Goal: Task Accomplishment & Management: Manage account settings

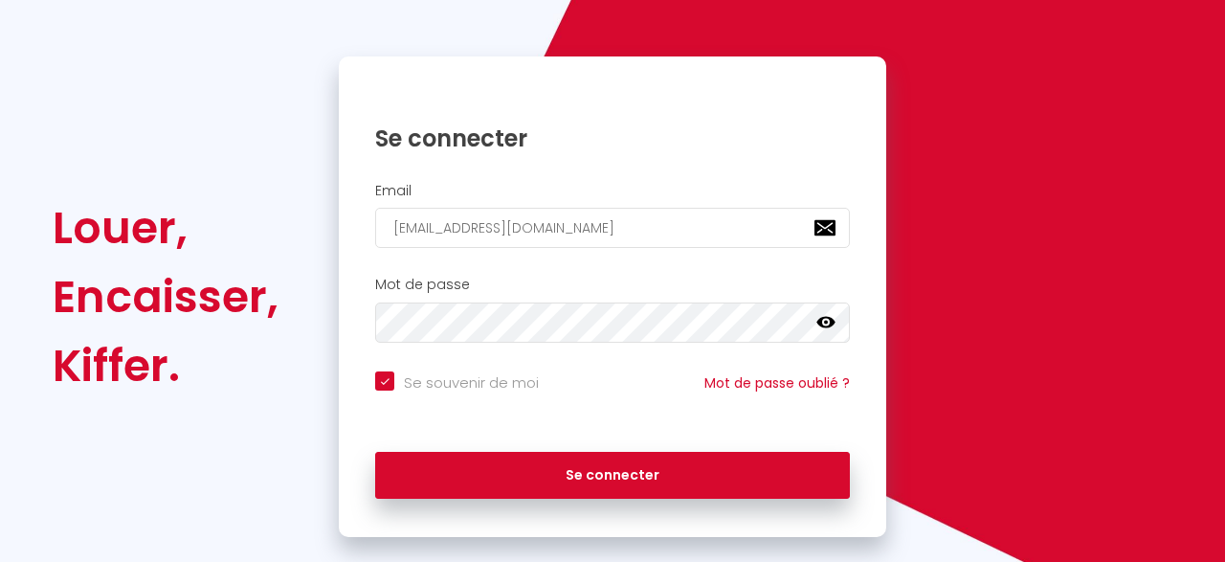
scroll to position [180, 0]
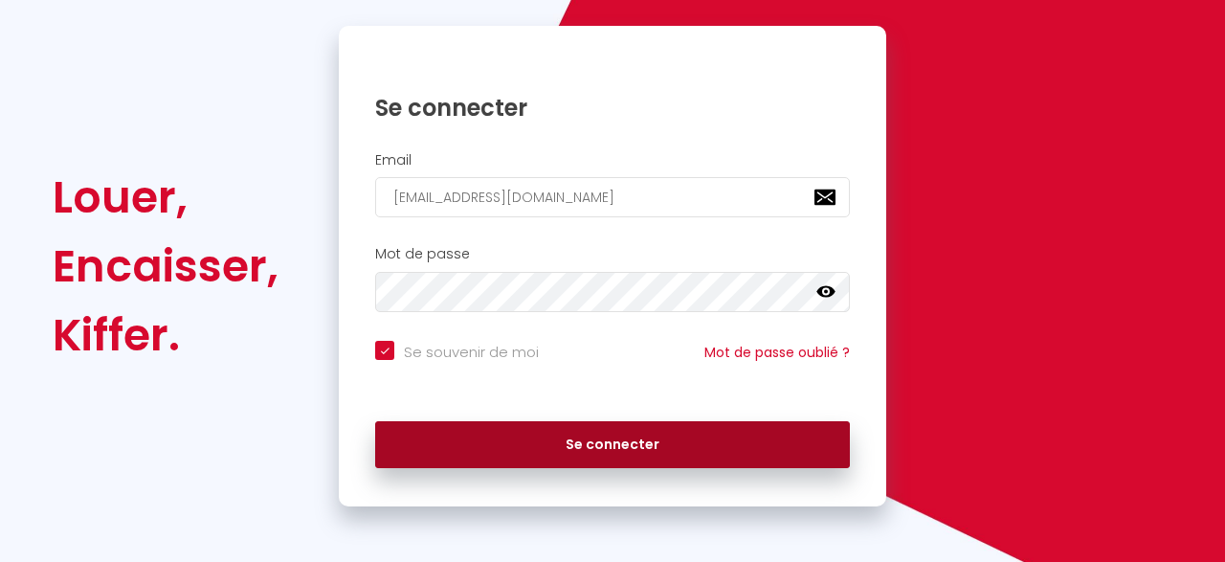
click at [637, 434] on button "Se connecter" at bounding box center [612, 445] width 475 height 48
checkbox input "true"
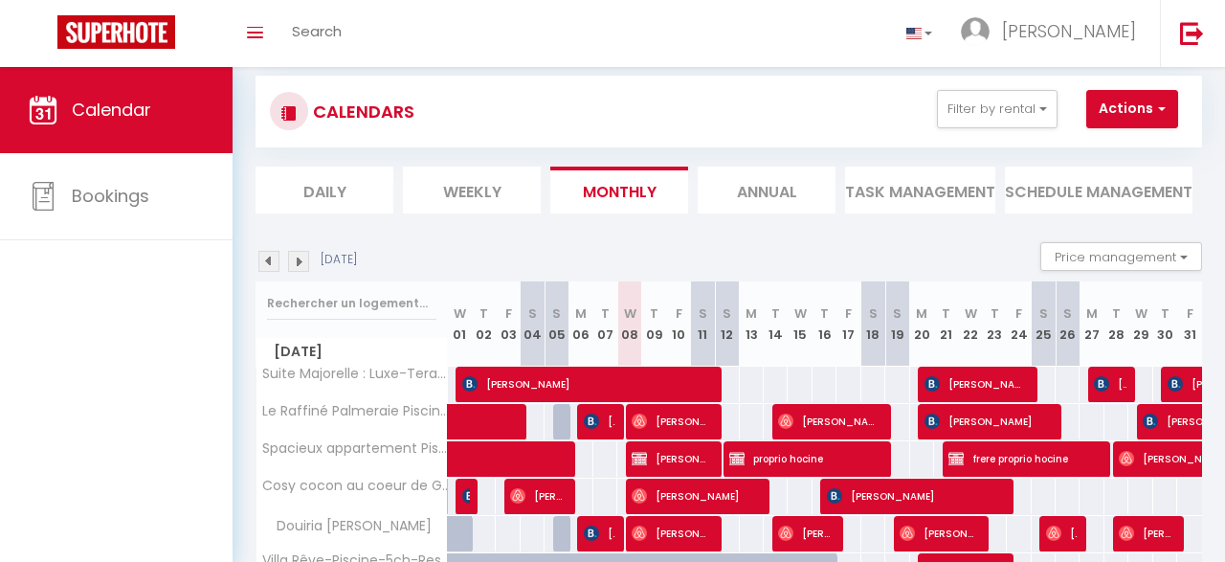
scroll to position [32, 0]
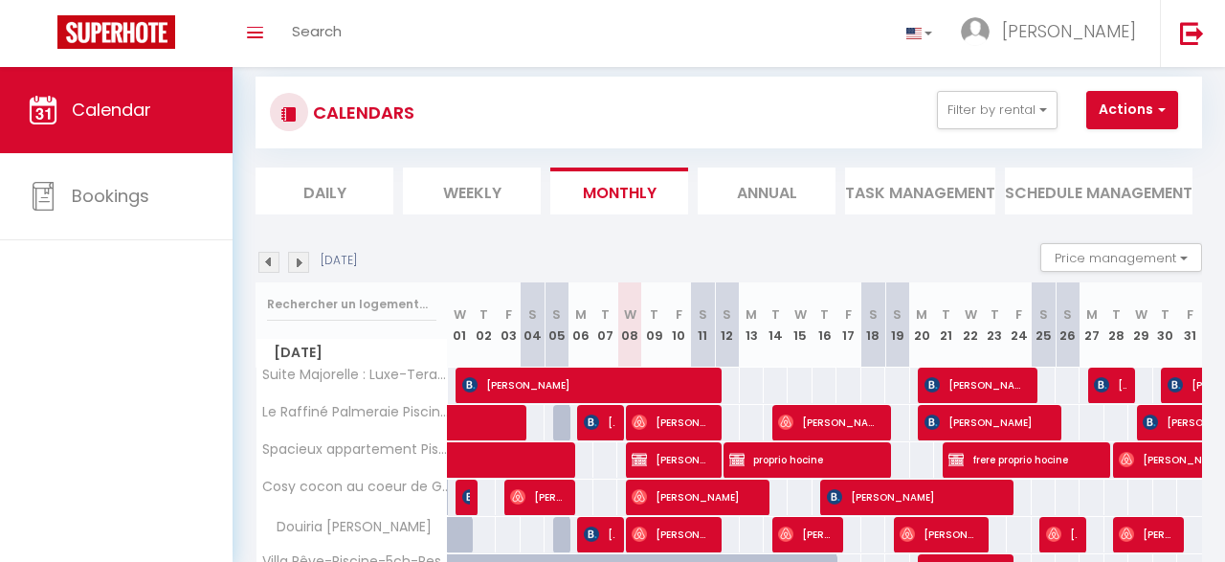
click at [338, 197] on li "Daily" at bounding box center [325, 191] width 138 height 47
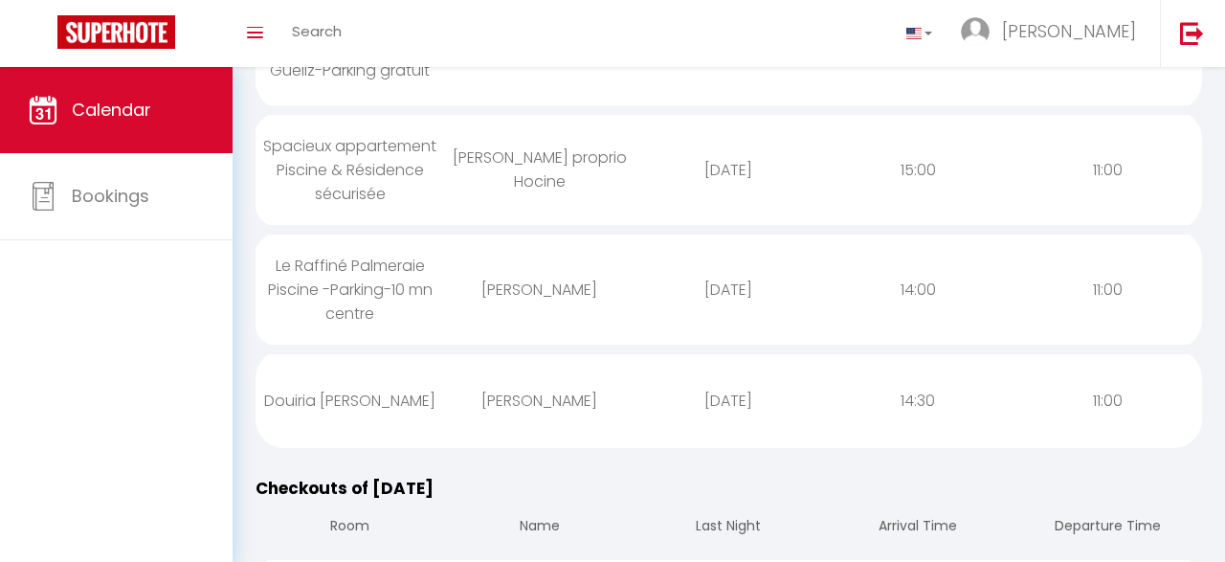
scroll to position [383, 0]
click at [344, 373] on div "Douiria [PERSON_NAME]" at bounding box center [351, 398] width 190 height 62
select select "1"
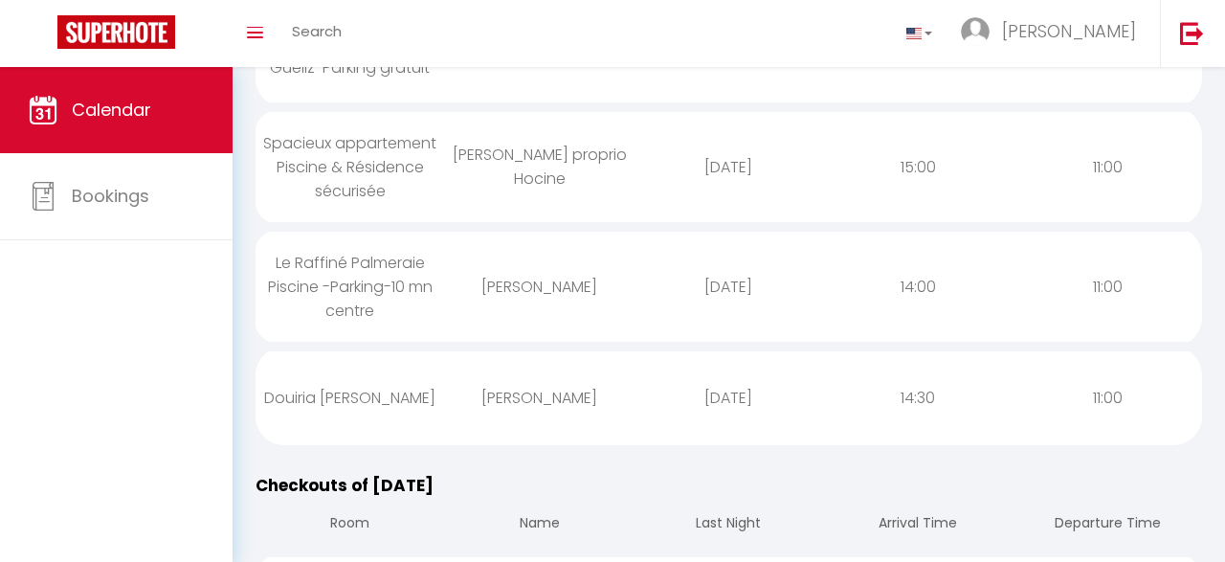
select select
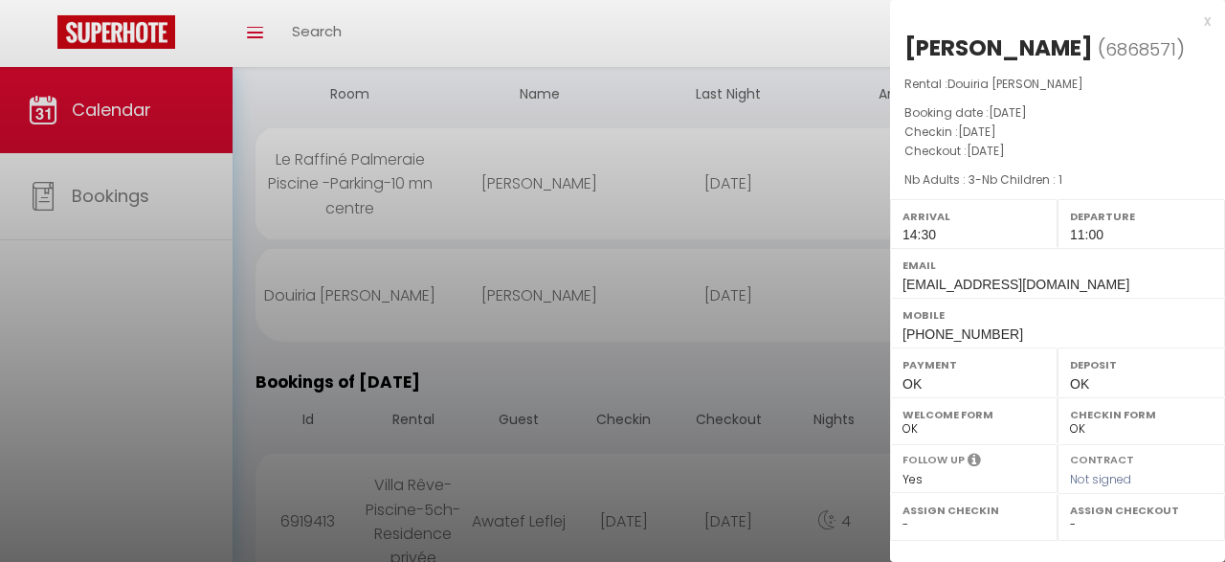
scroll to position [671, 0]
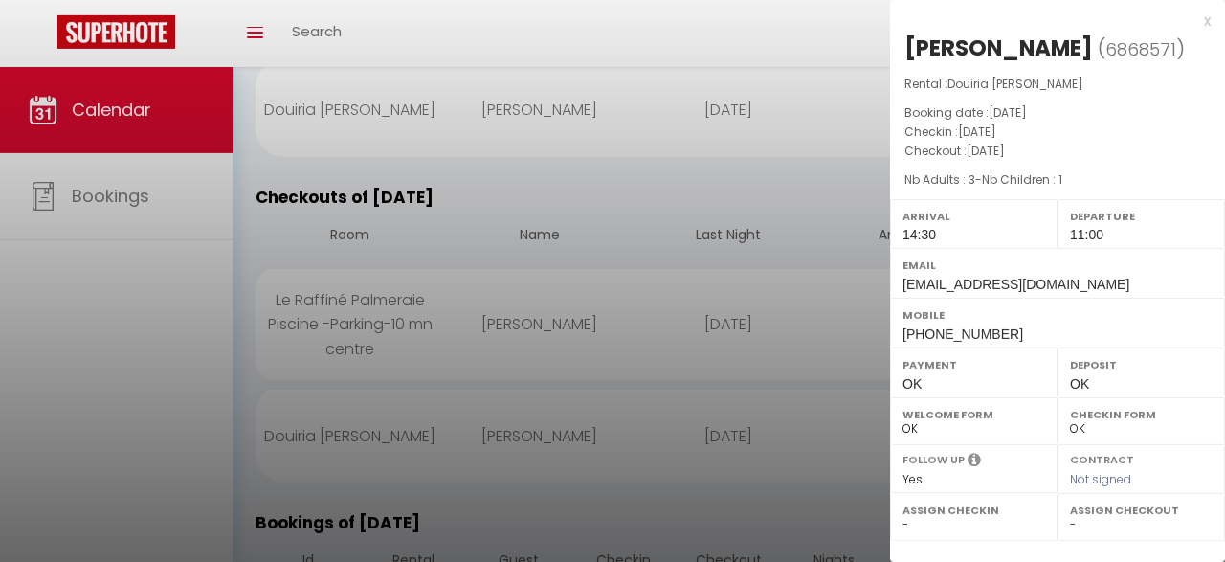
click at [803, 330] on div at bounding box center [612, 281] width 1225 height 562
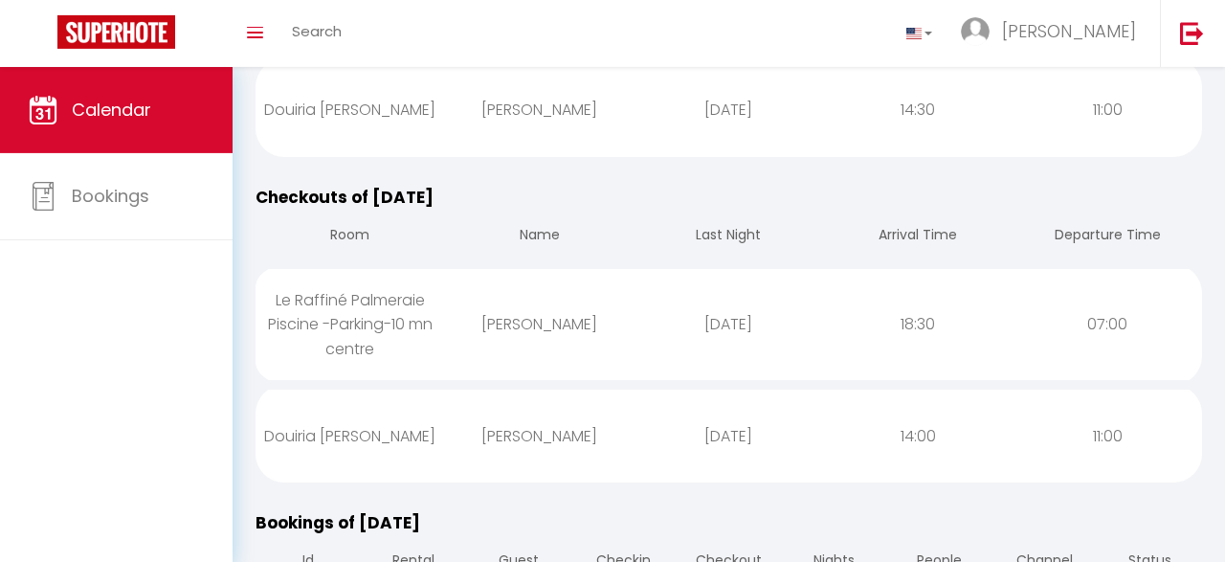
click at [344, 441] on div "Douiria [PERSON_NAME]" at bounding box center [351, 436] width 190 height 62
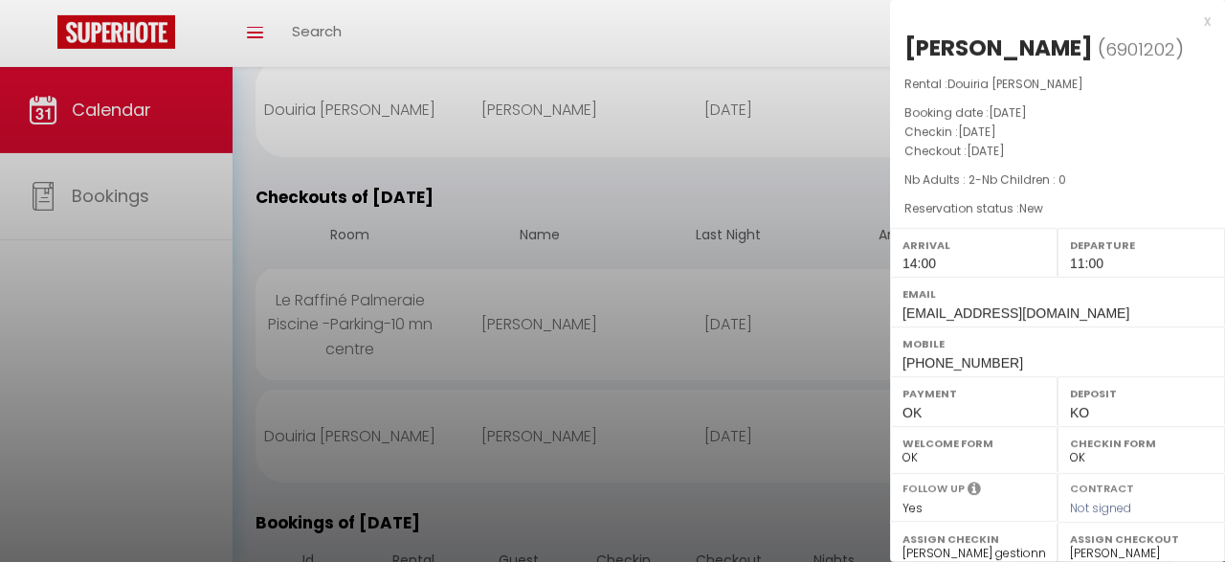
click at [696, 484] on div at bounding box center [612, 281] width 1225 height 562
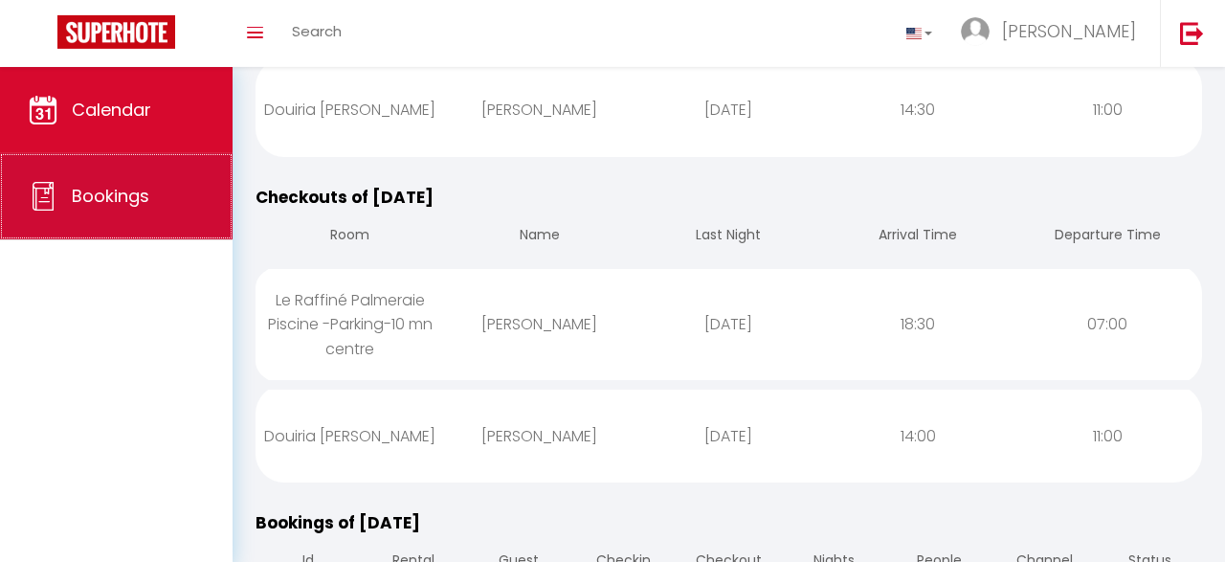
click at [138, 197] on span "Bookings" at bounding box center [111, 196] width 78 height 24
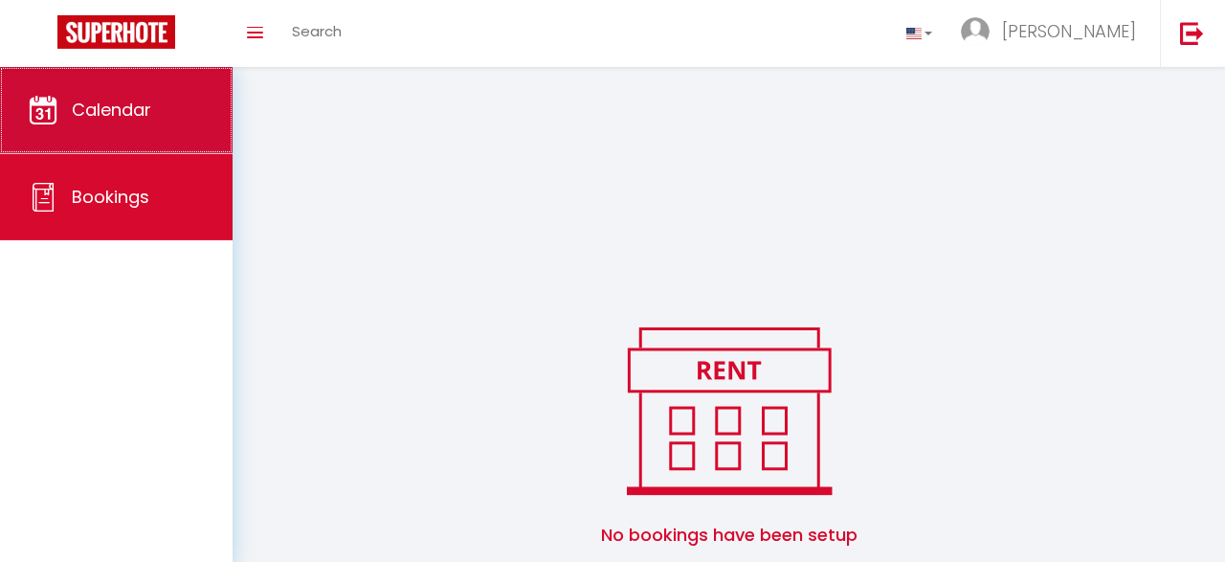
click at [139, 125] on link "Calendar" at bounding box center [116, 110] width 233 height 86
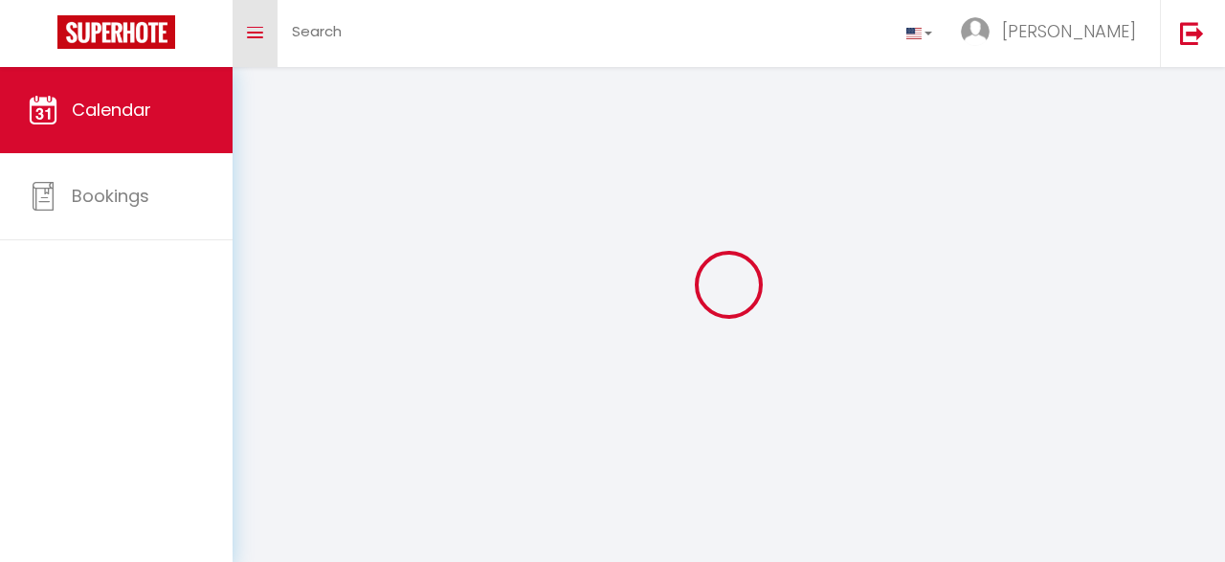
click at [255, 36] on icon "Toggle menubar" at bounding box center [255, 32] width 16 height 11
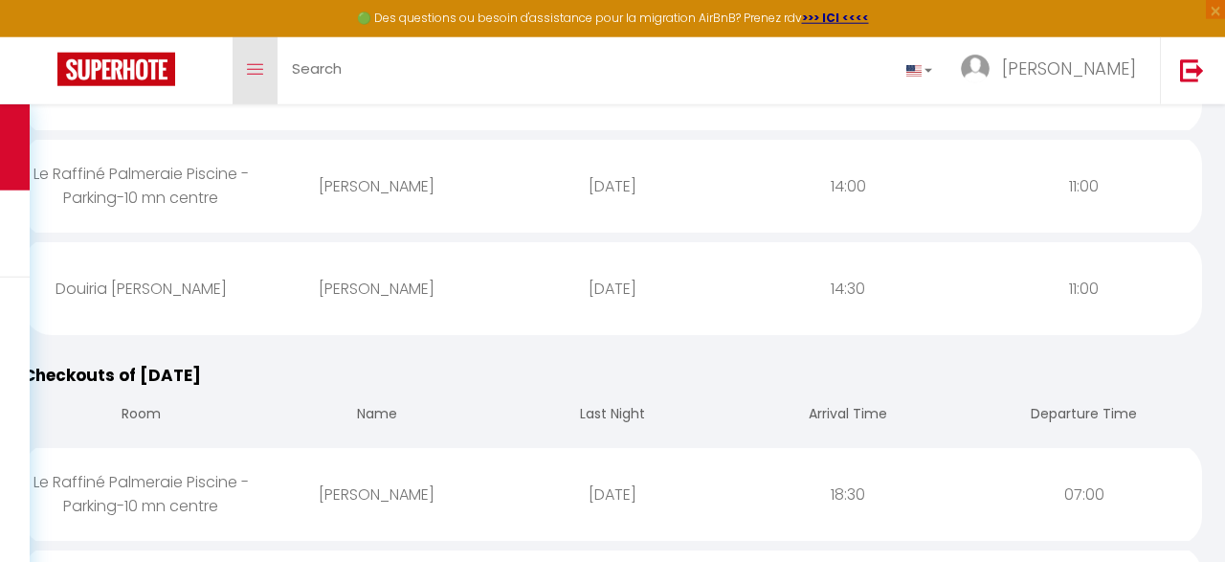
scroll to position [370, 0]
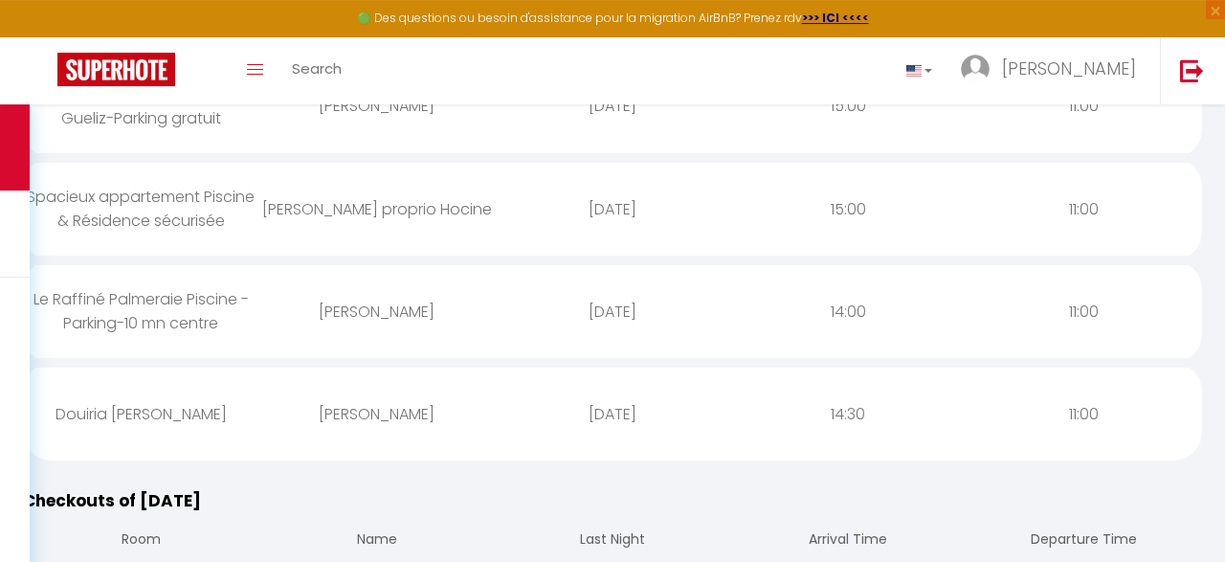
click at [143, 385] on div "Douiria [PERSON_NAME]" at bounding box center [141, 414] width 236 height 62
select select "1"
select select
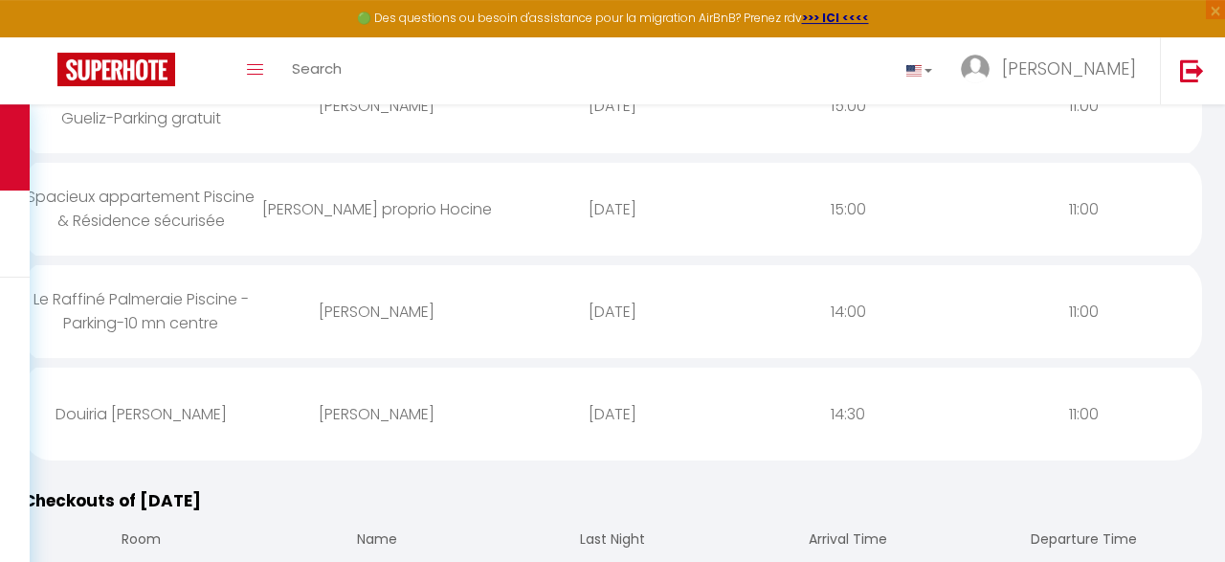
select select
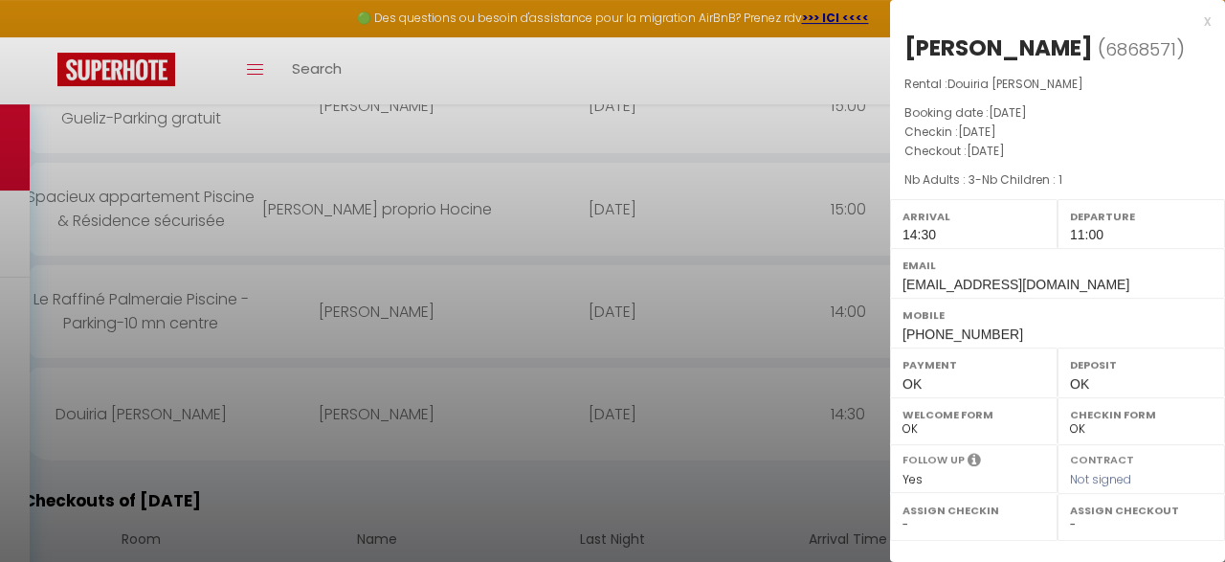
select select "53150"
select select "53119"
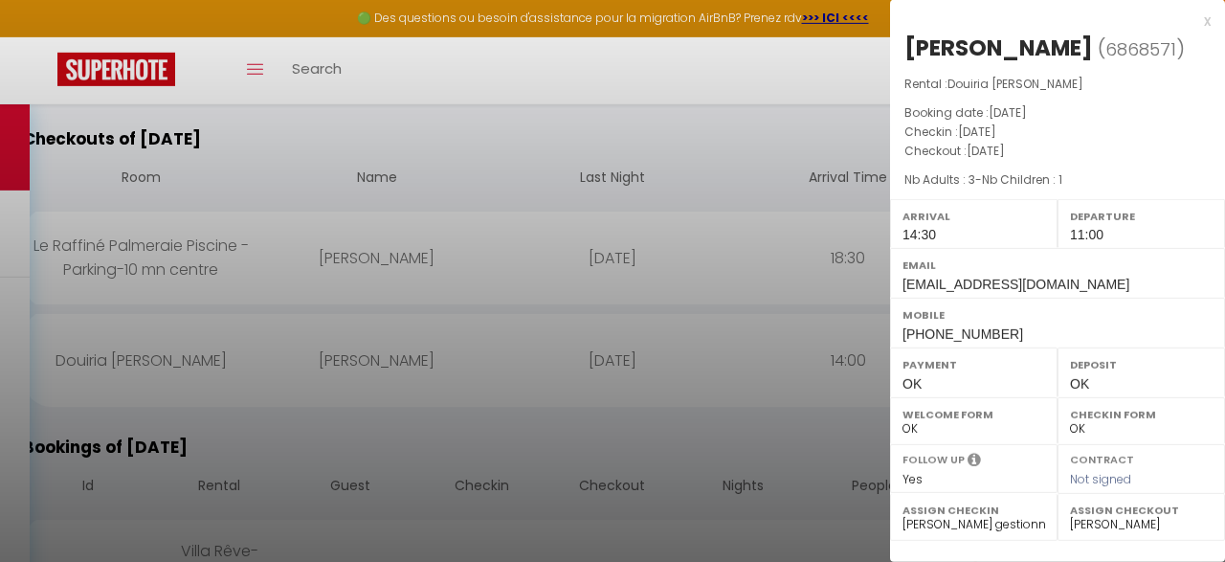
scroll to position [730, 0]
click at [1165, 508] on label "Assign Checkout" at bounding box center [1141, 510] width 143 height 19
click at [1129, 524] on select "- Laurane Barreau Eric DAVID Hocine Belhadj karim BOUAOULI julien DILHAC Idder …" at bounding box center [1141, 524] width 143 height 17
click at [261, 489] on div at bounding box center [612, 281] width 1225 height 562
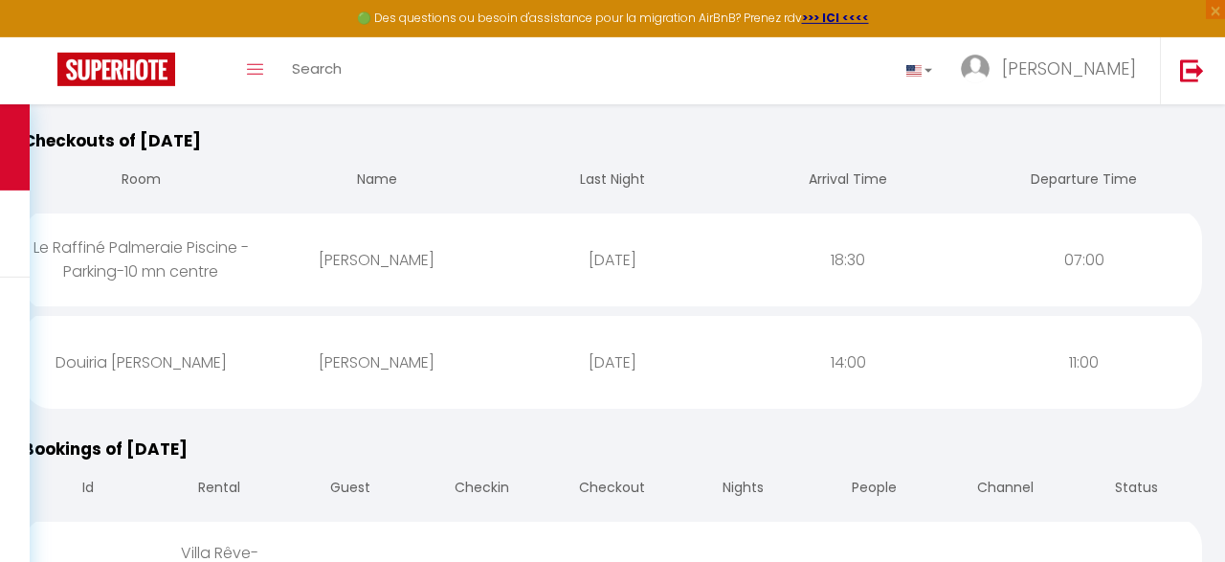
click at [146, 350] on div "Douiria [PERSON_NAME]" at bounding box center [141, 362] width 236 height 62
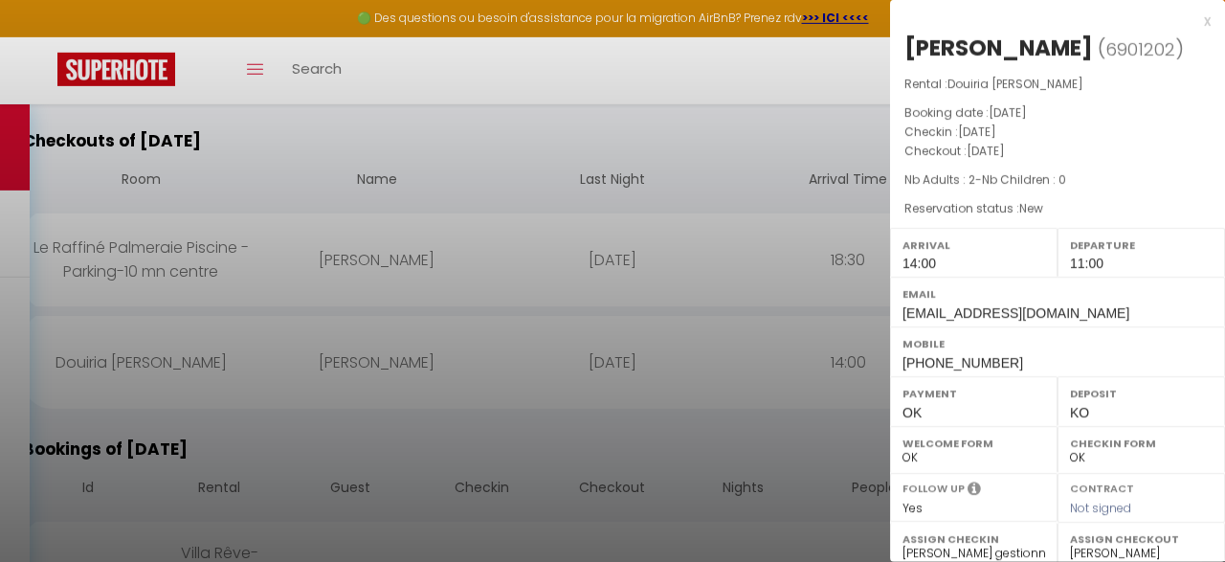
click at [261, 454] on div at bounding box center [612, 281] width 1225 height 562
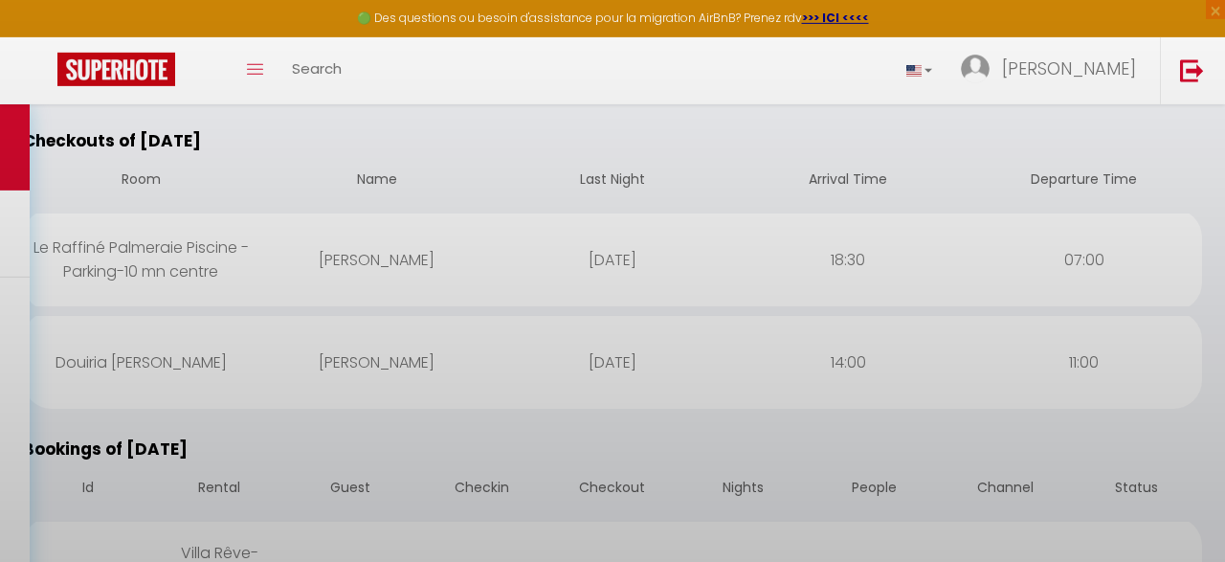
click at [351, 351] on div "[PERSON_NAME]" at bounding box center [376, 362] width 236 height 62
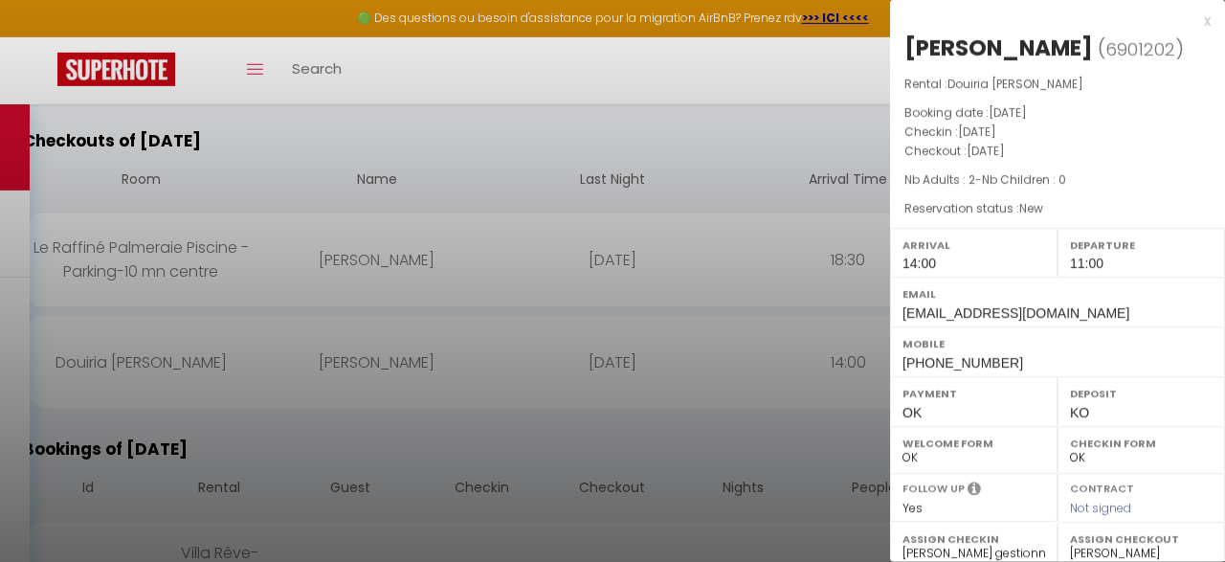
click at [337, 461] on div at bounding box center [612, 281] width 1225 height 562
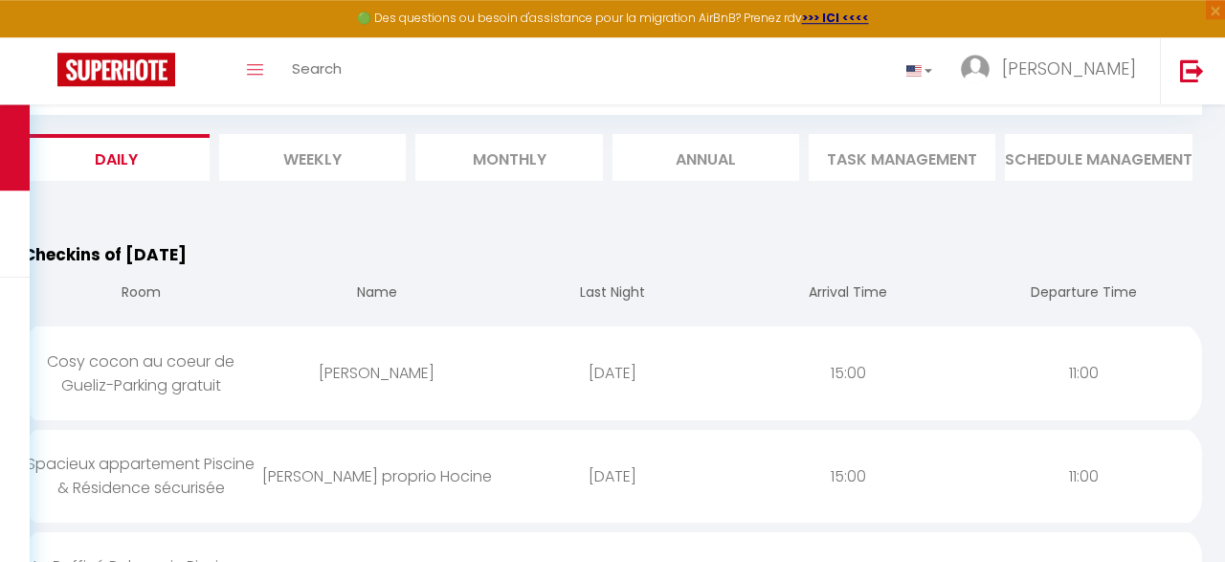
scroll to position [0, 0]
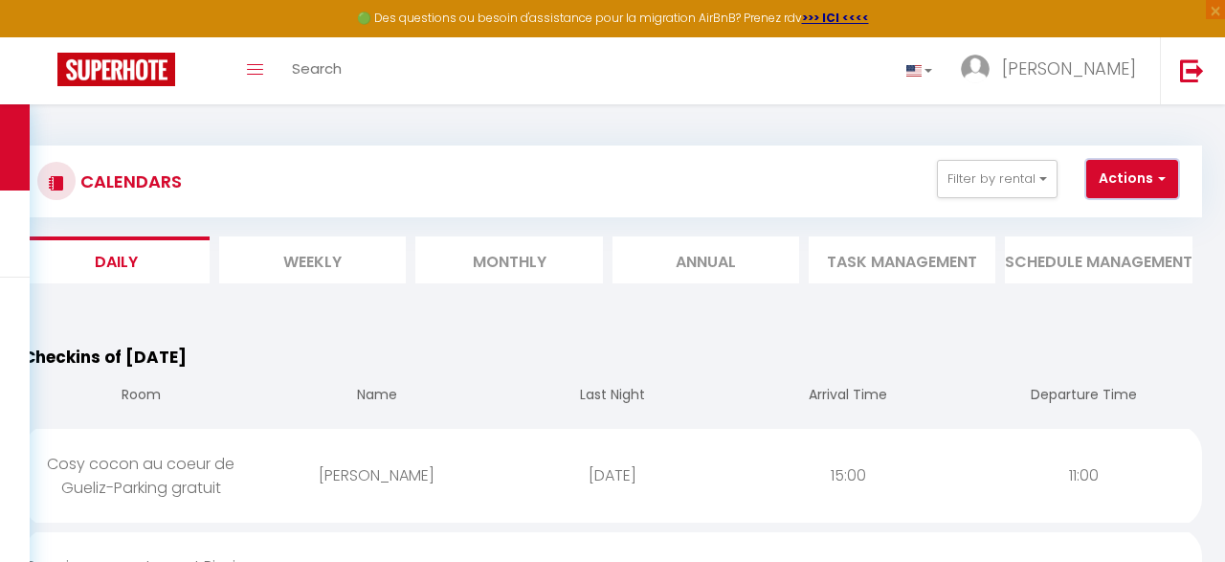
click at [1149, 177] on button "Actions" at bounding box center [1133, 179] width 92 height 38
click at [1091, 375] on th "Departure Time" at bounding box center [1085, 397] width 236 height 55
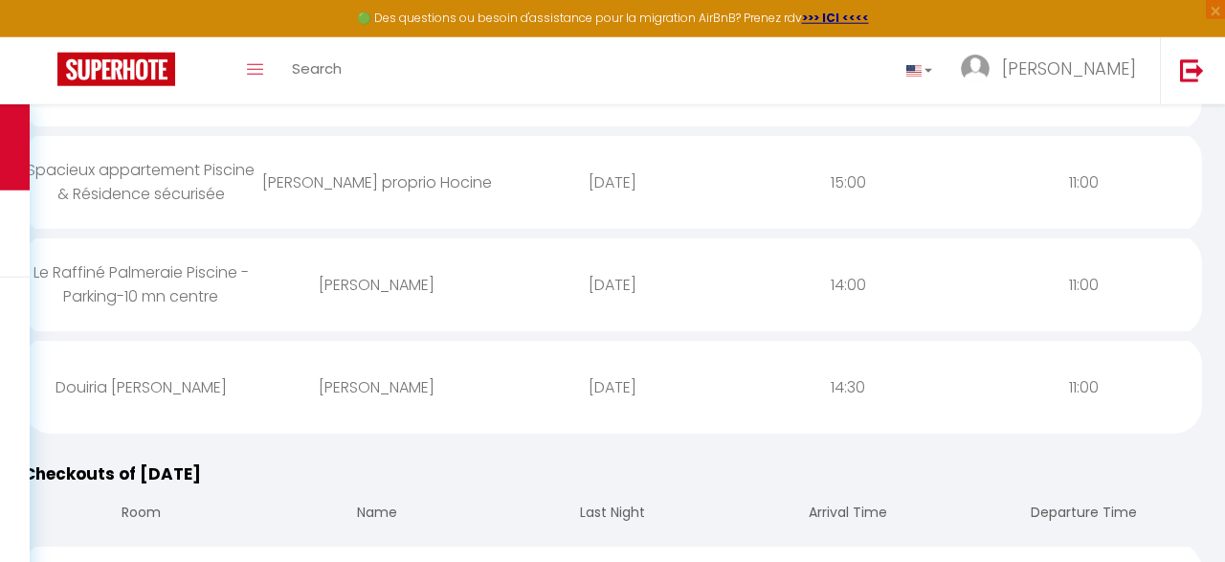
scroll to position [849, 0]
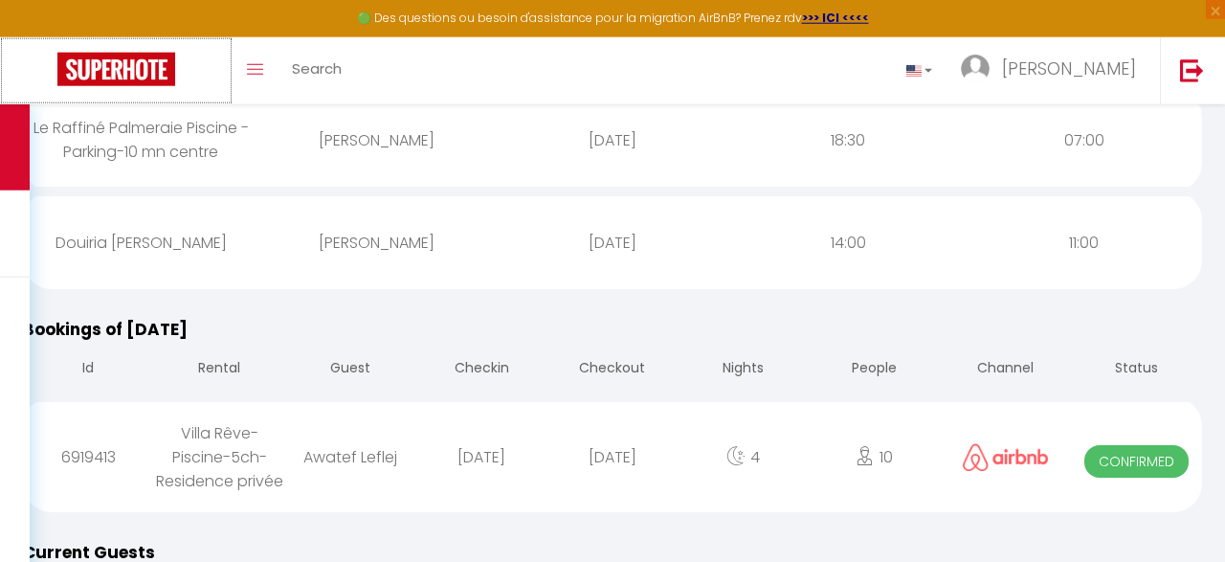
click at [114, 56] on img at bounding box center [116, 70] width 118 height 34
click at [107, 79] on img at bounding box center [116, 70] width 118 height 34
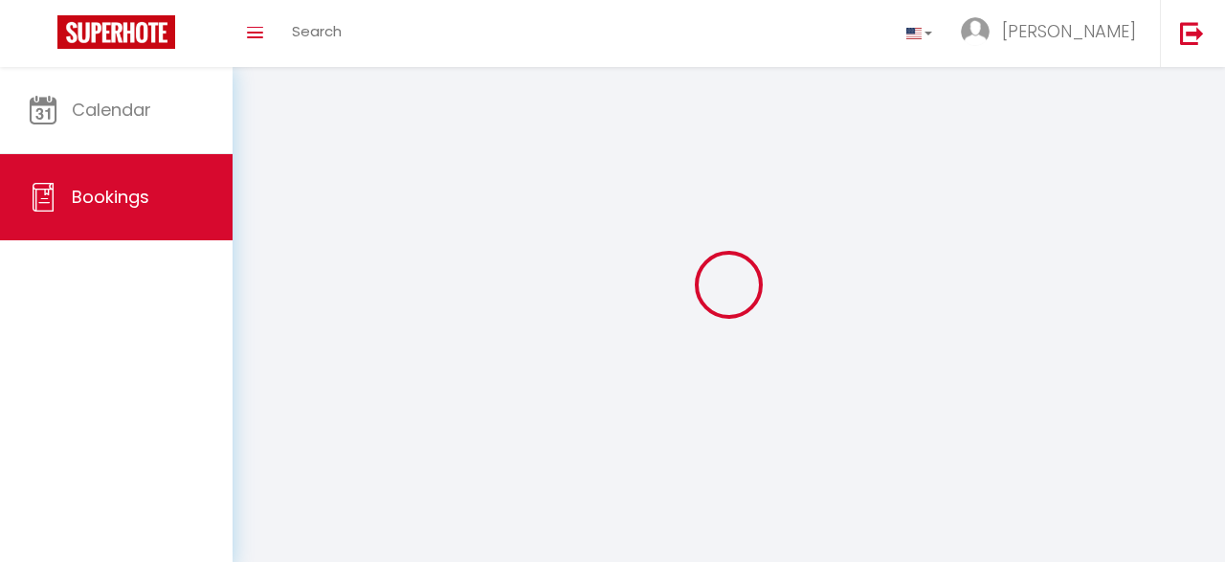
scroll to position [304, 0]
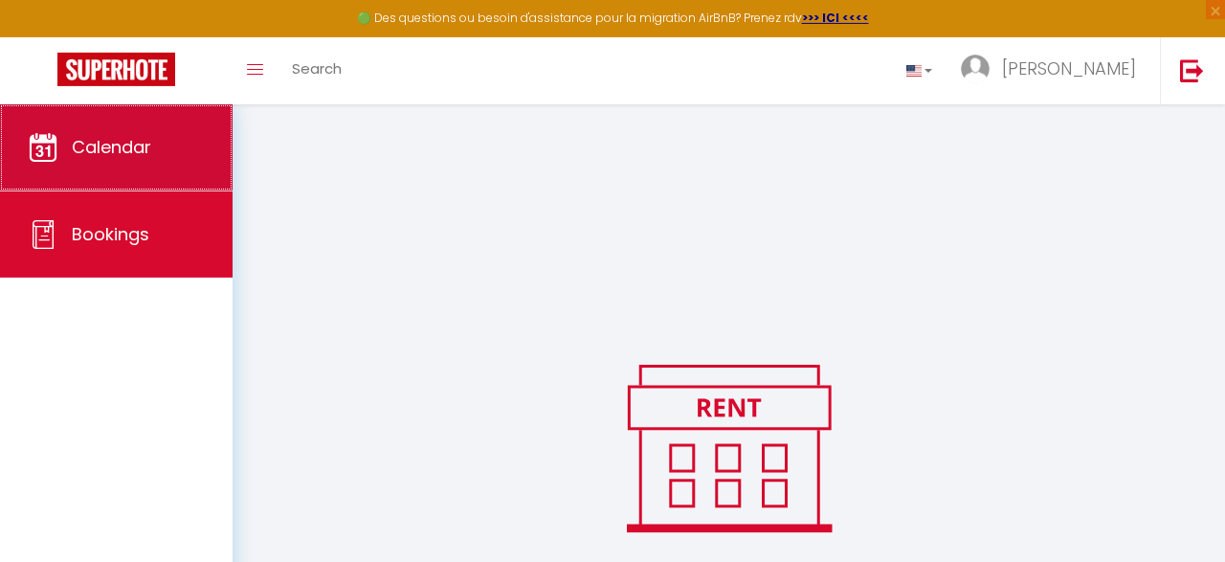
click at [121, 142] on span "Calendar" at bounding box center [111, 147] width 79 height 24
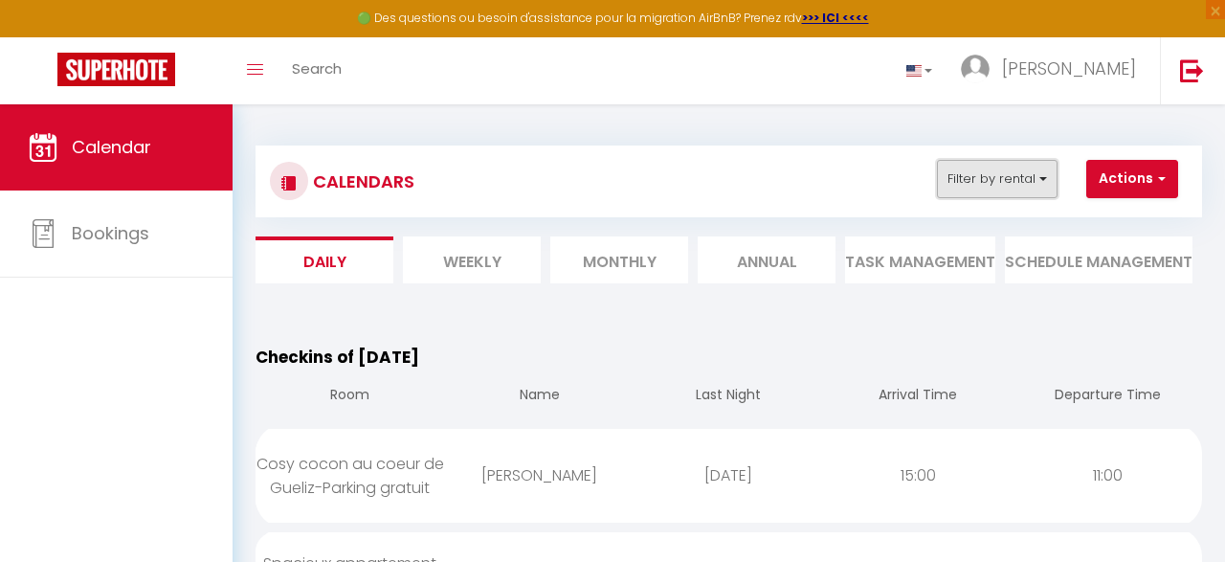
click at [1034, 177] on button "Filter by rental" at bounding box center [997, 179] width 121 height 38
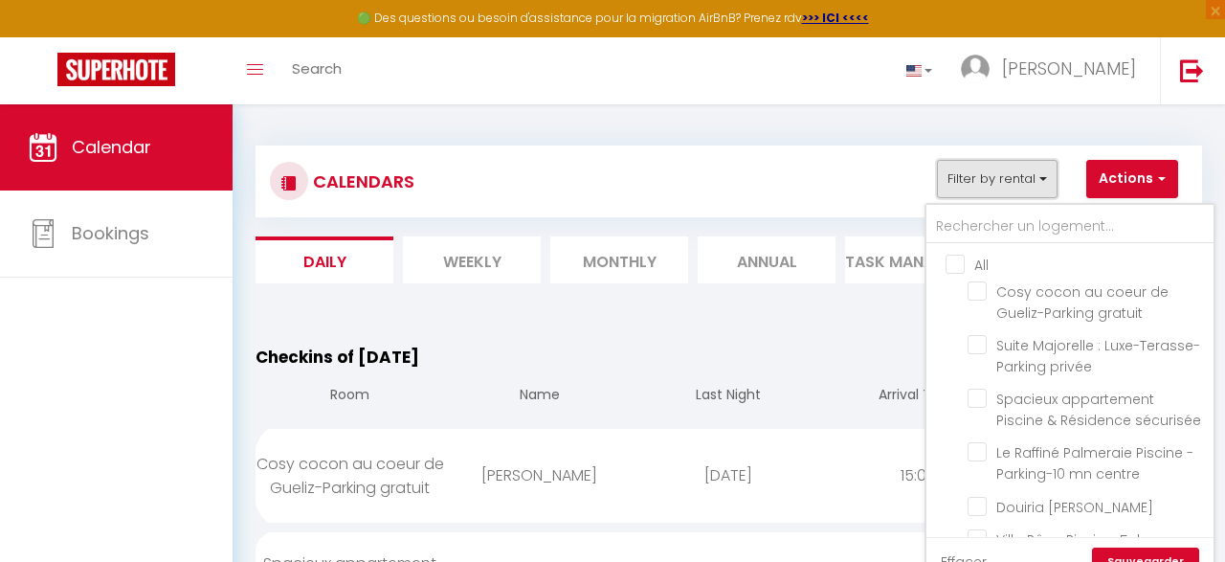
scroll to position [48, 0]
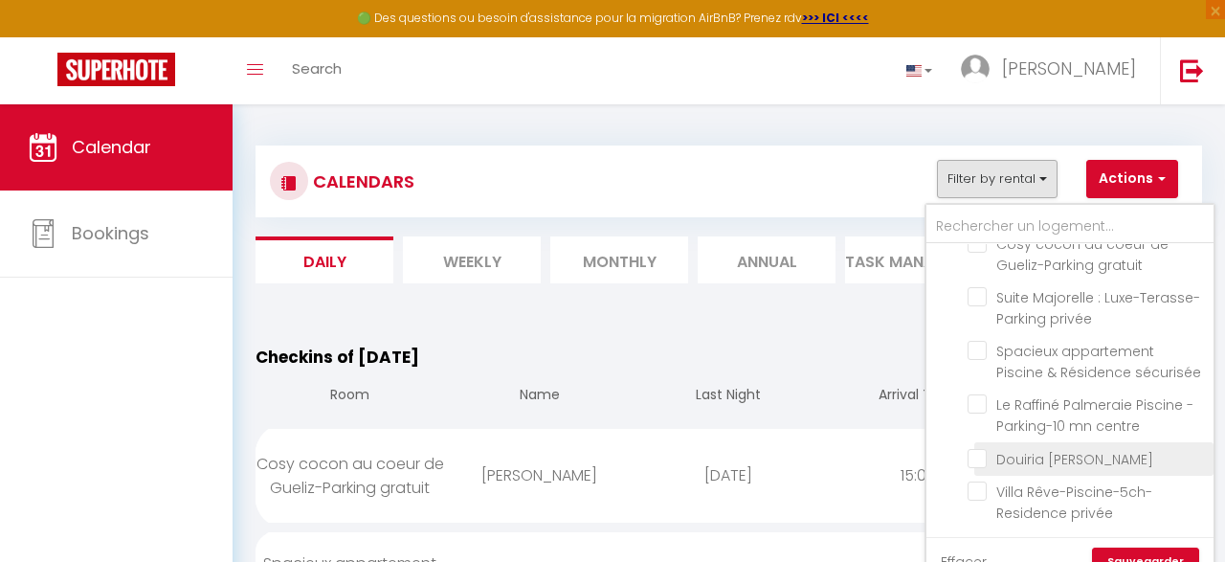
click at [1054, 455] on input "Douiria [PERSON_NAME]" at bounding box center [1087, 457] width 239 height 19
checkbox input "true"
checkbox input "false"
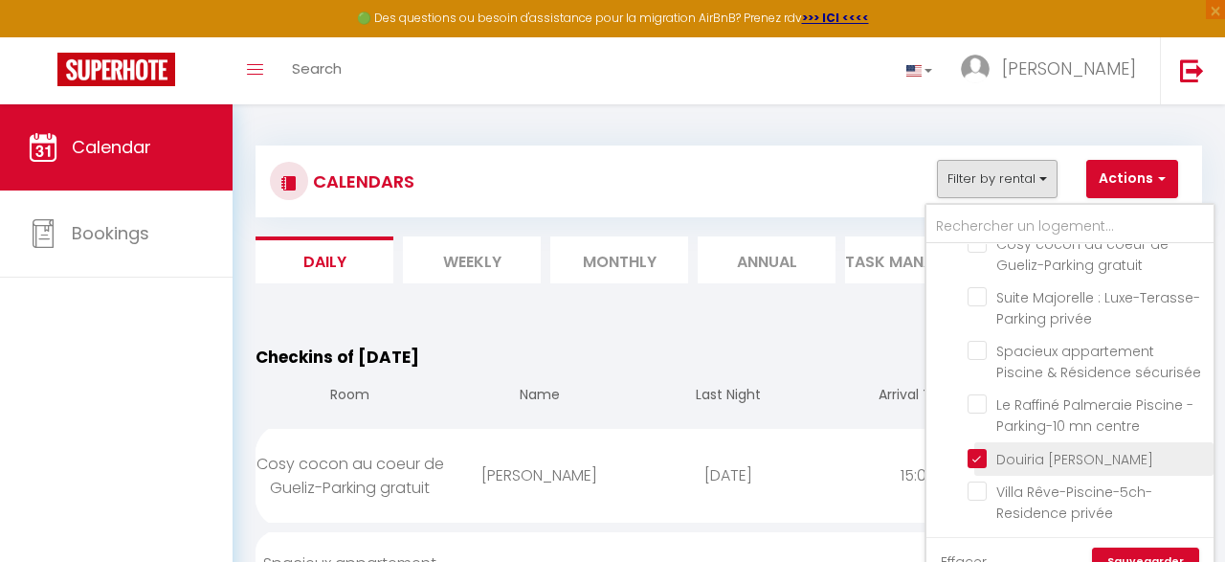
checkbox input "false"
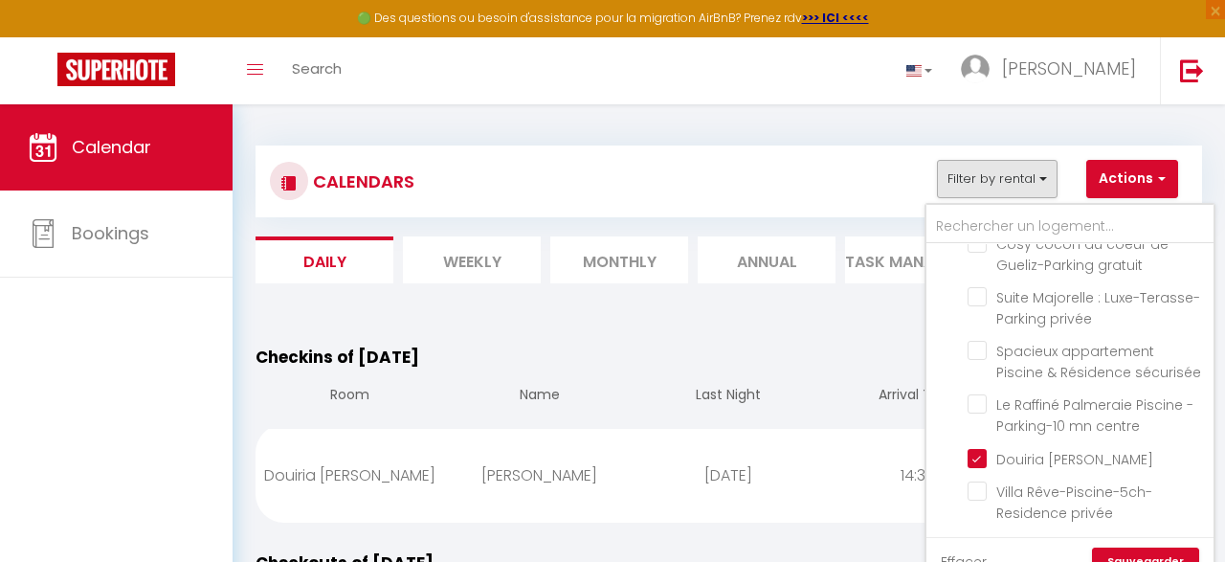
click at [349, 476] on div "Douiria [PERSON_NAME]" at bounding box center [351, 475] width 190 height 62
select select "1"
select select
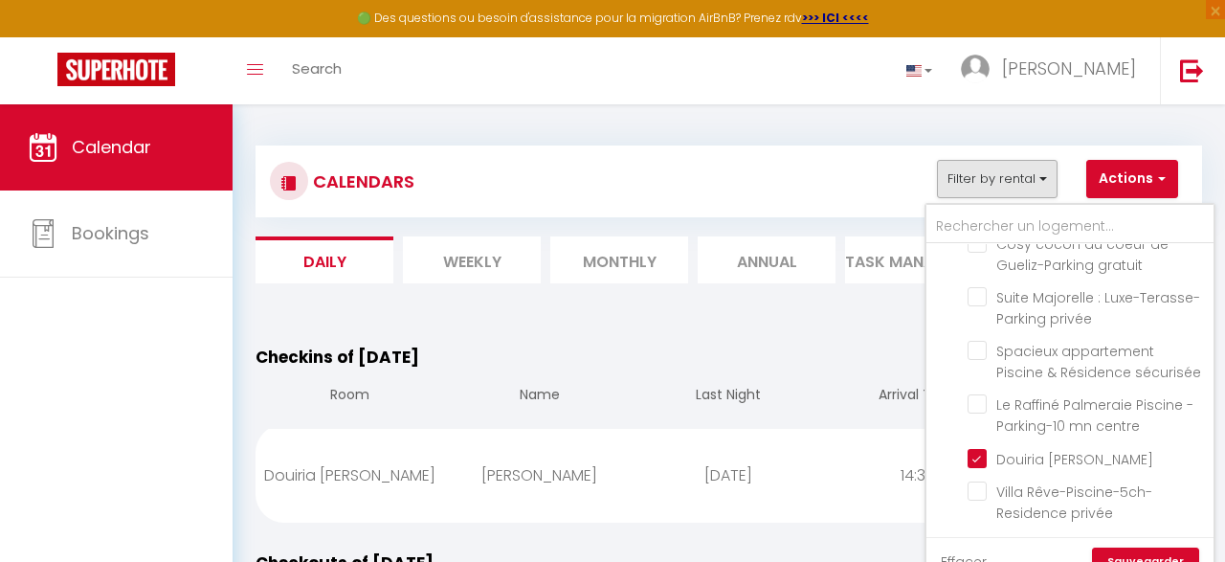
select select
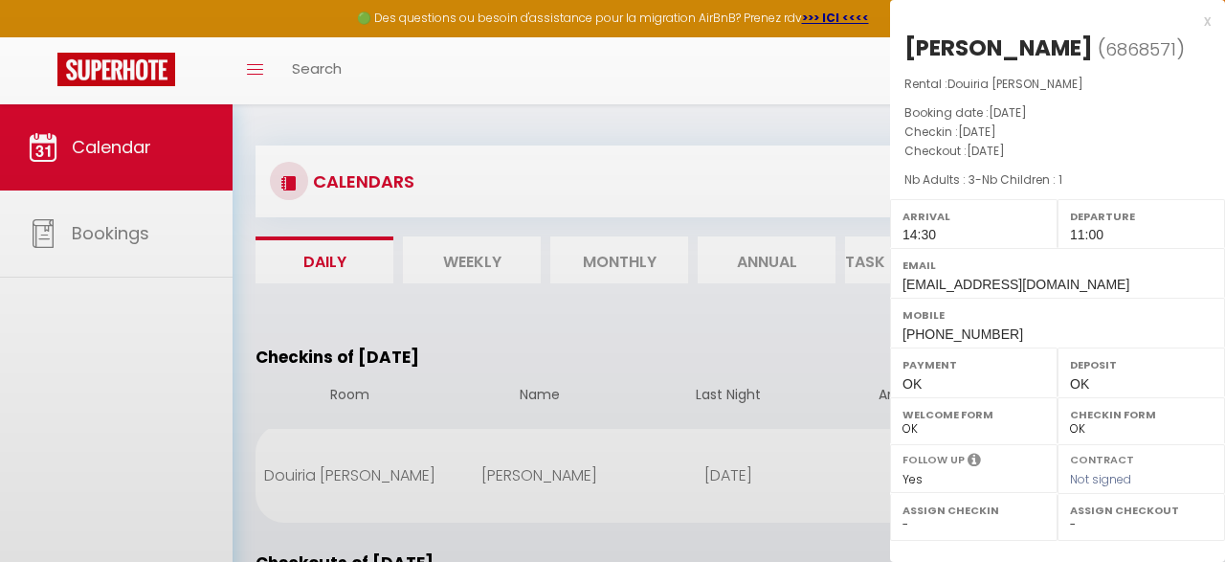
select select "53150"
select select "53119"
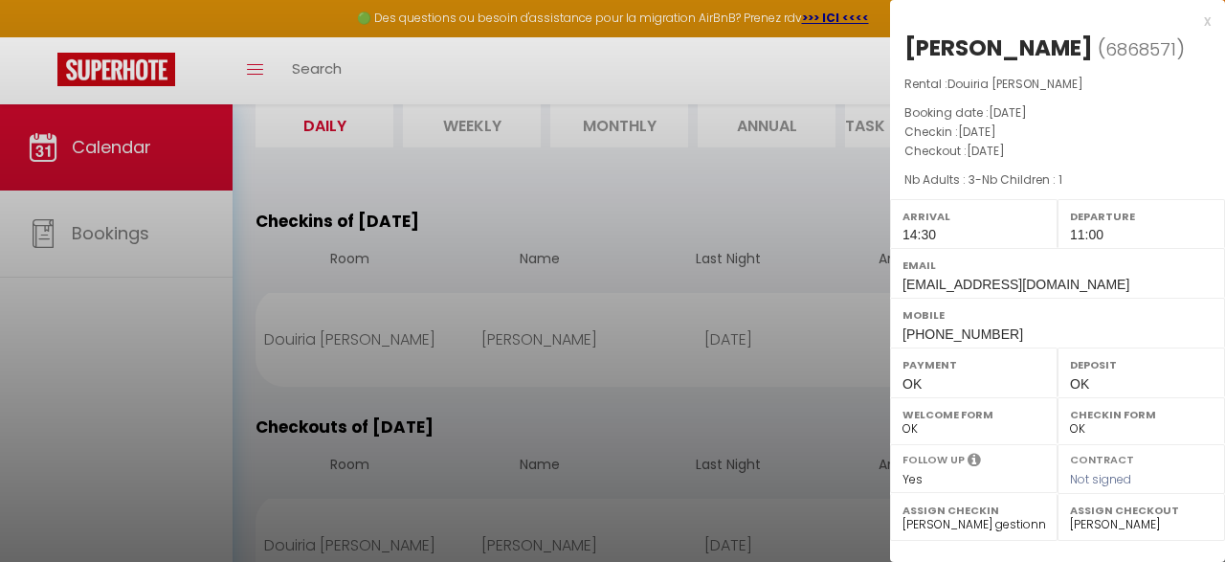
scroll to position [139, 0]
click at [233, 422] on div at bounding box center [612, 281] width 1225 height 562
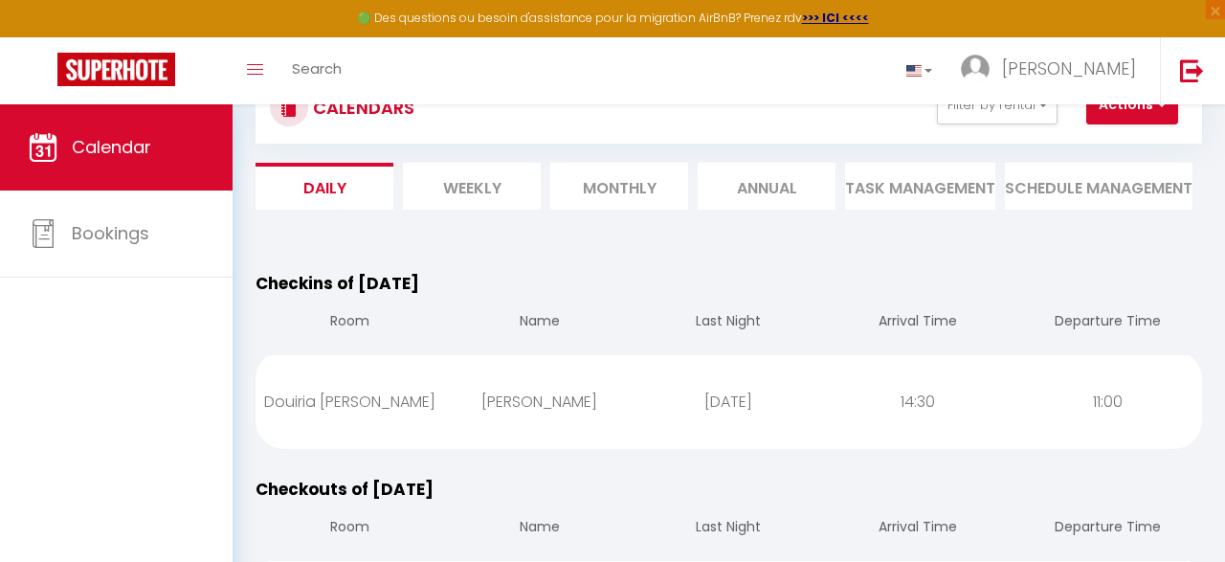
scroll to position [57, 0]
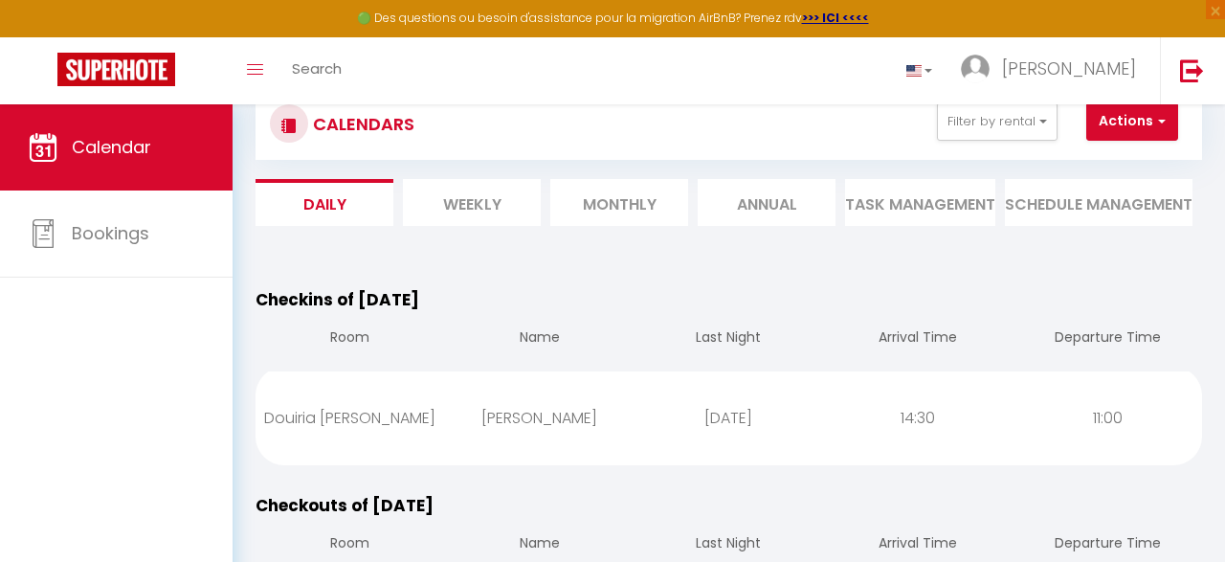
click at [1142, 210] on li "Schedule Management" at bounding box center [1099, 202] width 188 height 47
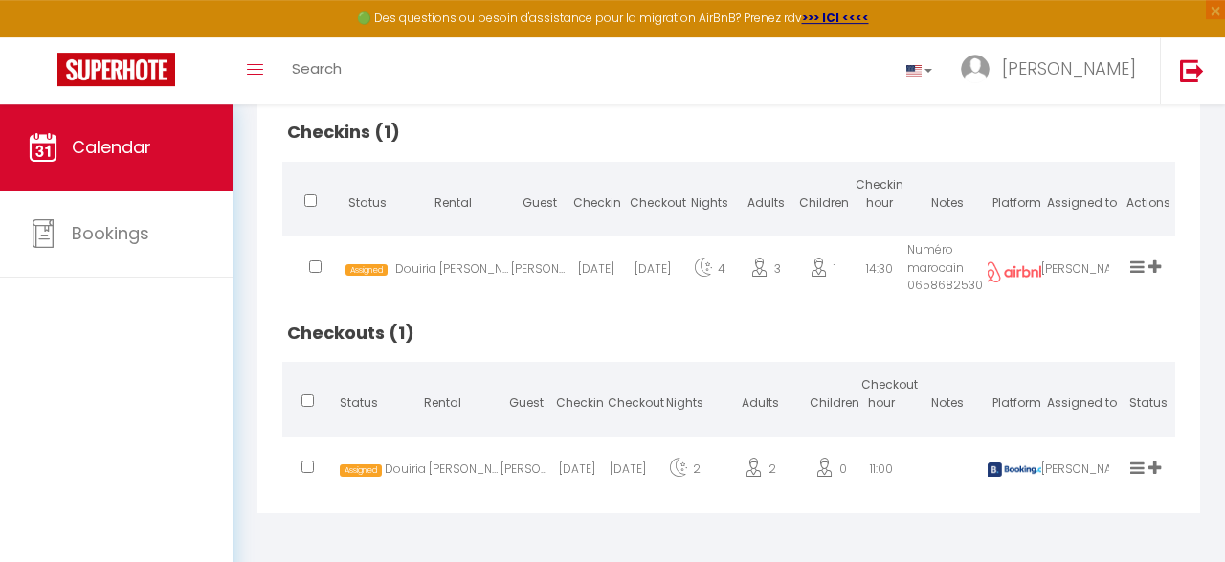
scroll to position [467, 0]
click at [311, 466] on input "checkbox" at bounding box center [308, 465] width 12 height 12
checkbox input "true"
click at [309, 471] on input "checkbox" at bounding box center [308, 465] width 12 height 12
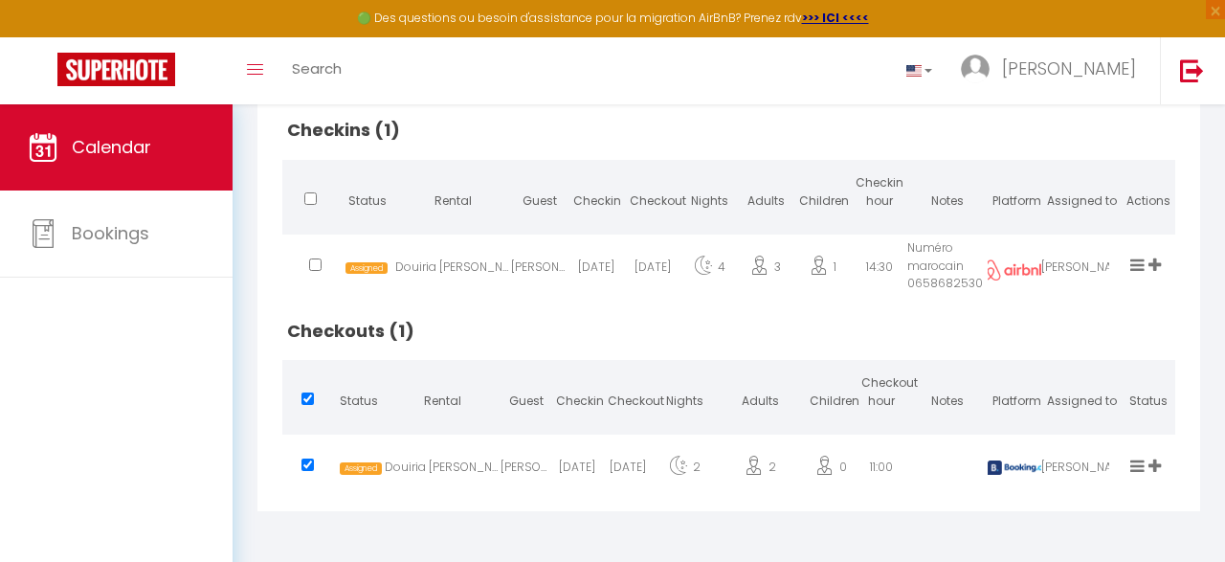
checkbox input "false"
select select
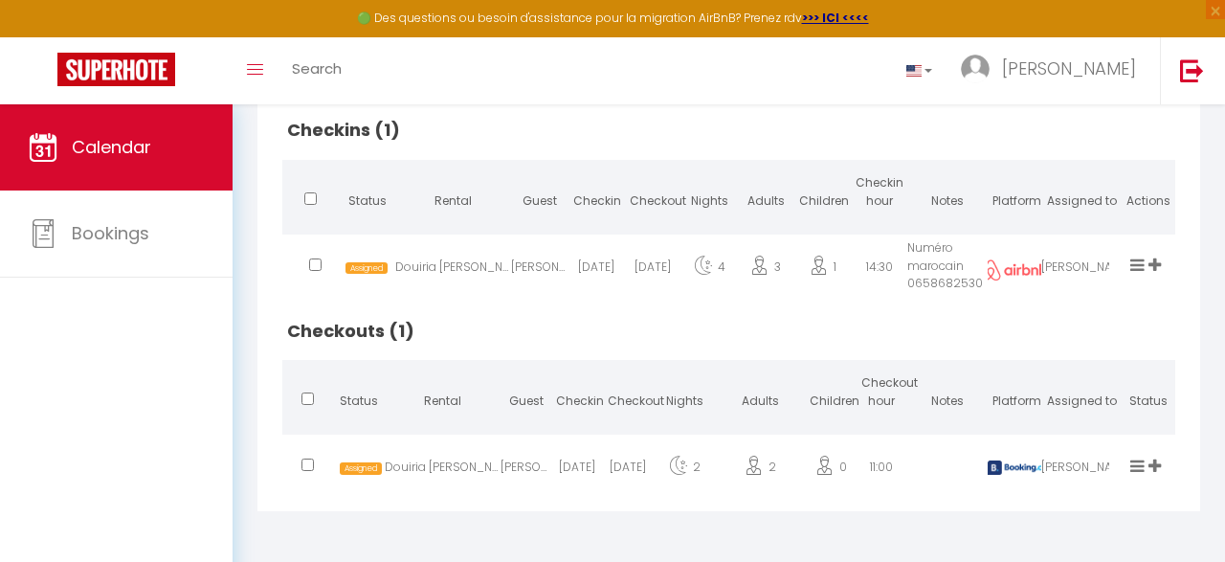
select select
click at [443, 474] on div "Douiria [PERSON_NAME]" at bounding box center [443, 470] width 116 height 62
select select "1"
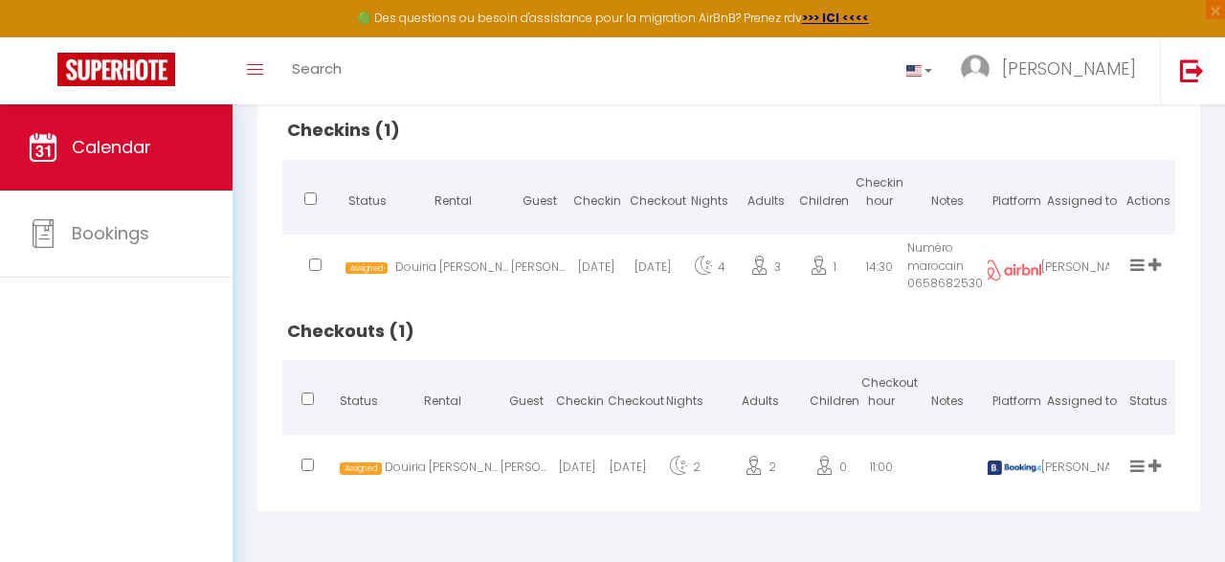
select select "1"
select select
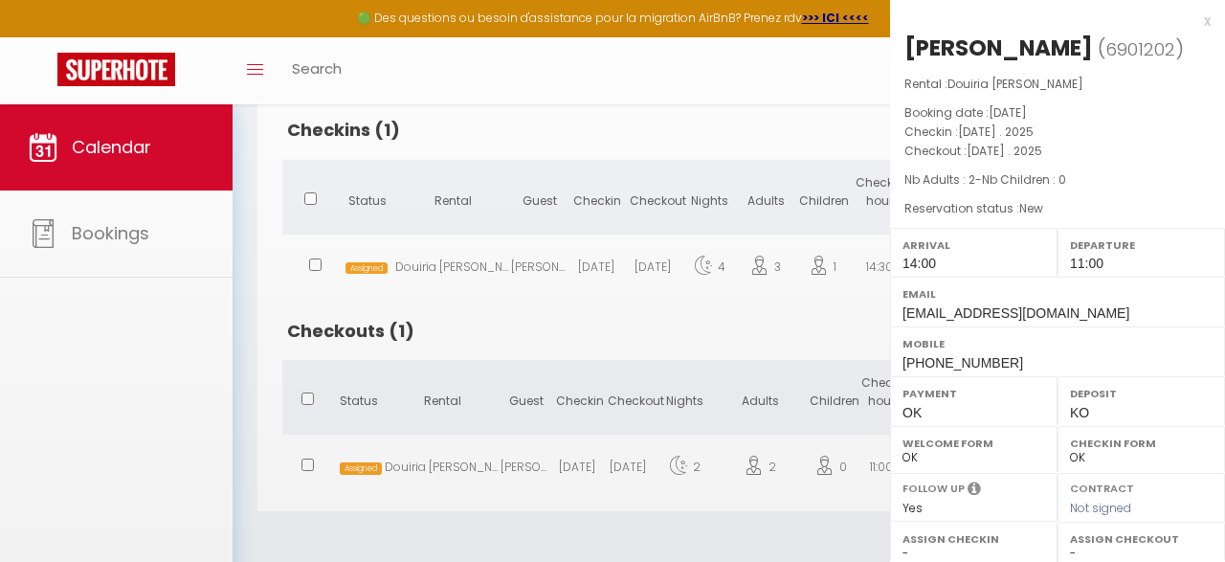
select select "53150"
select select "53119"
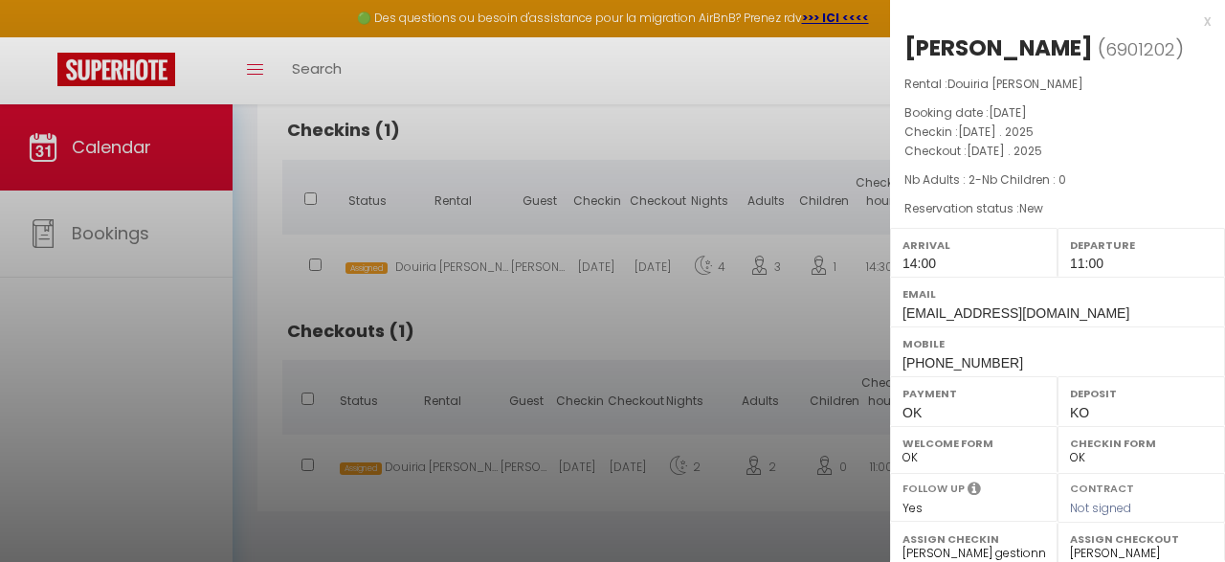
click at [425, 514] on div at bounding box center [612, 281] width 1225 height 562
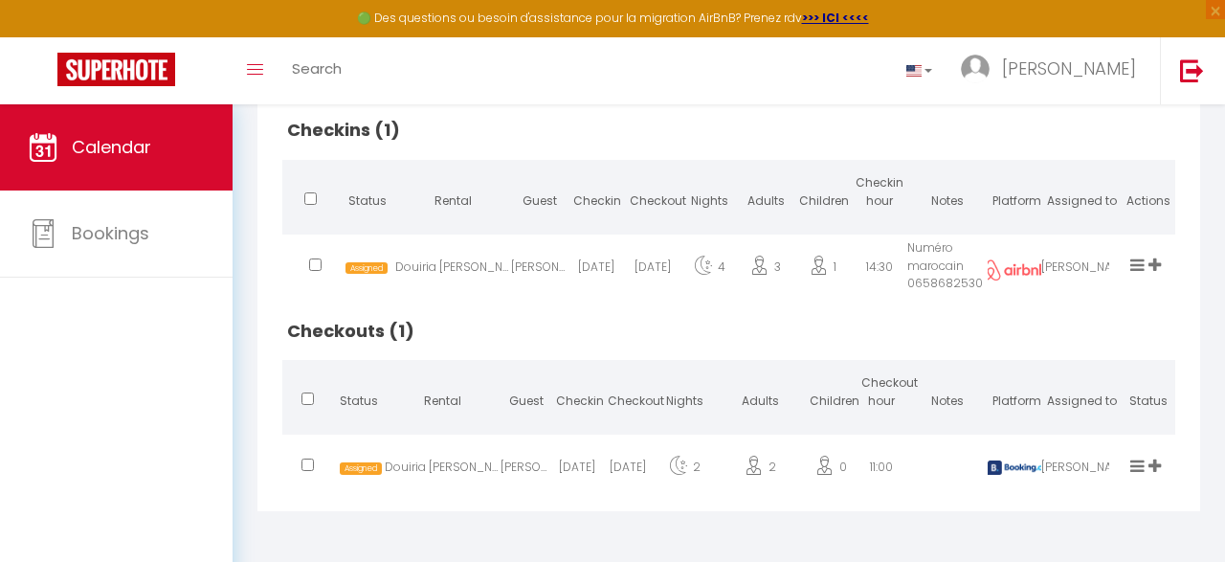
click at [367, 469] on span "Assigned" at bounding box center [361, 468] width 42 height 12
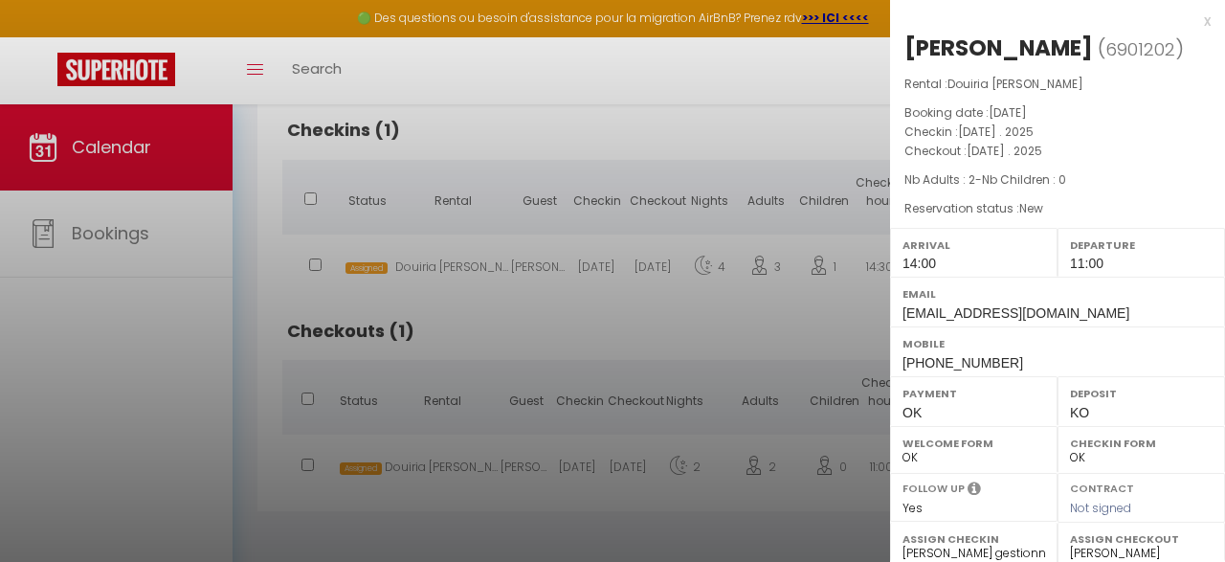
scroll to position [4, 0]
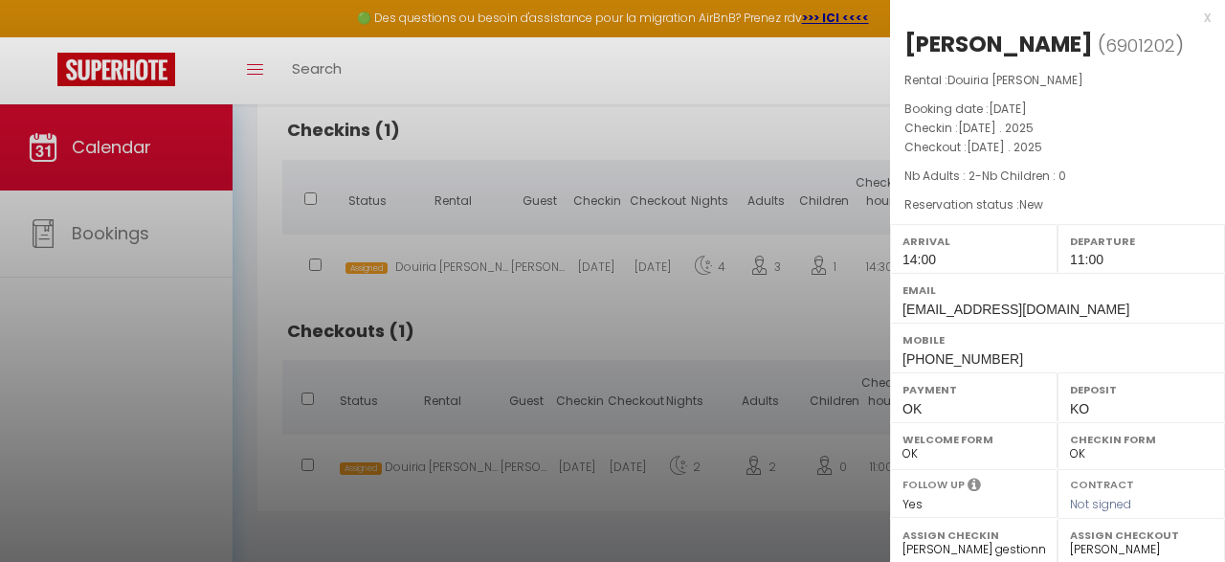
click at [457, 523] on div at bounding box center [612, 281] width 1225 height 562
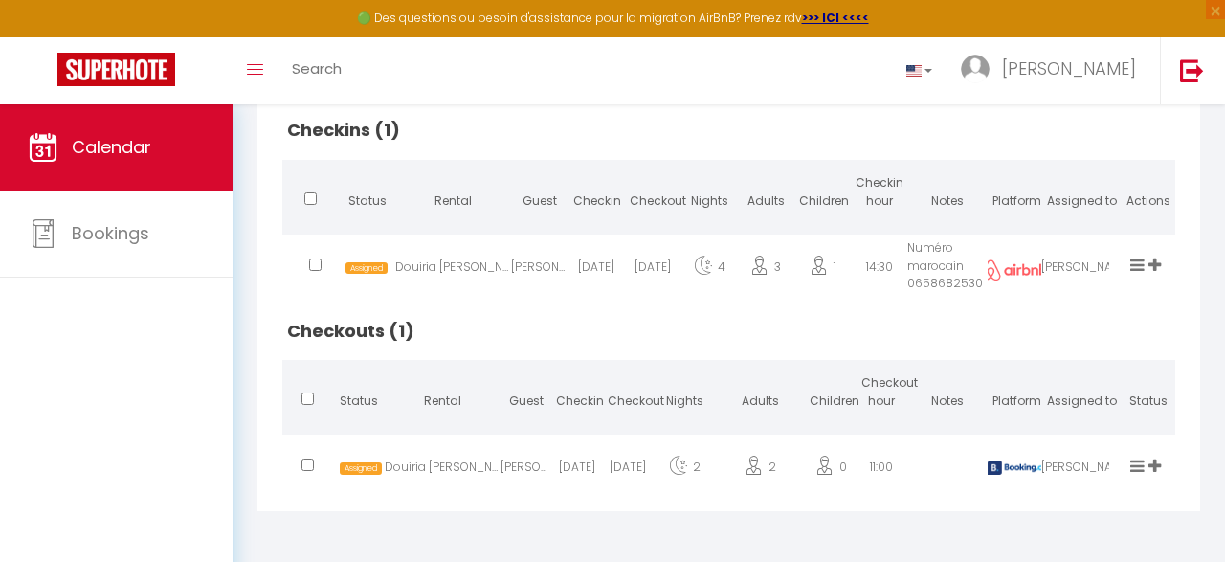
click at [1158, 461] on icon at bounding box center [1155, 466] width 12 height 16
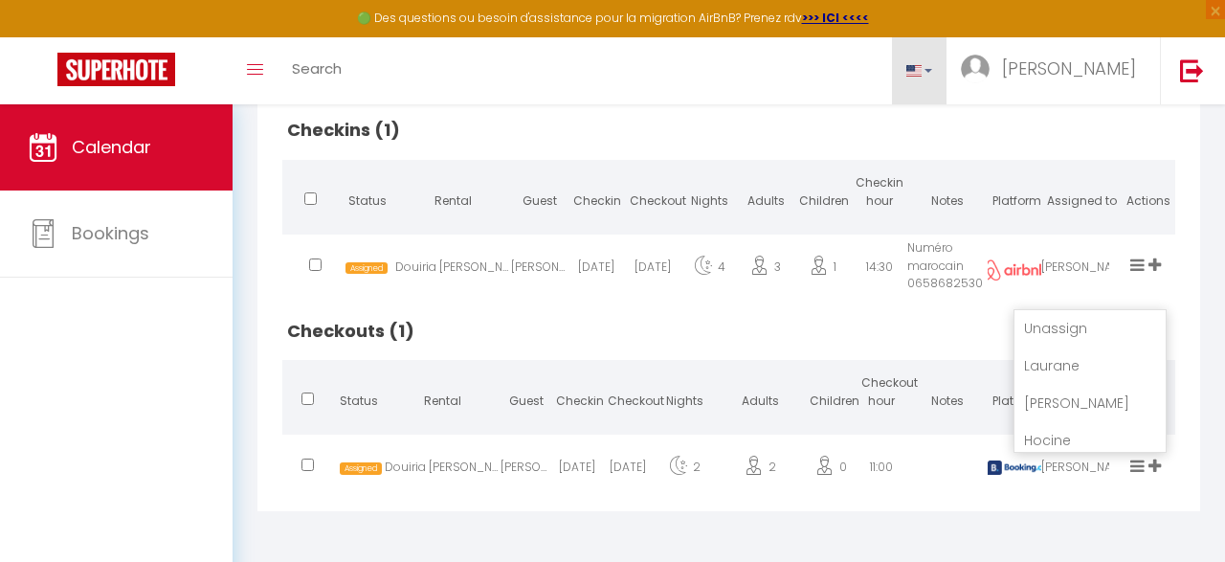
click at [922, 74] on span at bounding box center [914, 70] width 15 height 11
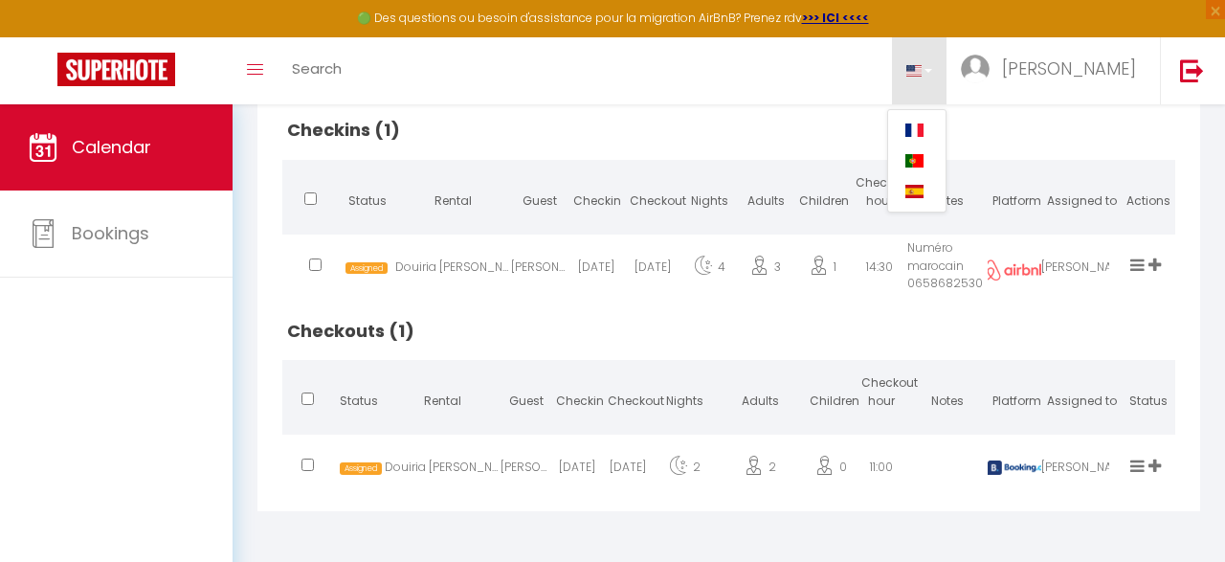
click at [946, 123] on link at bounding box center [916, 130] width 57 height 31
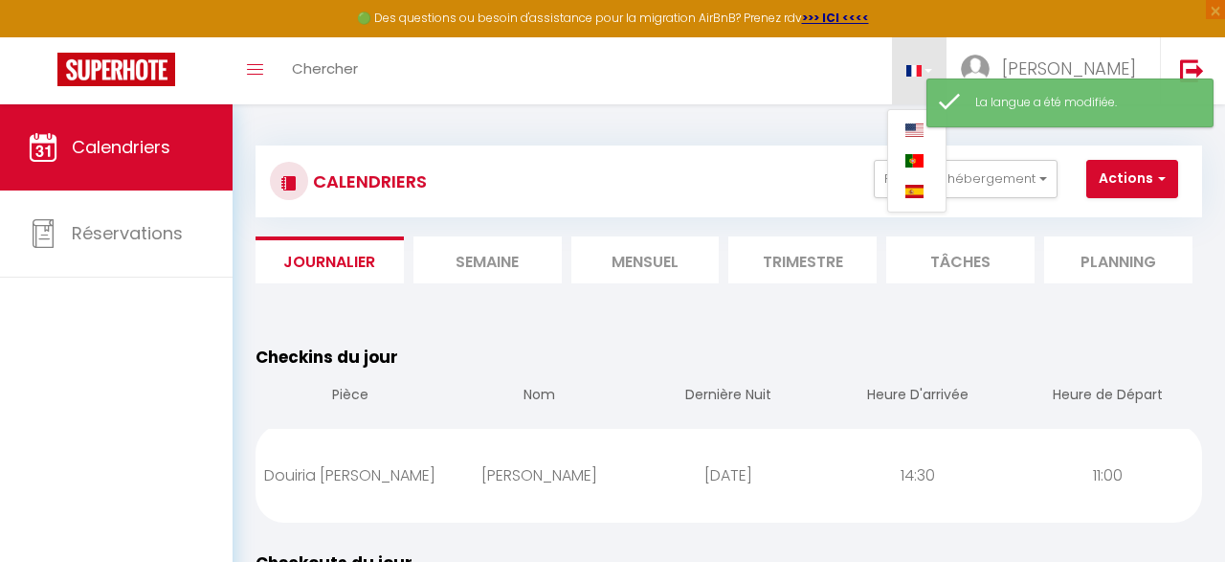
click at [1158, 349] on table "Checkins du jour Pièce Nom Dernière Nuit Heure D'arrivée Heure de Départ Douiri…" at bounding box center [729, 434] width 947 height 178
click at [1018, 335] on div "Checkins du jour Pièce Nom Dernière Nuit Heure D'arrivée Heure de Départ Douiri…" at bounding box center [729, 433] width 972 height 206
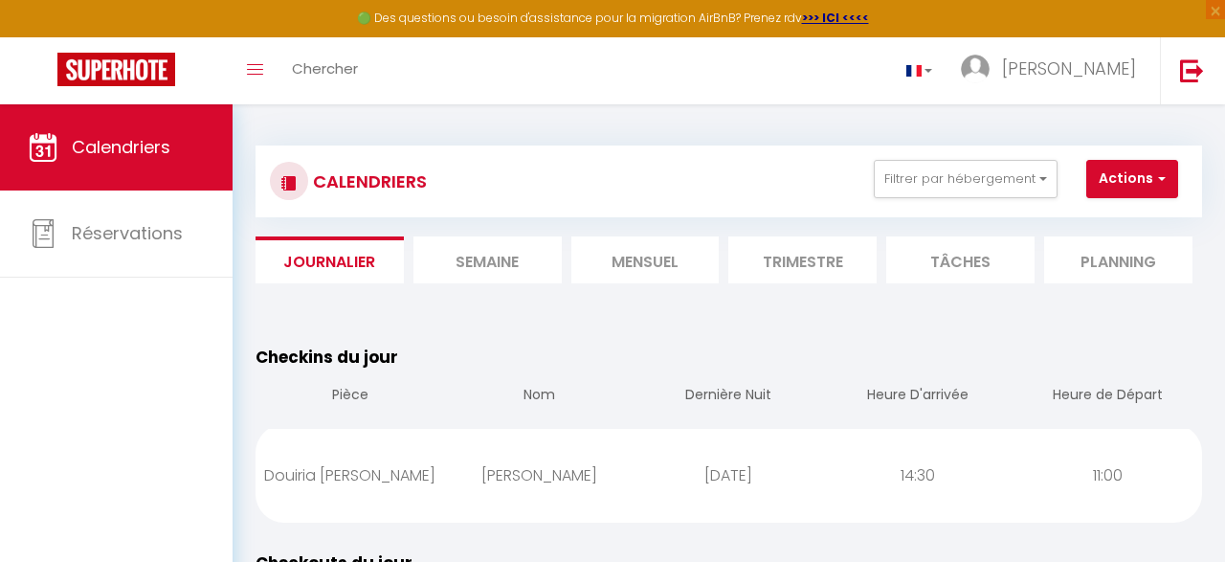
click at [988, 256] on li "Tâches" at bounding box center [961, 259] width 148 height 47
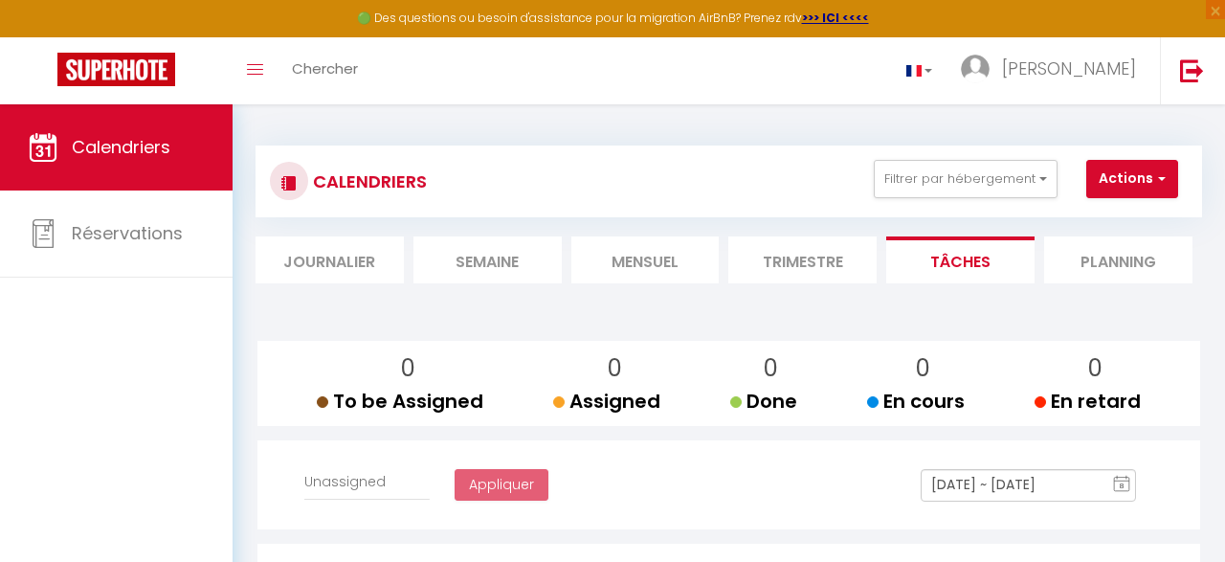
select select
click at [826, 262] on li "Trimestre" at bounding box center [803, 259] width 148 height 47
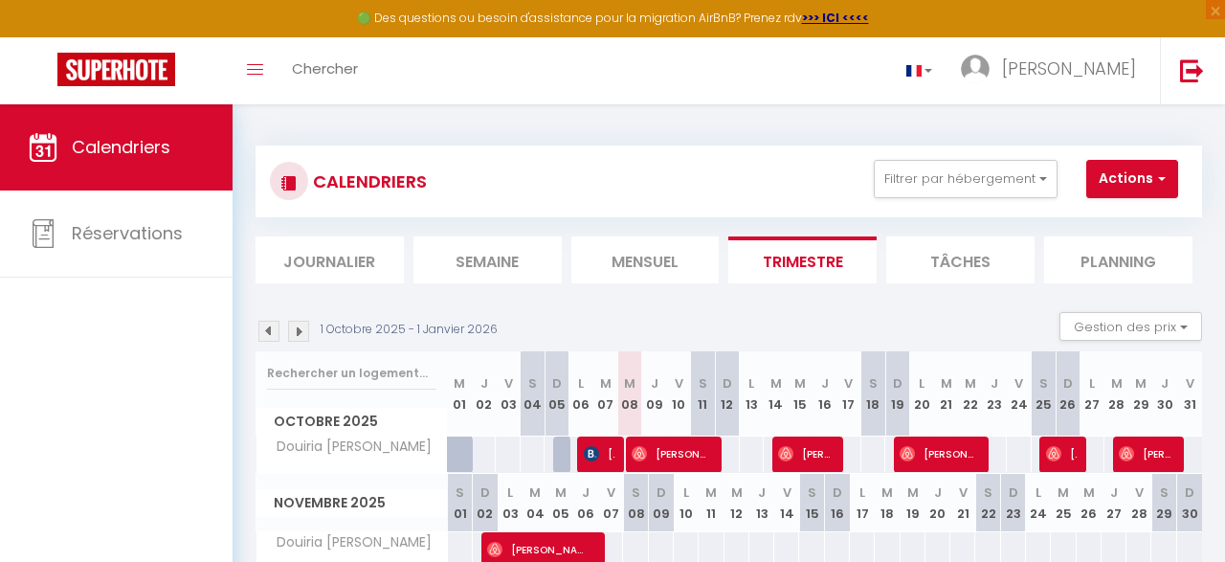
click at [1117, 256] on li "Planning" at bounding box center [1119, 259] width 148 height 47
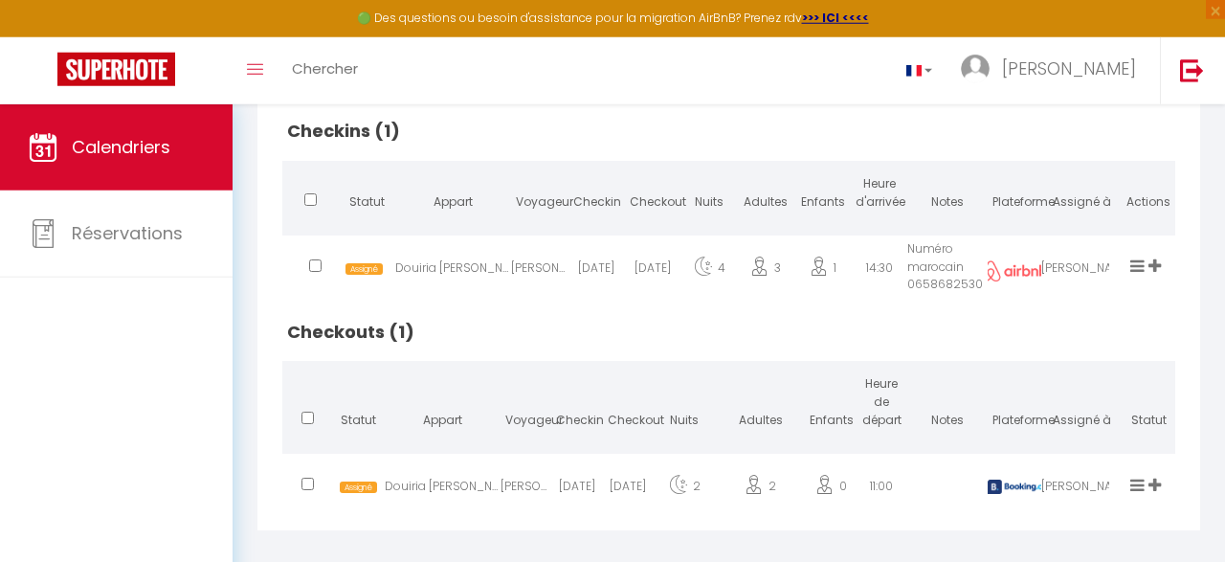
scroll to position [485, 0]
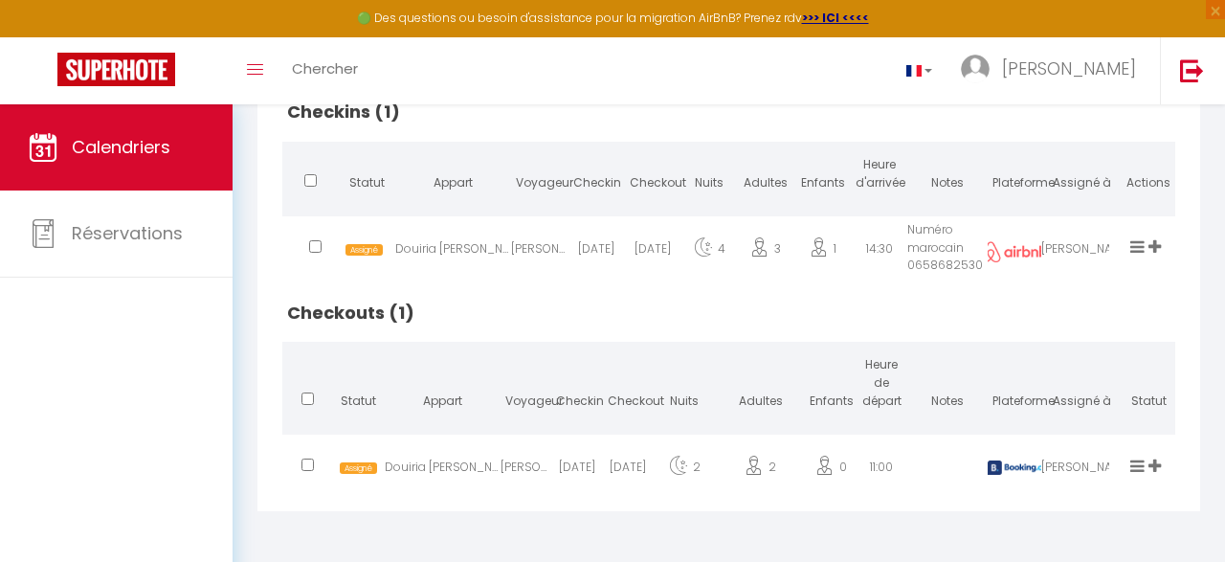
click at [1155, 248] on icon at bounding box center [1155, 246] width 12 height 16
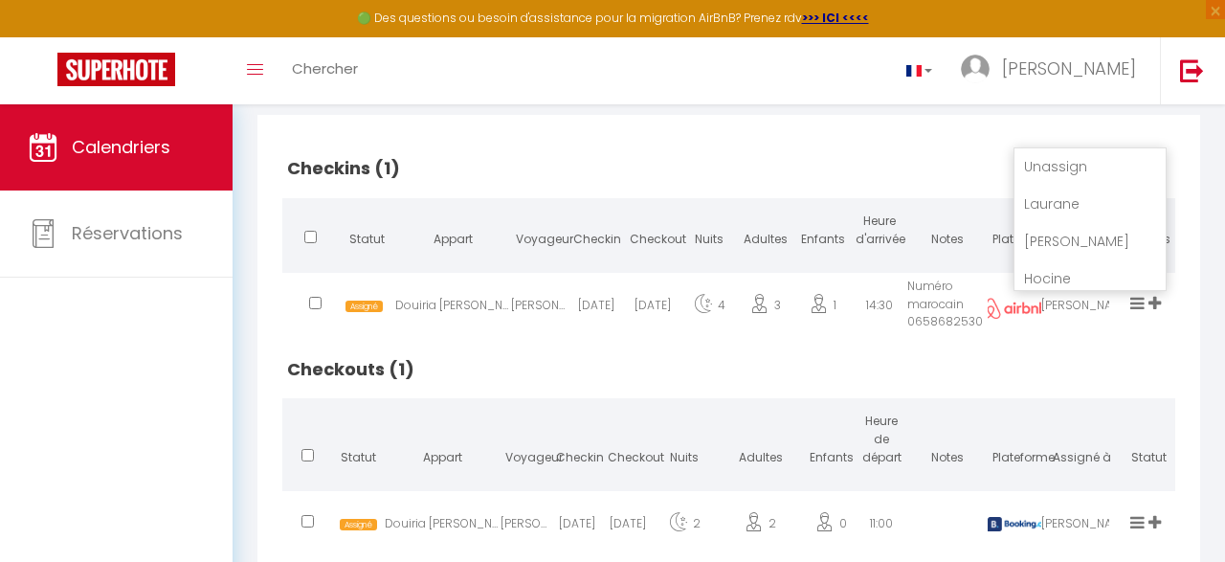
scroll to position [427, 0]
click at [1160, 365] on h2 "Checkouts (1)" at bounding box center [728, 371] width 893 height 59
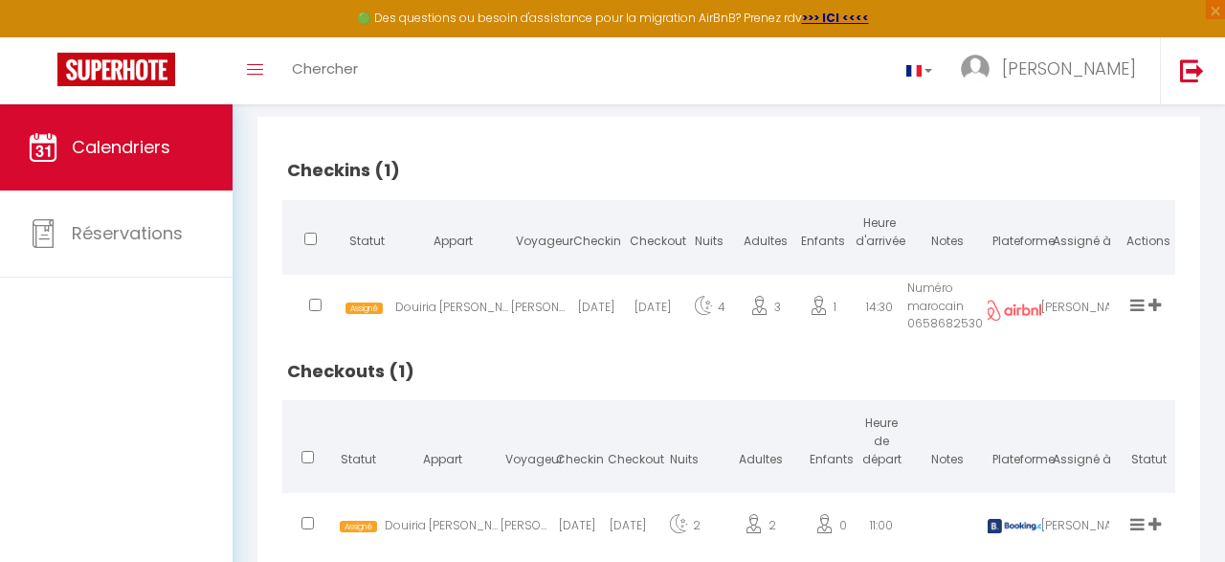
click at [567, 317] on div "[PERSON_NAME]" at bounding box center [539, 311] width 56 height 62
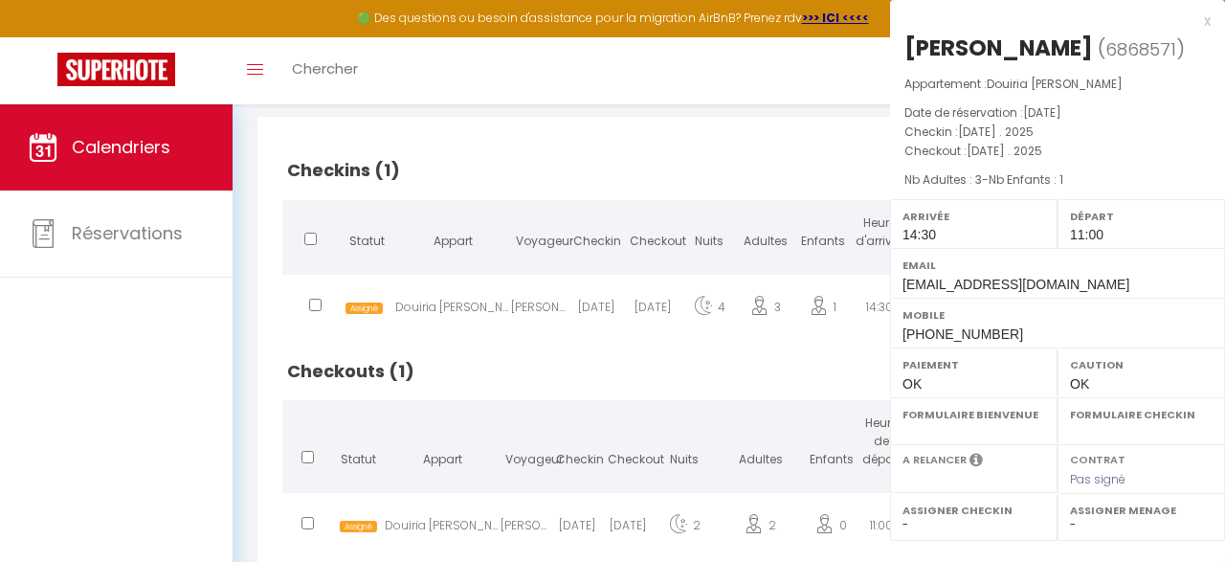
select select "1"
select select
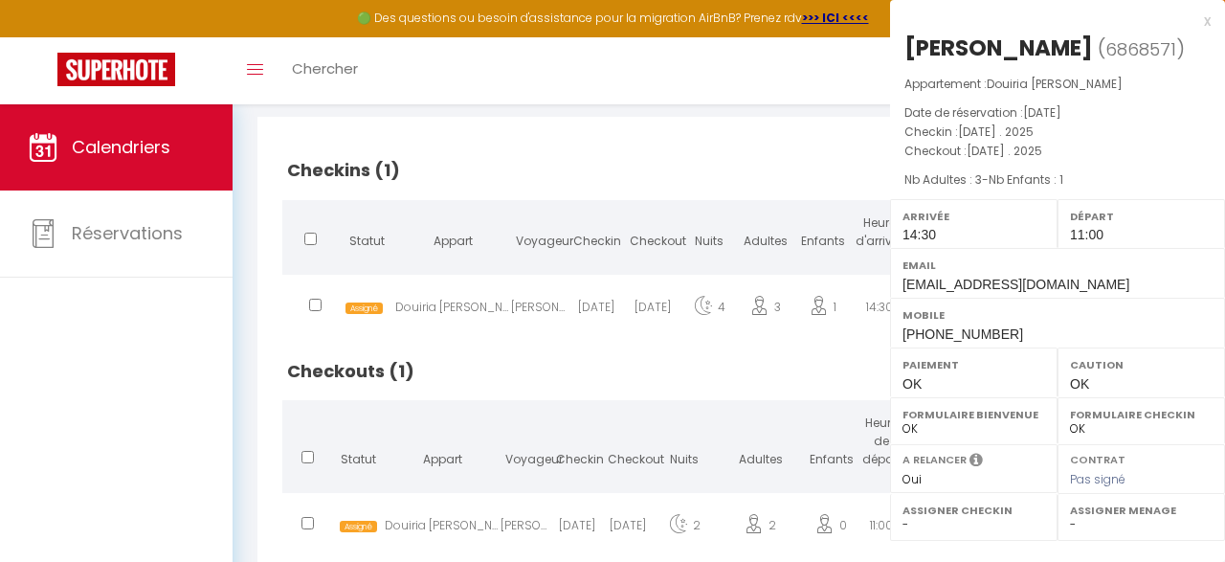
select select "53150"
select select "53119"
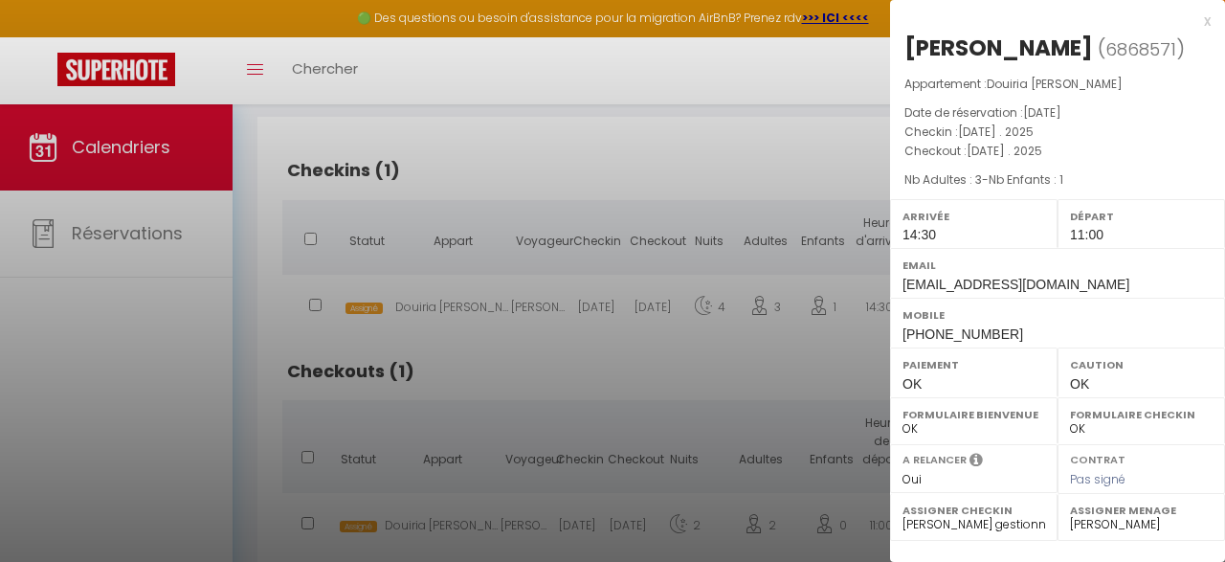
click at [466, 298] on div at bounding box center [612, 281] width 1225 height 562
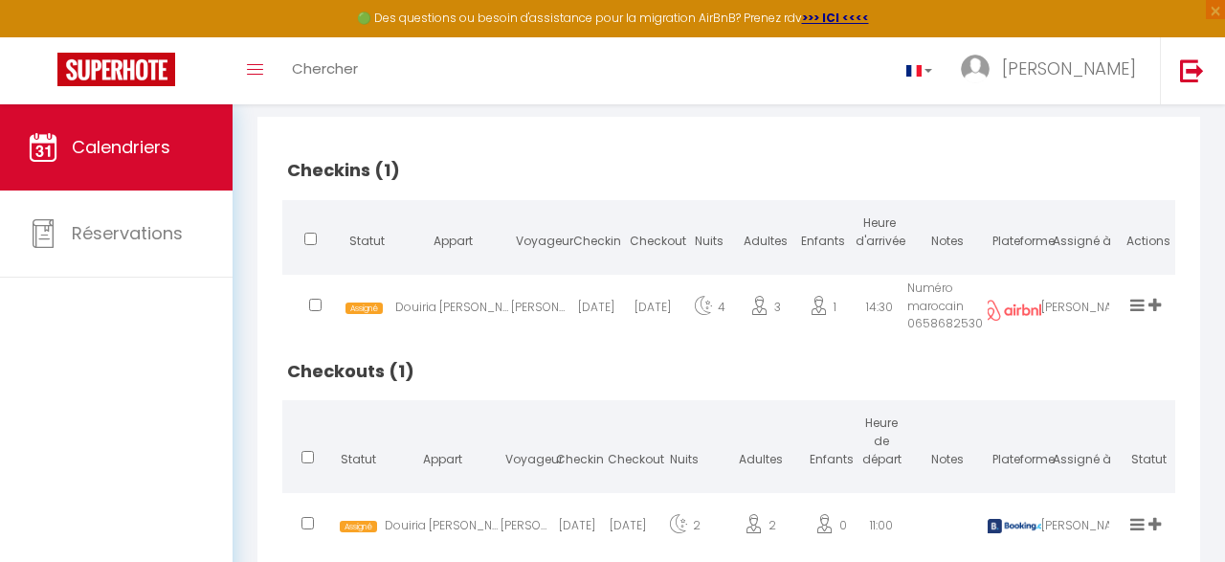
click at [462, 304] on div "Douiria [PERSON_NAME]" at bounding box center [453, 311] width 116 height 62
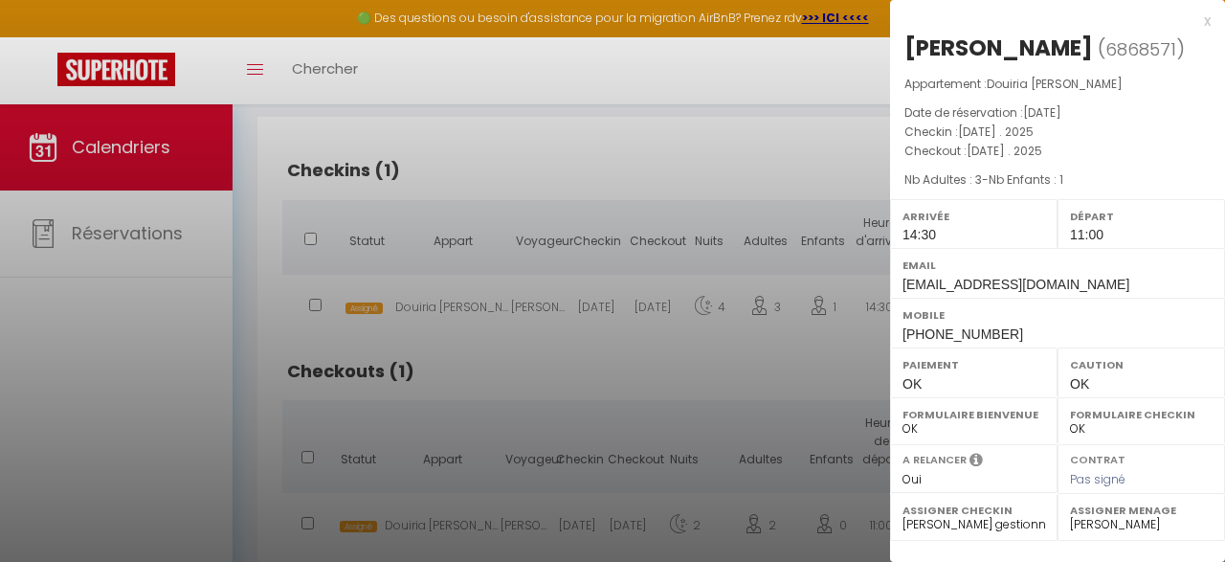
click at [475, 363] on div at bounding box center [612, 281] width 1225 height 562
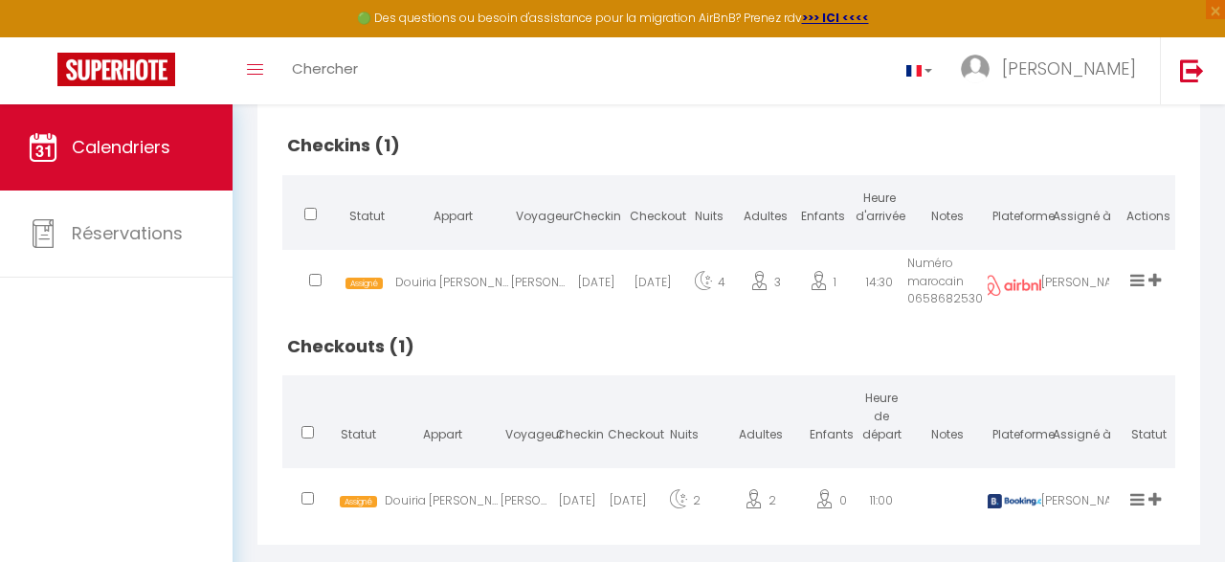
scroll to position [485, 0]
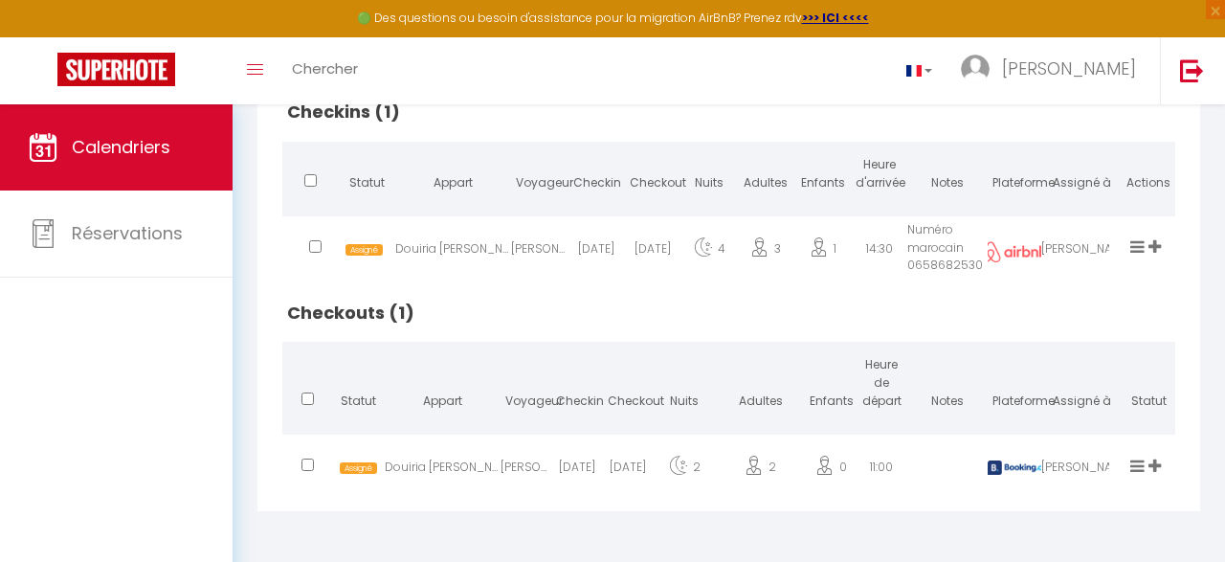
click at [1135, 463] on icon at bounding box center [1138, 466] width 14 height 16
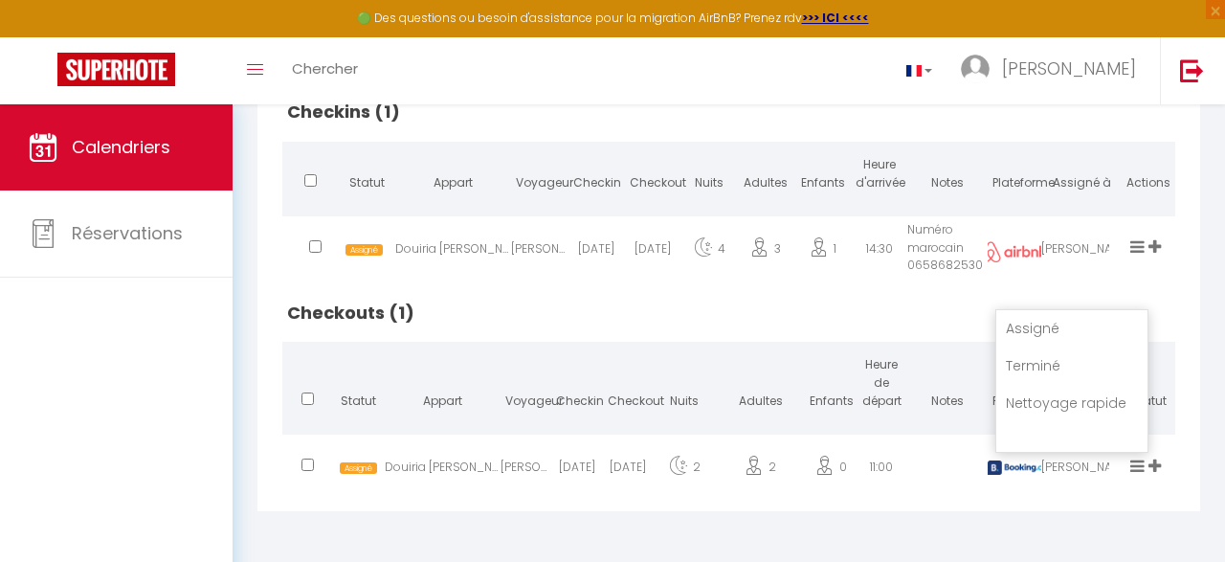
click at [1187, 461] on div "Assigné Terminé Nettoyage rapide Désassigner Laurane Eric Hocine karim julien I…" at bounding box center [1149, 470] width 79 height 62
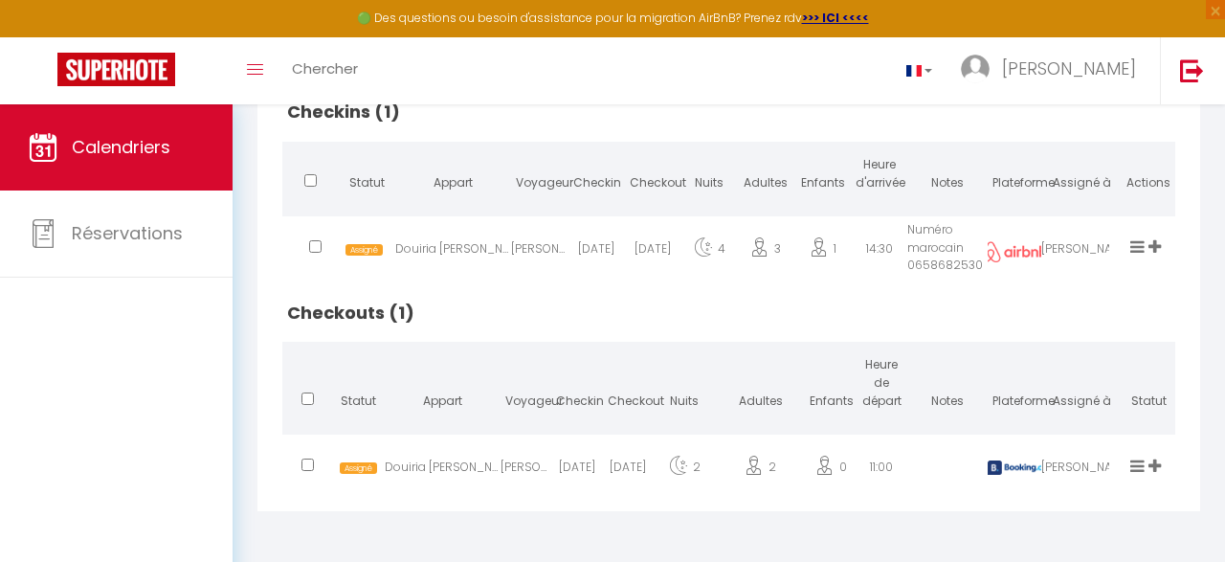
click at [1131, 459] on div "Assigné Terminé Nettoyage rapide Désassigner Laurane Eric Hocine karim julien I…" at bounding box center [1148, 470] width 55 height 62
click at [1140, 466] on icon at bounding box center [1138, 466] width 14 height 16
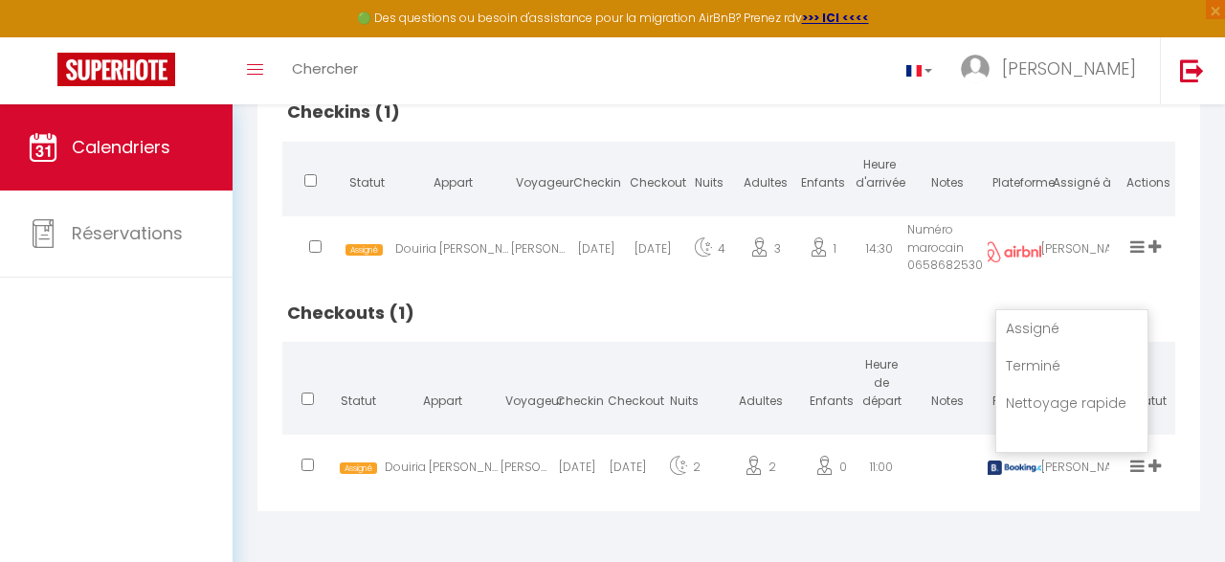
click at [1158, 467] on icon at bounding box center [1155, 466] width 12 height 16
click at [1128, 468] on div "Assigné Terminé Nettoyage rapide Désassigner Laurane Eric Hocine karim julien I…" at bounding box center [1148, 470] width 55 height 62
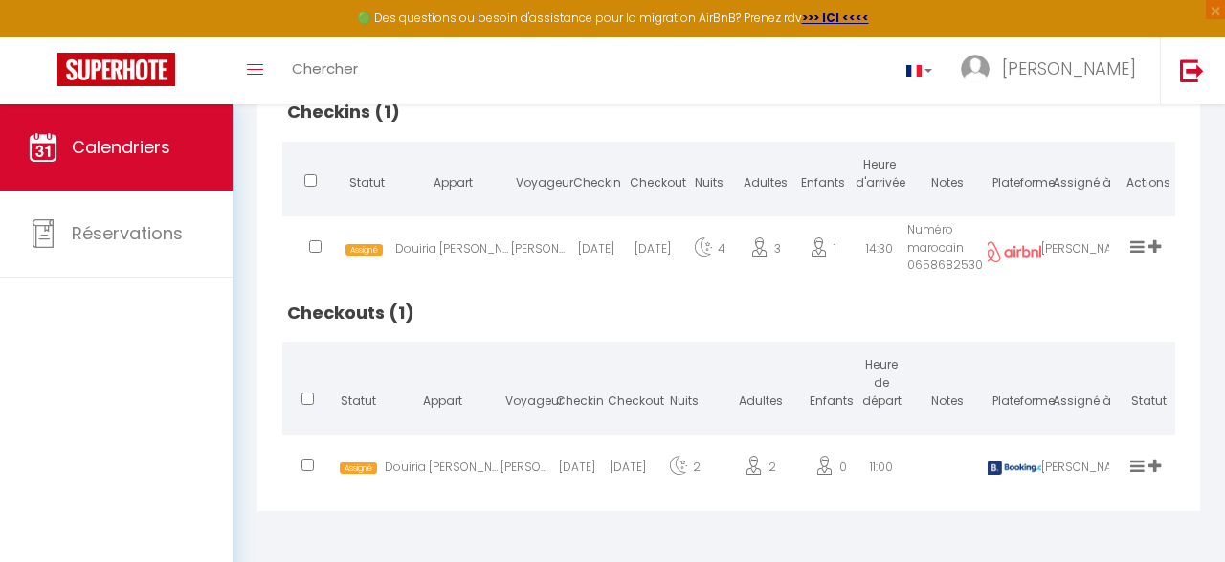
click at [1133, 462] on icon at bounding box center [1138, 466] width 14 height 16
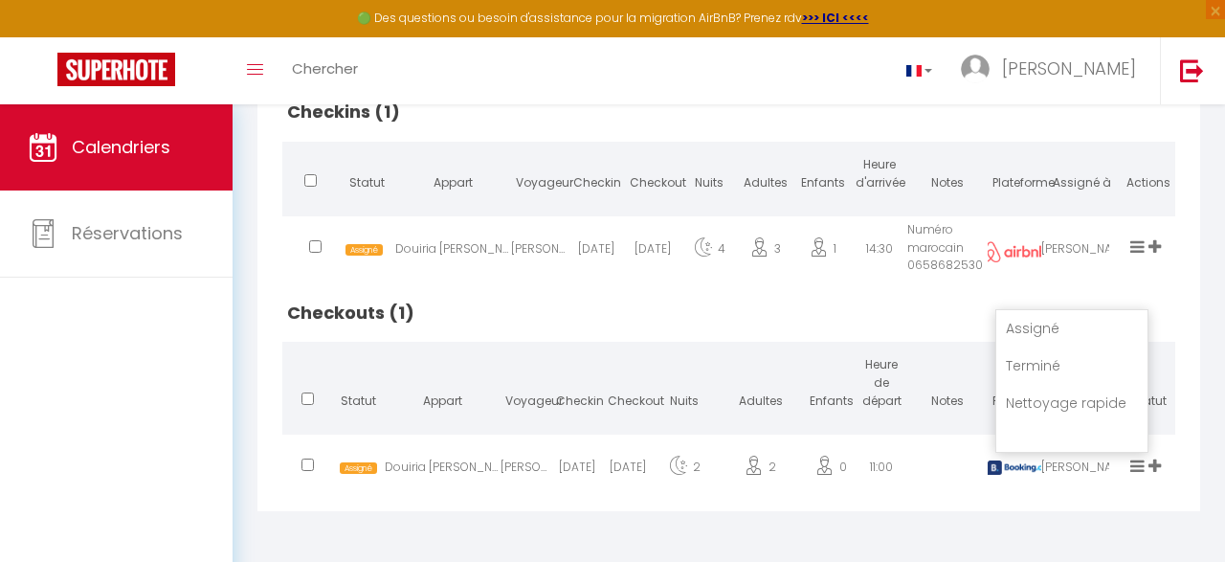
click at [1093, 400] on li "Nettoyage rapide" at bounding box center [1072, 403] width 151 height 36
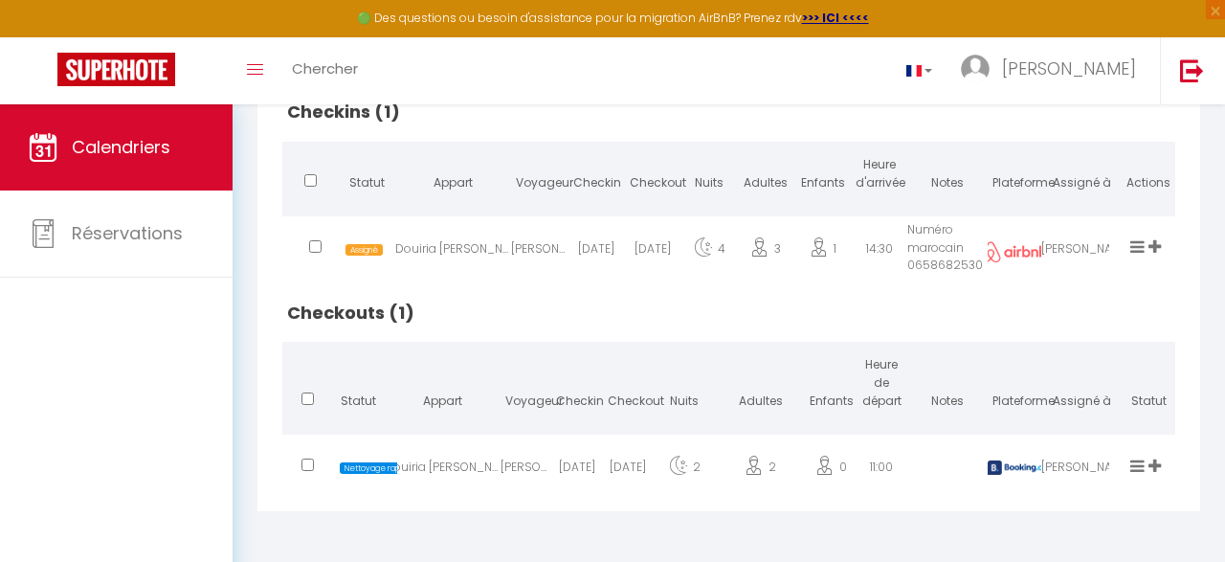
click at [1141, 459] on icon at bounding box center [1138, 466] width 14 height 16
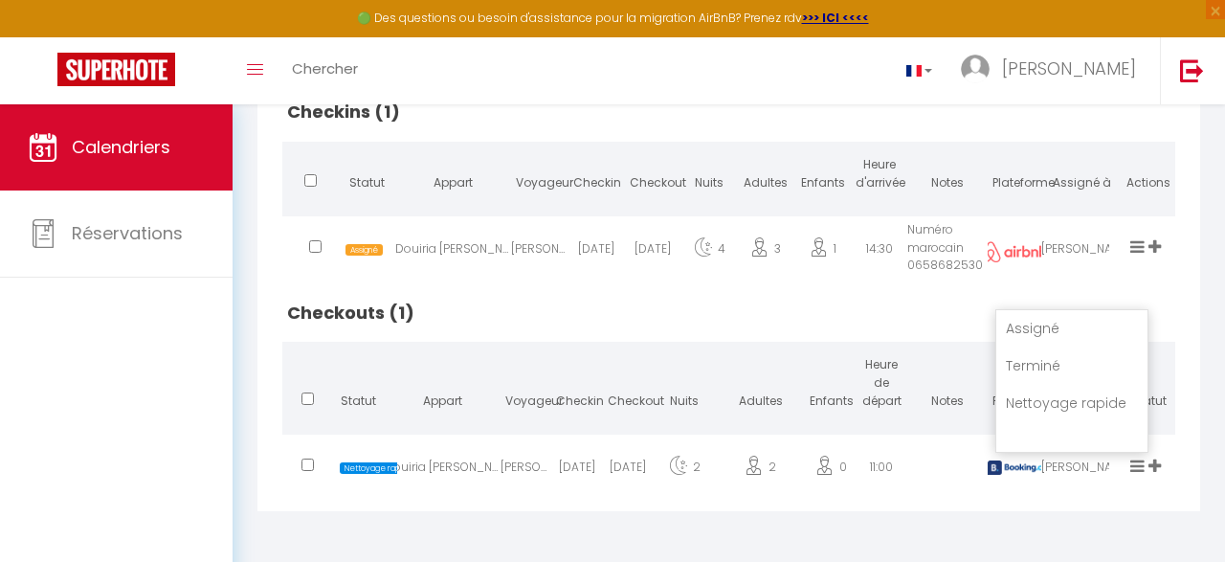
click at [1103, 319] on li "Assigné" at bounding box center [1072, 328] width 151 height 36
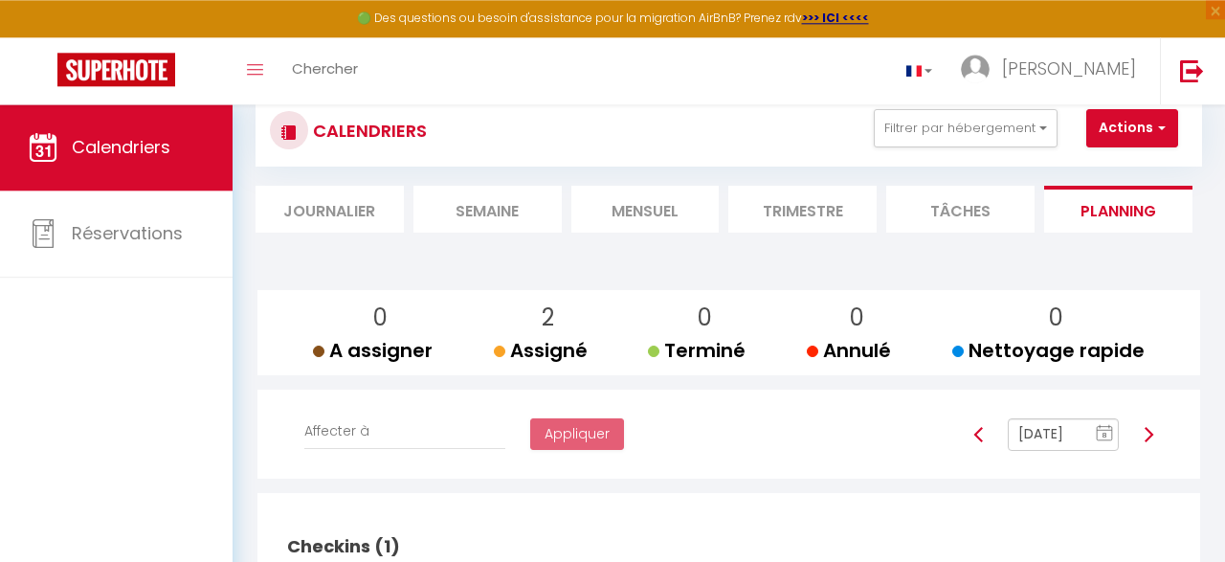
scroll to position [19, 0]
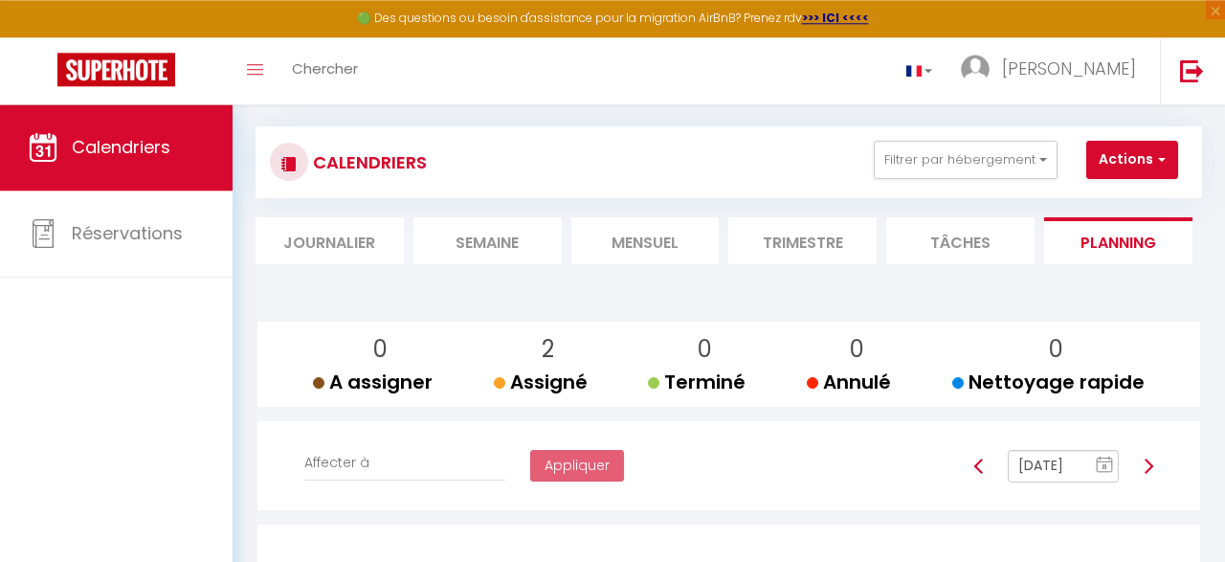
click at [975, 218] on li "Tâches" at bounding box center [961, 240] width 148 height 47
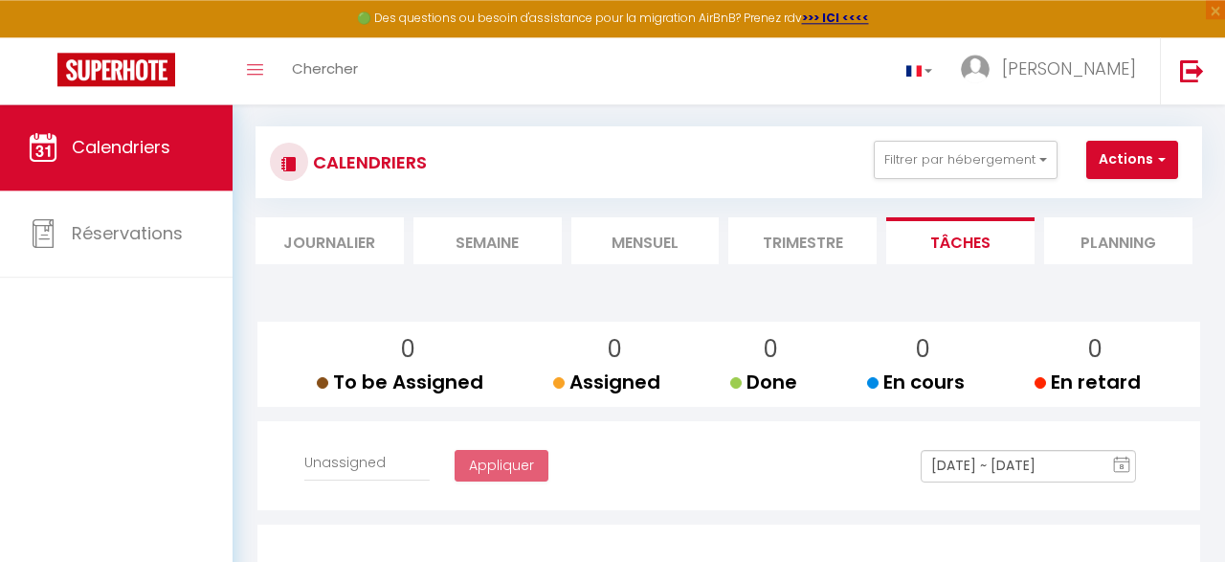
select select
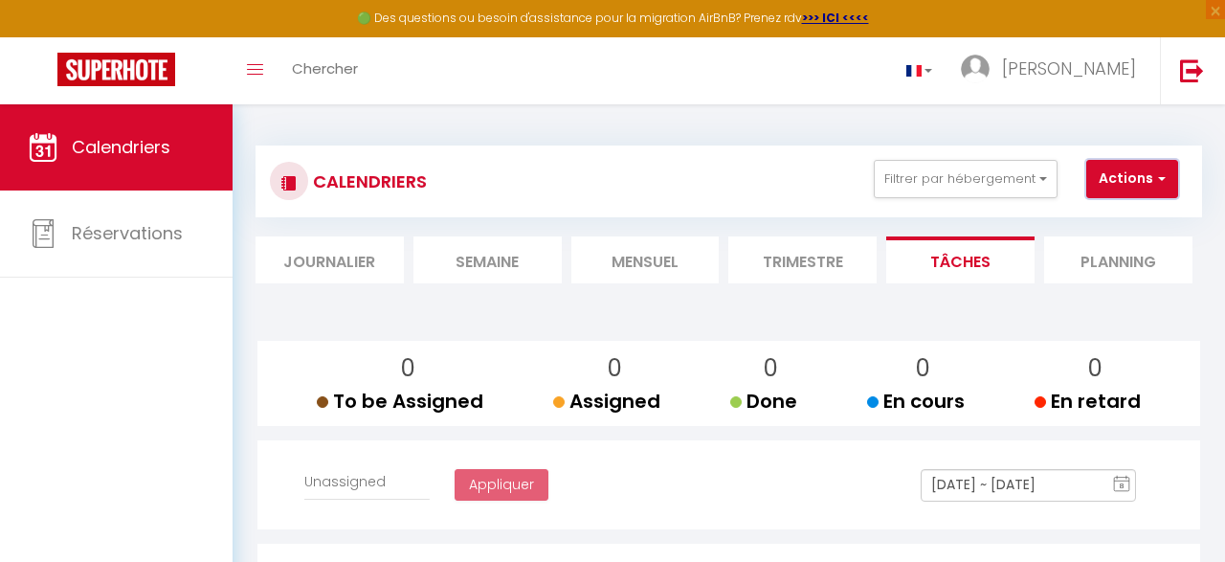
click at [1141, 191] on button "Actions" at bounding box center [1133, 179] width 92 height 38
click at [1184, 308] on section at bounding box center [729, 302] width 947 height 19
click at [1045, 170] on button "Filtrer par hébergement" at bounding box center [966, 179] width 184 height 38
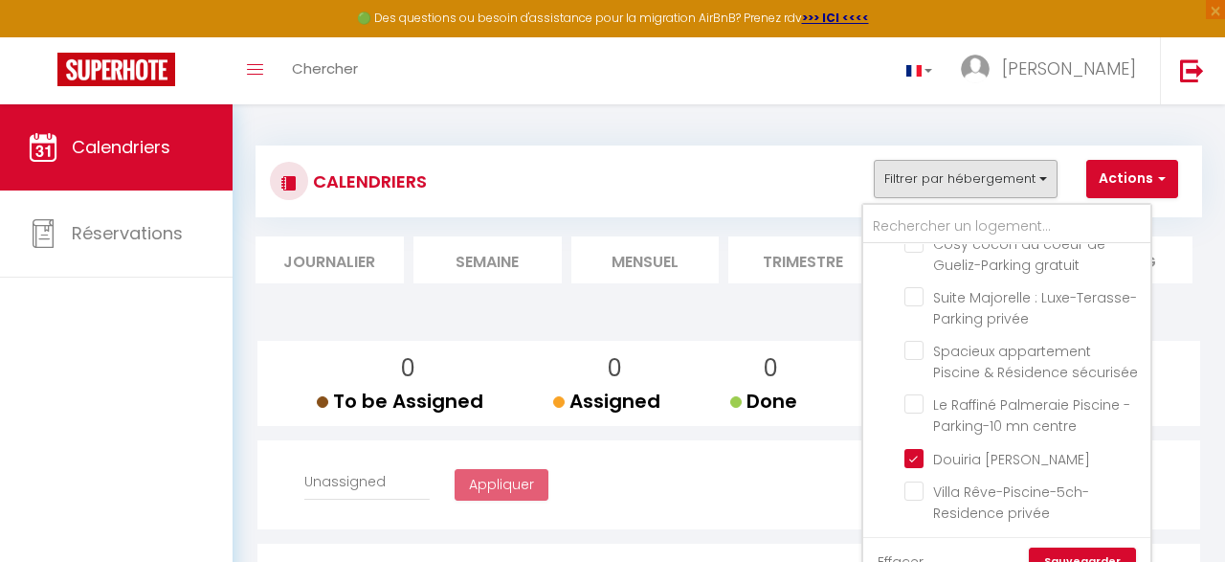
click at [741, 128] on div "CALENDRIERS Filtrer par hébergement All Cosy cocon au coeur de Gueliz-Parking g…" at bounding box center [729, 544] width 947 height 835
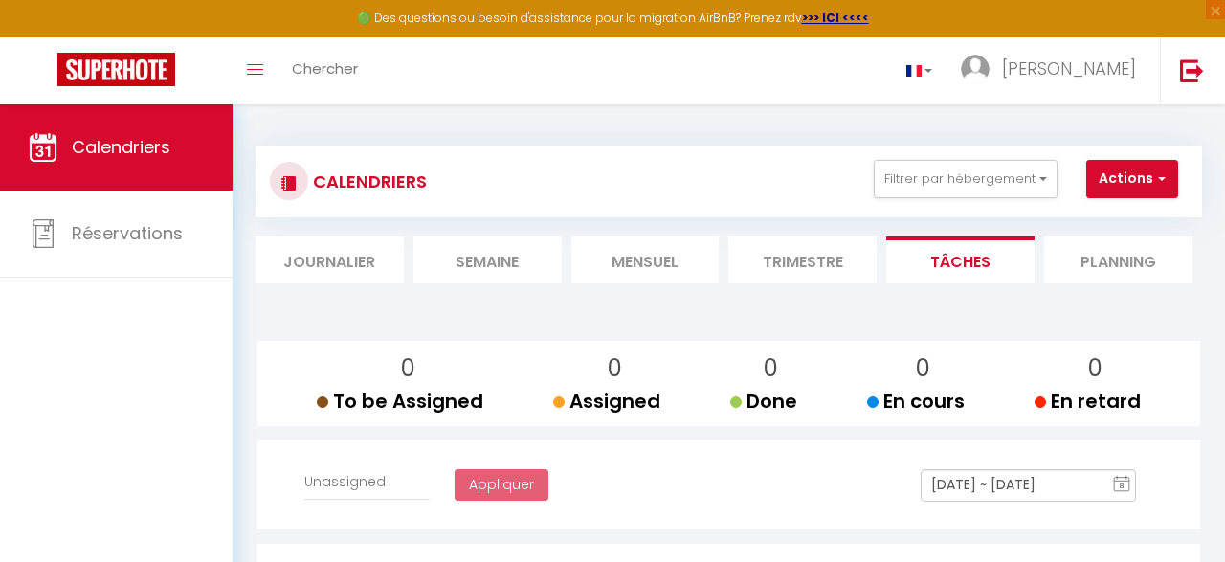
click at [862, 97] on div "Toggle menubar Chercher BUTTON Ali Paramètres" at bounding box center [675, 70] width 1072 height 67
click at [258, 70] on span at bounding box center [255, 70] width 16 height 2
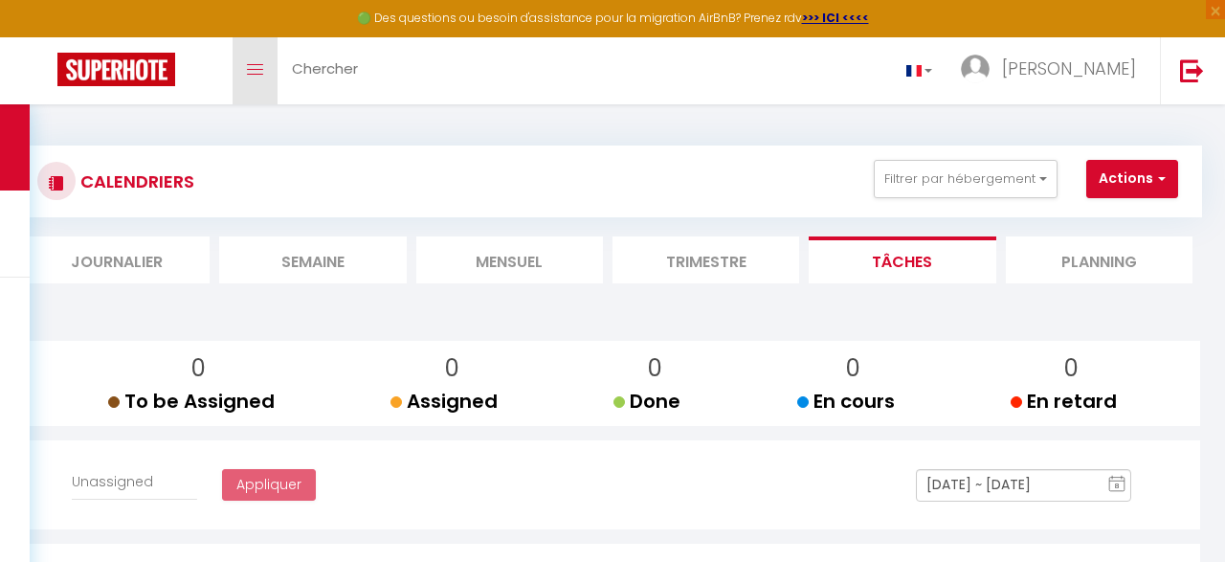
click at [258, 70] on span at bounding box center [255, 70] width 16 height 2
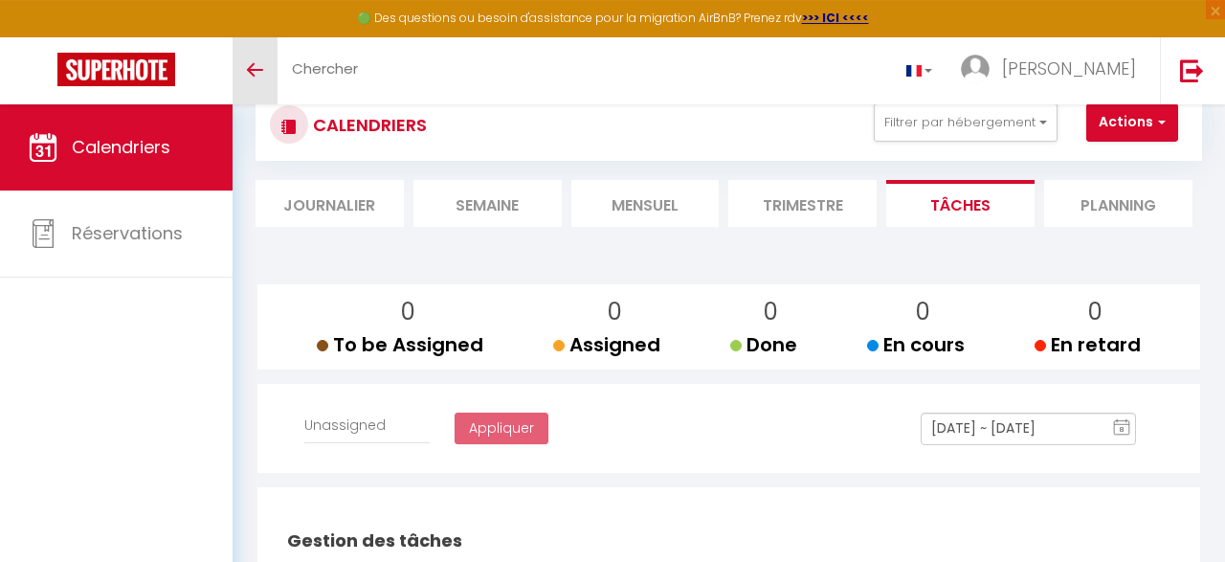
scroll to position [57, 0]
click at [336, 199] on li "Journalier" at bounding box center [330, 202] width 148 height 47
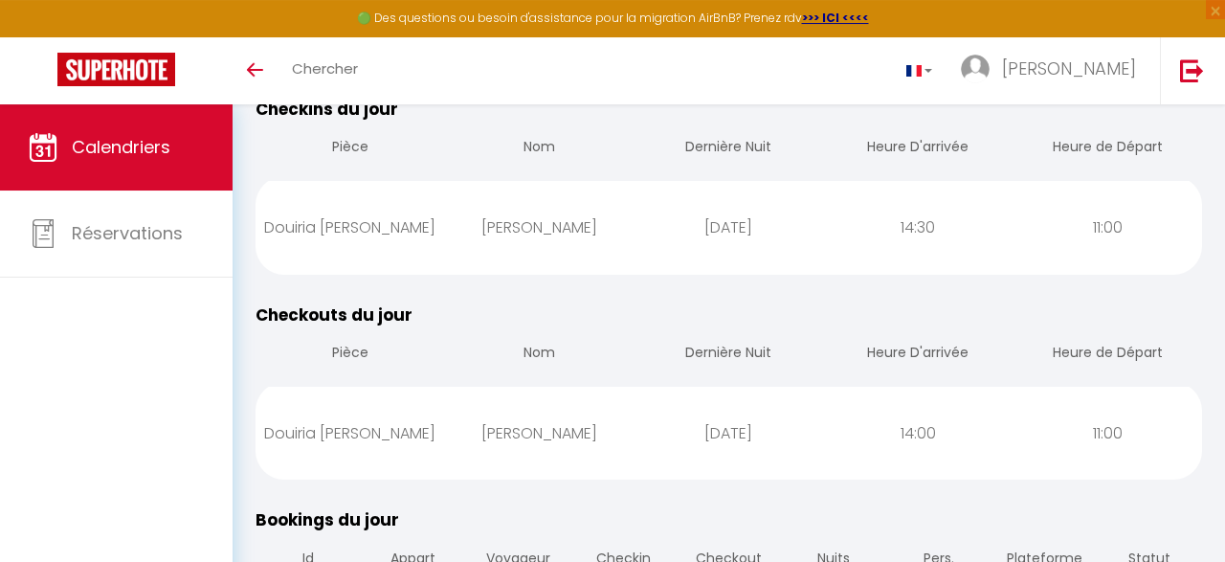
scroll to position [263, 0]
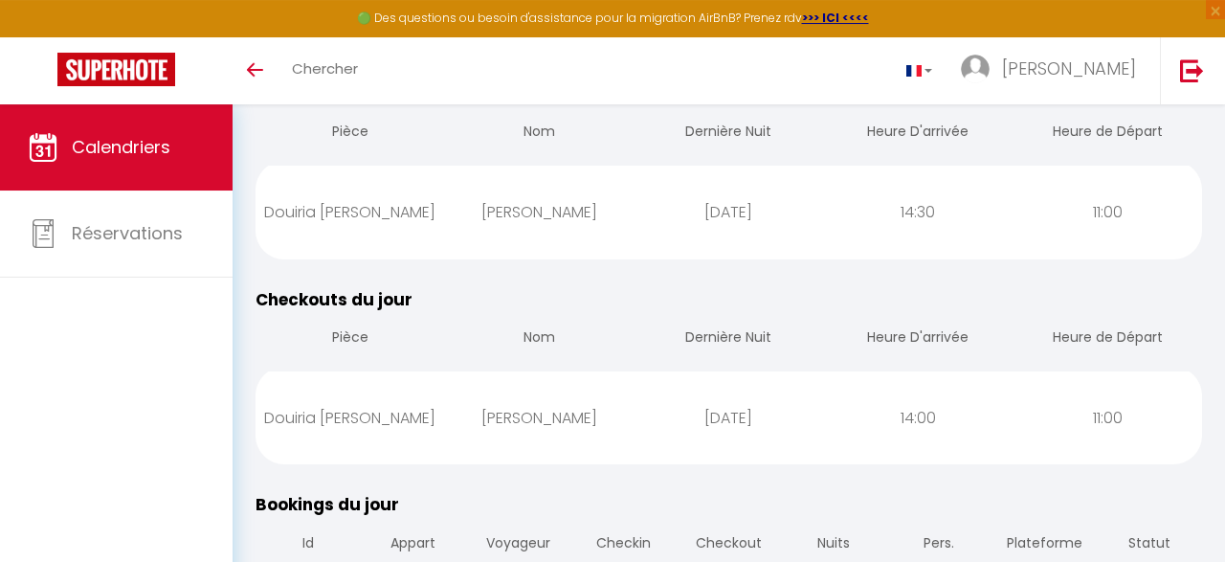
click at [343, 422] on div "Douiria [PERSON_NAME]" at bounding box center [351, 418] width 190 height 62
select select "1"
select select
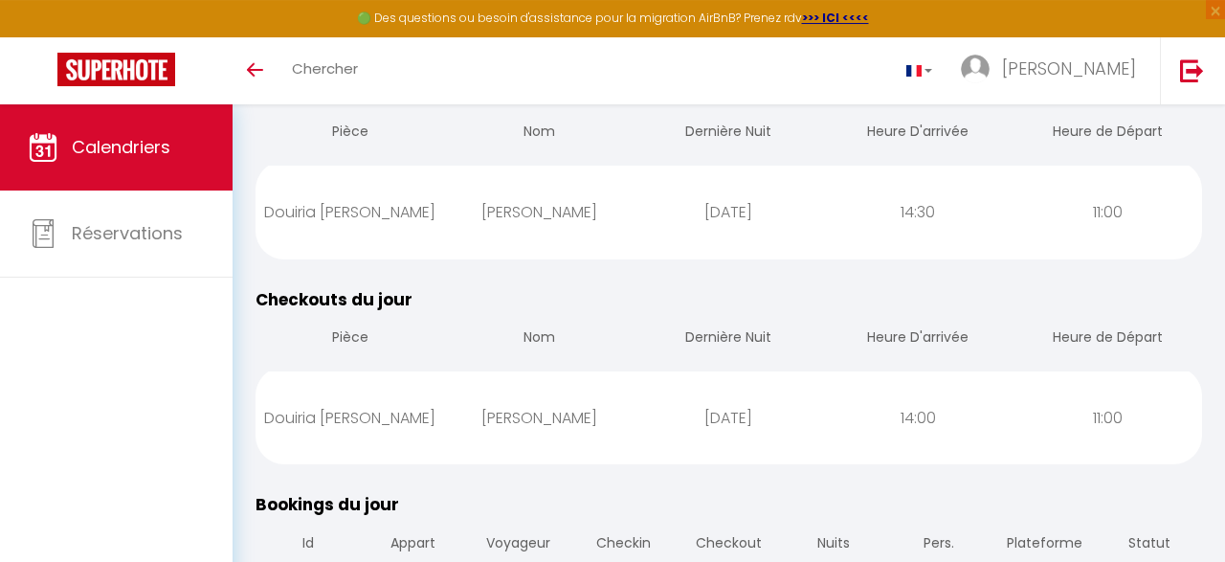
select select
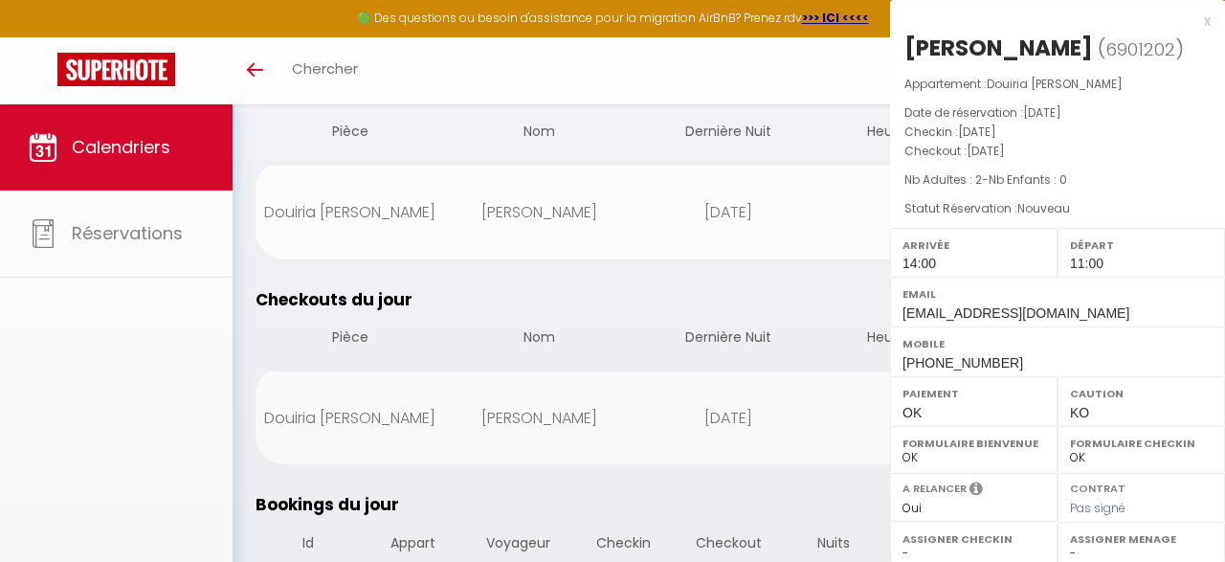
select select "53150"
select select "53119"
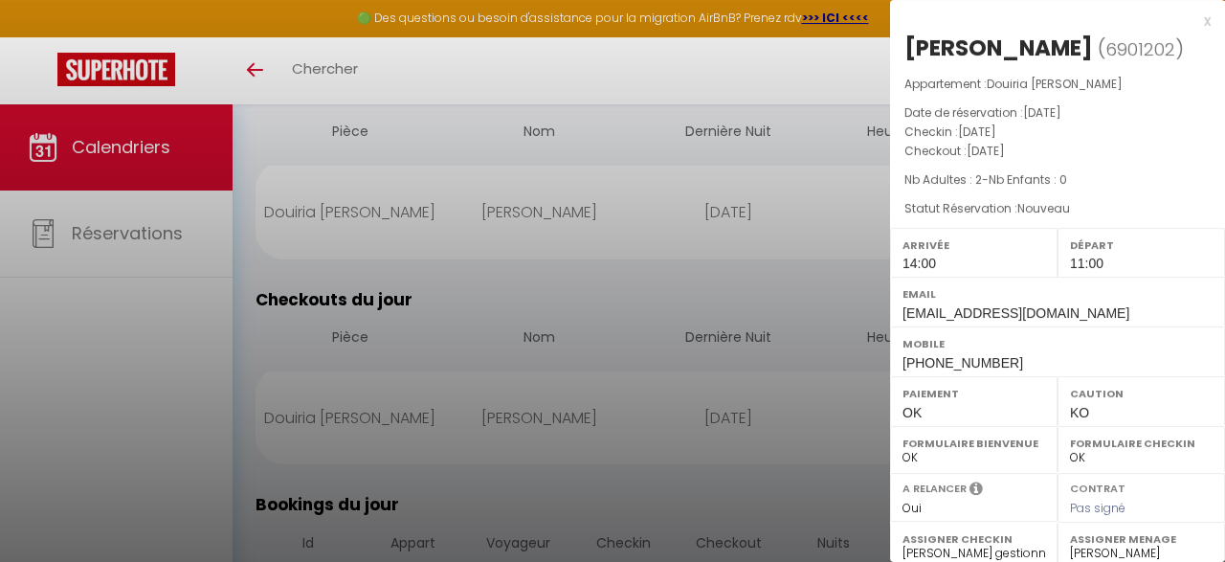
click at [608, 281] on div at bounding box center [612, 281] width 1225 height 562
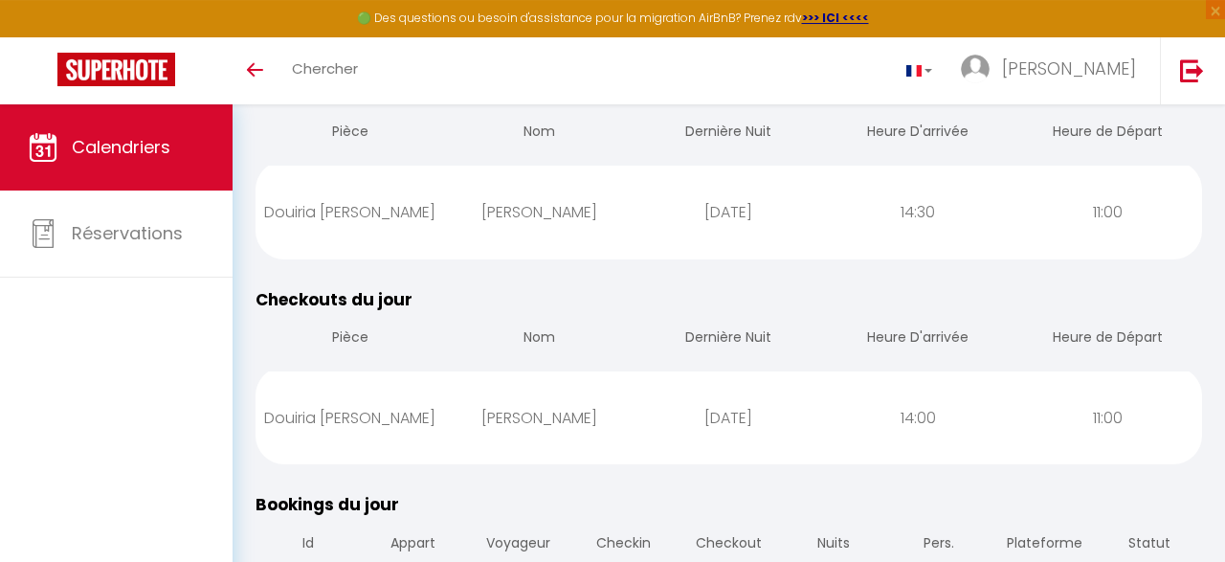
click at [372, 290] on span "Checkouts du jour" at bounding box center [334, 299] width 157 height 23
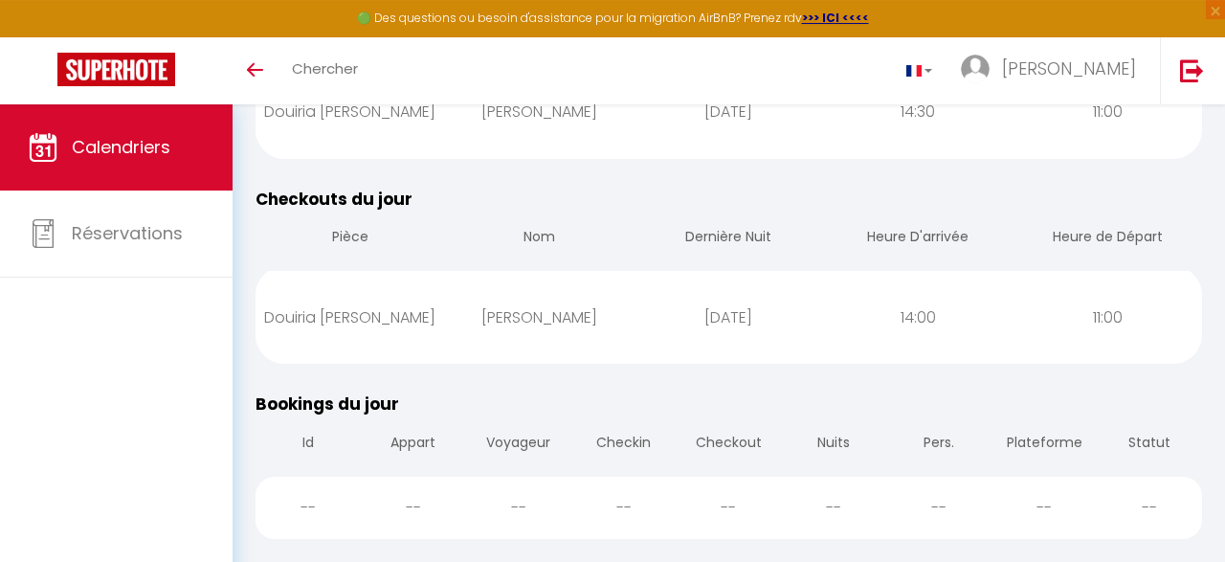
scroll to position [365, 0]
click at [346, 317] on div "Douiria [PERSON_NAME]" at bounding box center [351, 316] width 190 height 62
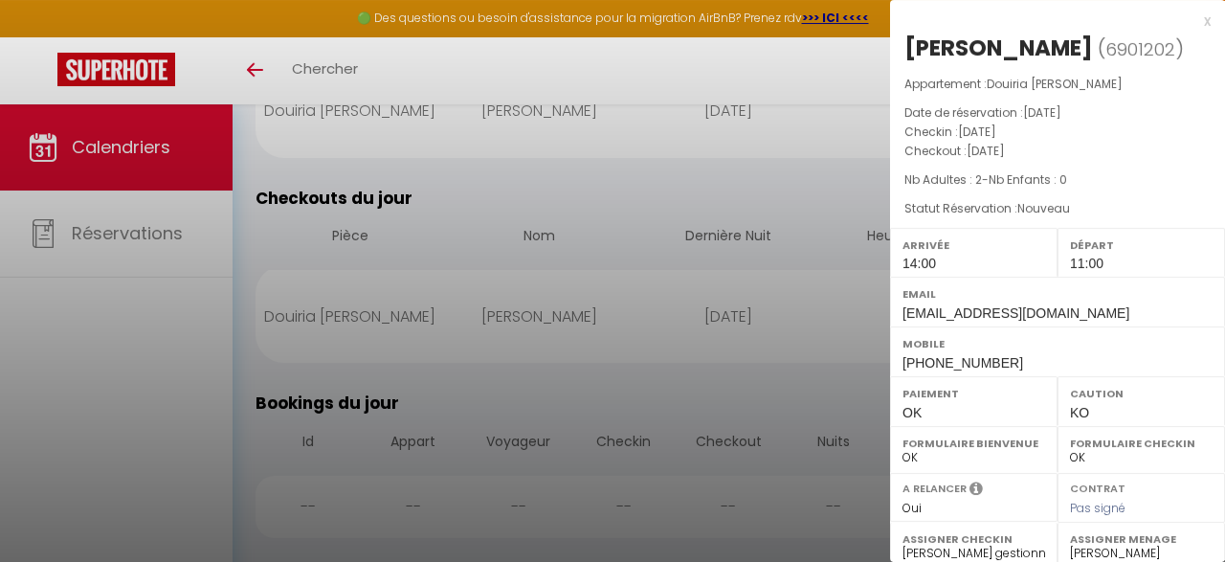
scroll to position [4, 0]
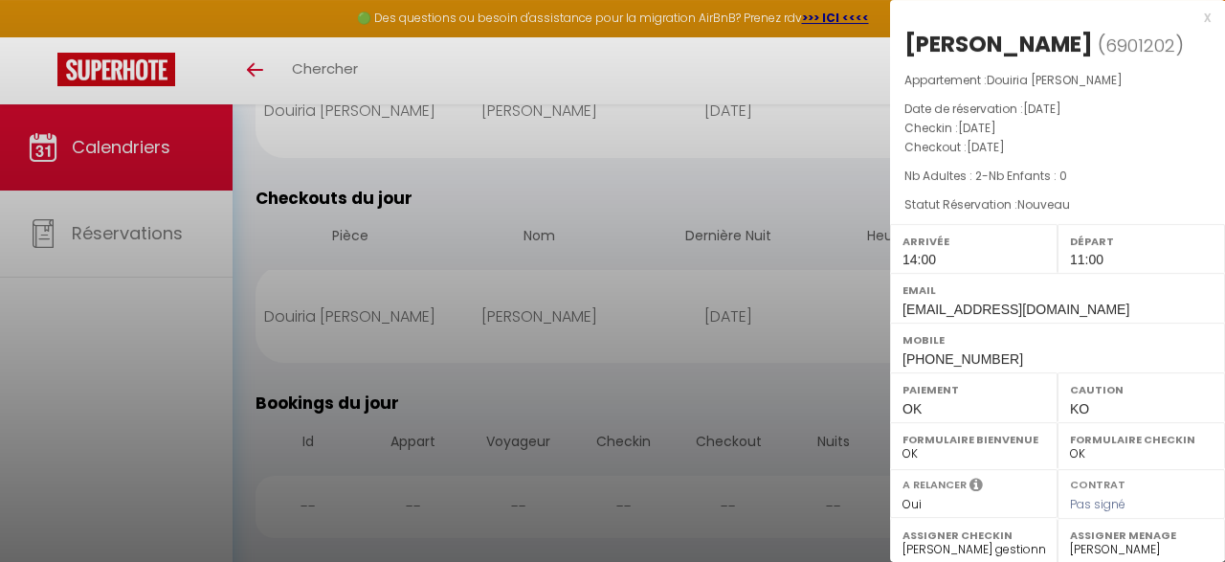
click at [563, 204] on div at bounding box center [612, 281] width 1225 height 562
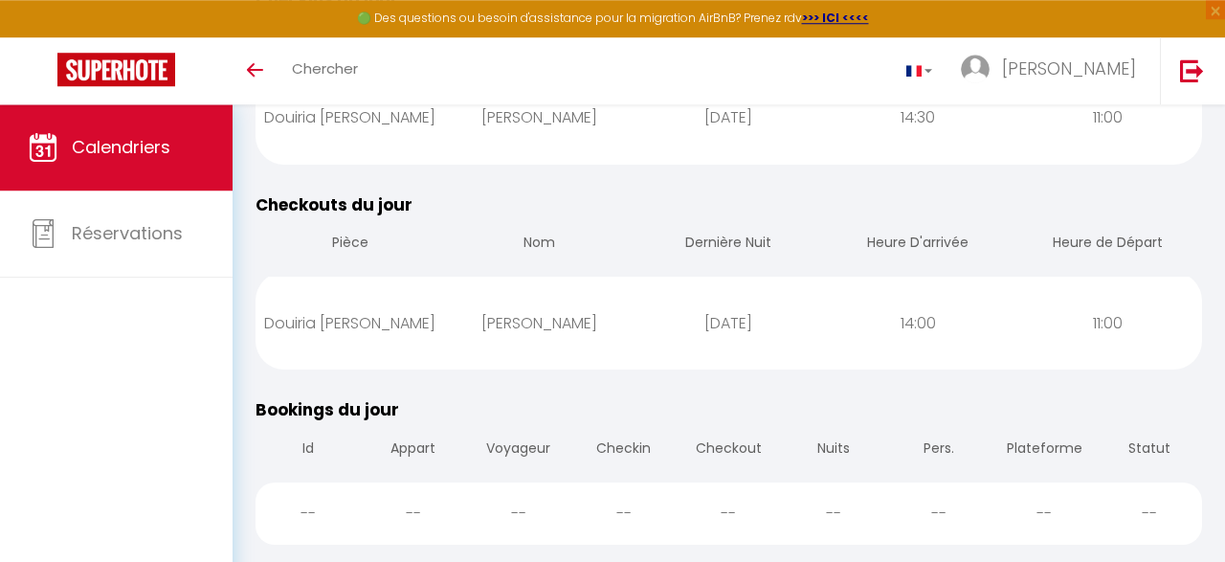
scroll to position [358, 0]
click at [373, 203] on span "Checkouts du jour" at bounding box center [334, 204] width 157 height 23
click at [365, 326] on div "Douiria [PERSON_NAME]" at bounding box center [351, 323] width 190 height 62
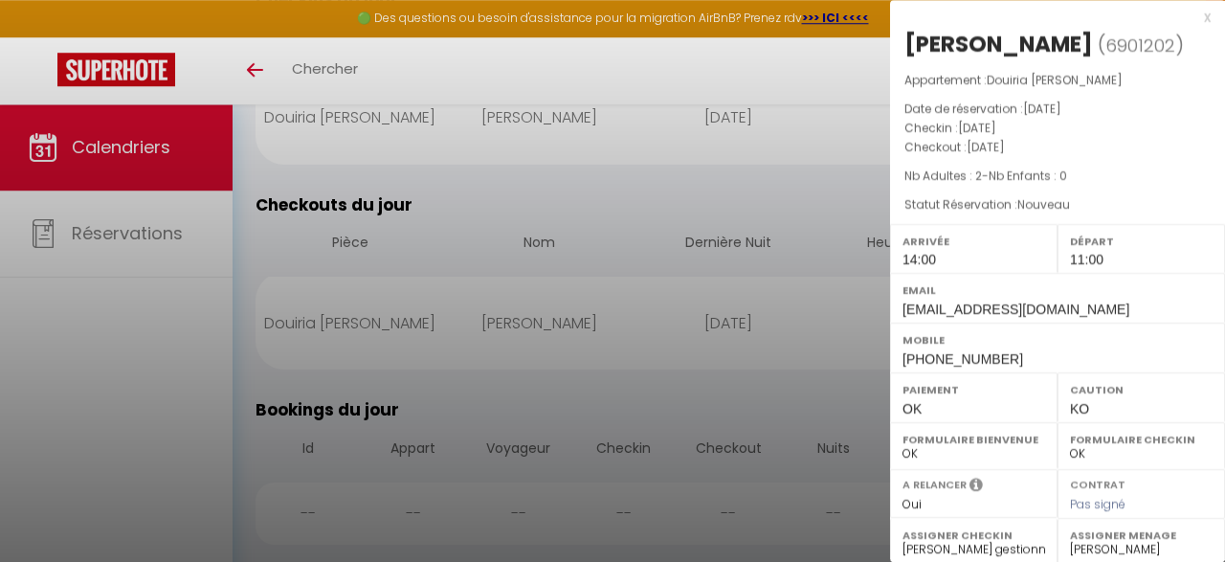
click at [683, 180] on div at bounding box center [612, 281] width 1225 height 562
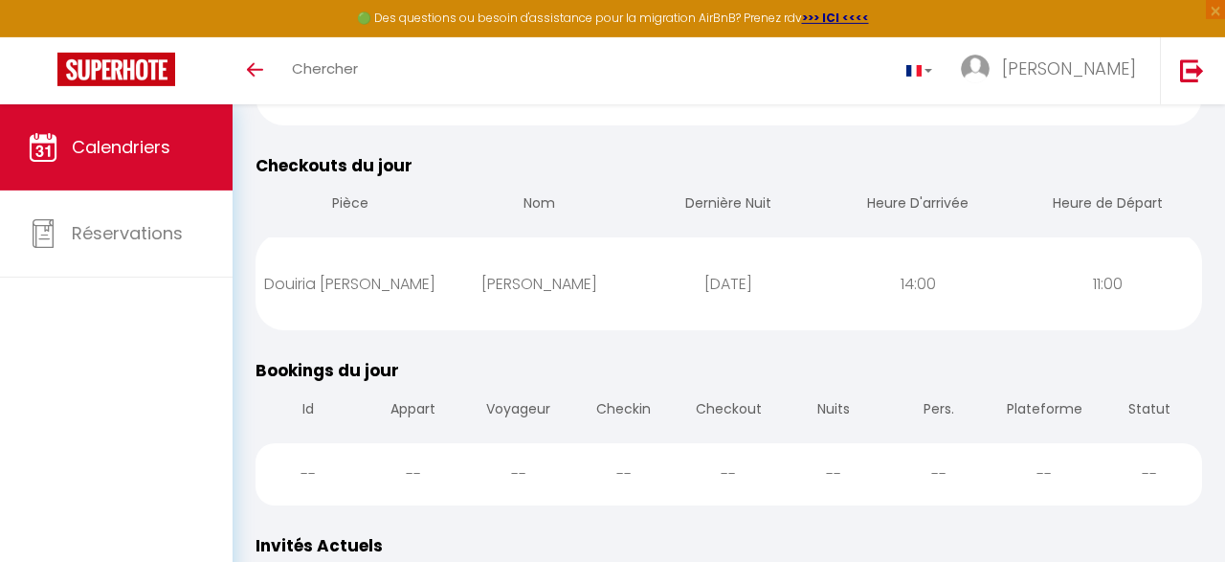
scroll to position [398, 0]
click at [1136, 189] on th "Heure de Départ" at bounding box center [1108, 204] width 190 height 55
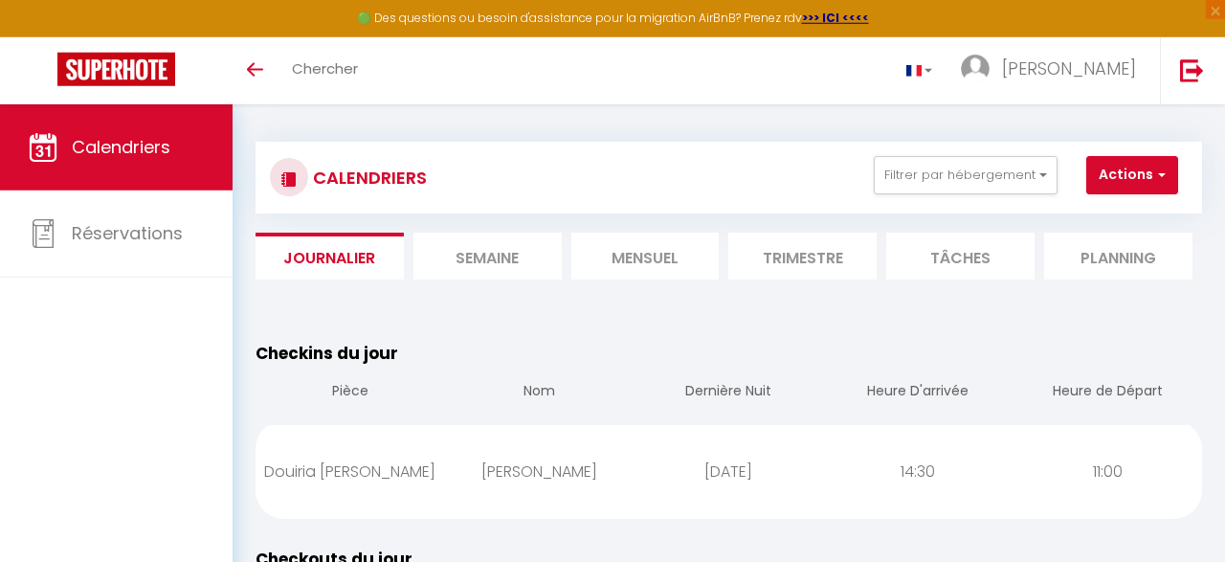
scroll to position [0, 0]
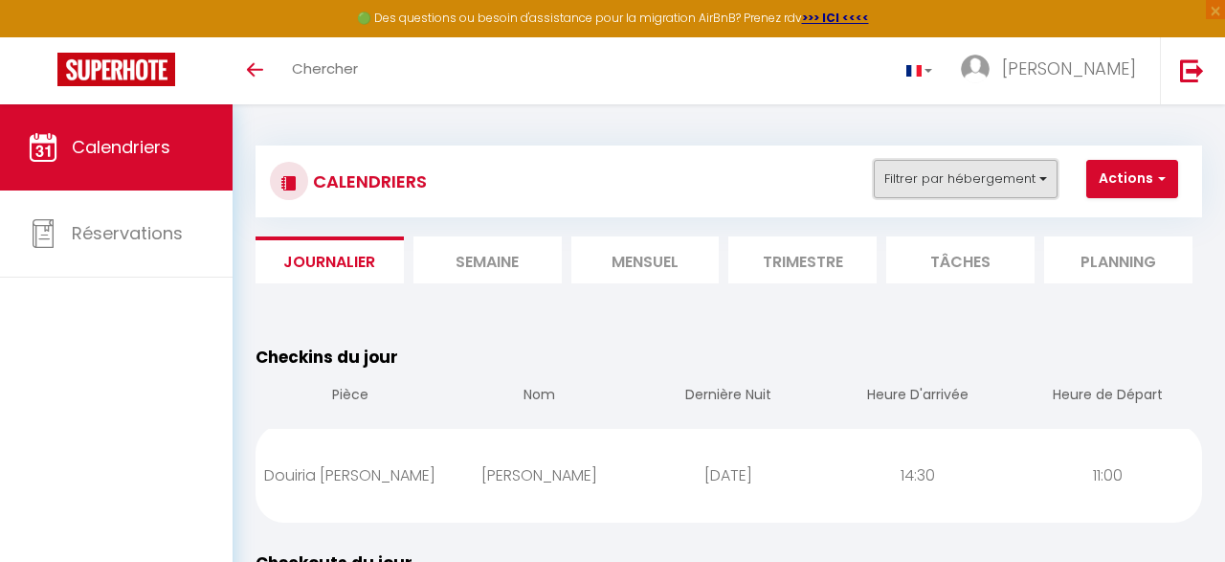
click at [1043, 175] on button "Filtrer par hébergement" at bounding box center [966, 179] width 184 height 38
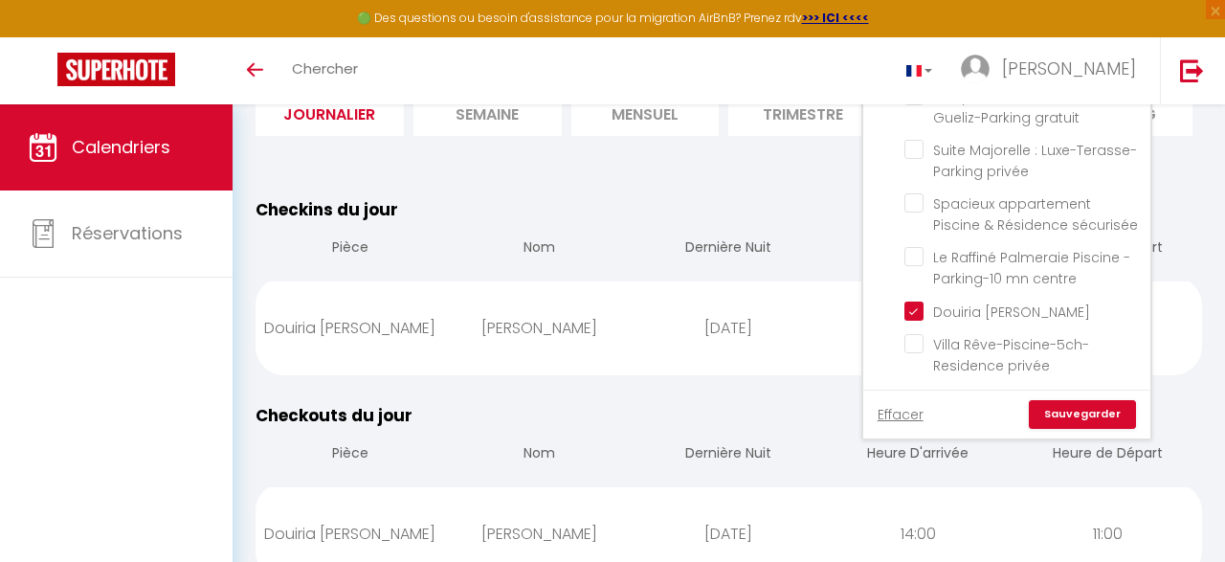
scroll to position [159, 0]
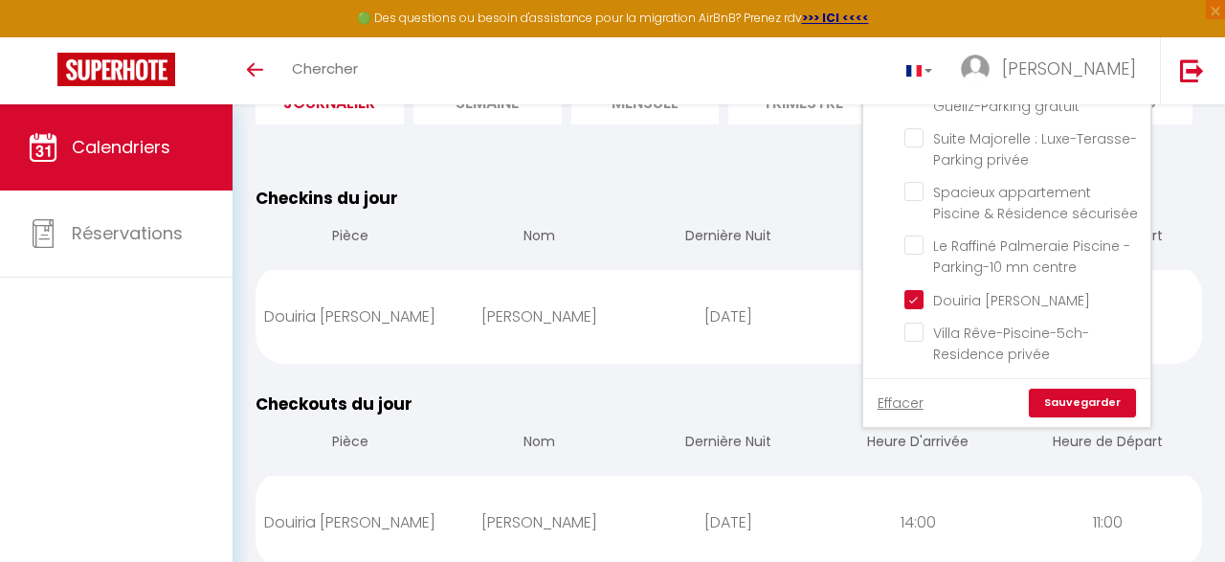
click at [806, 390] on div "Checkouts du jour Pièce Nom Dernière Nuit Heure D'arrivée Heure de [PERSON_NAME…" at bounding box center [729, 480] width 972 height 206
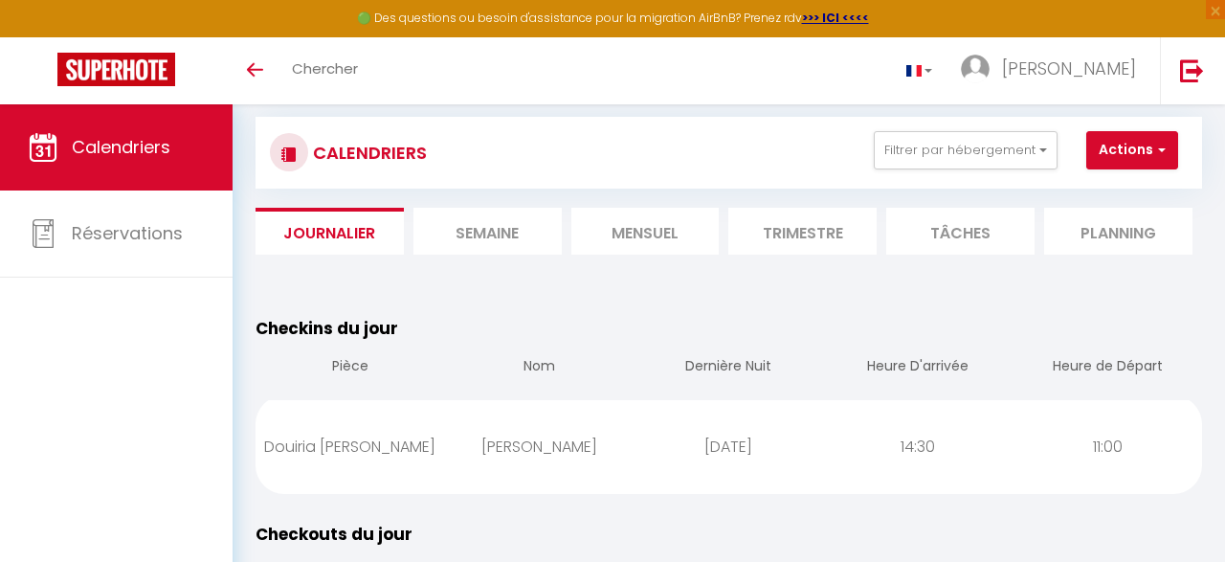
scroll to position [0, 0]
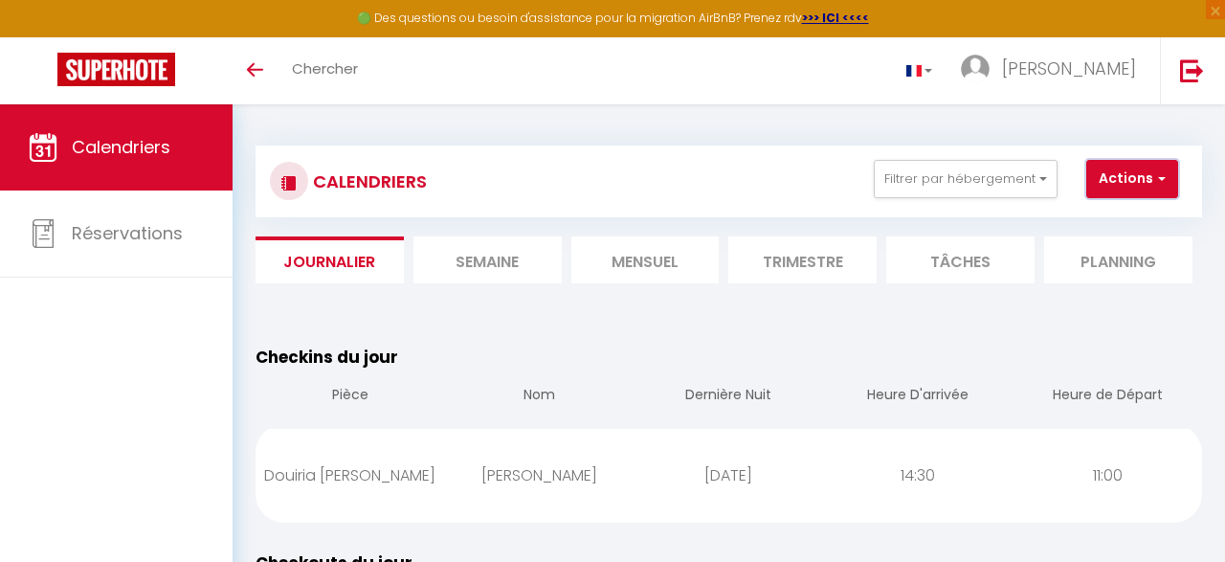
click at [1148, 171] on button "Actions" at bounding box center [1133, 179] width 92 height 38
click at [926, 256] on li "Tâches" at bounding box center [961, 259] width 148 height 47
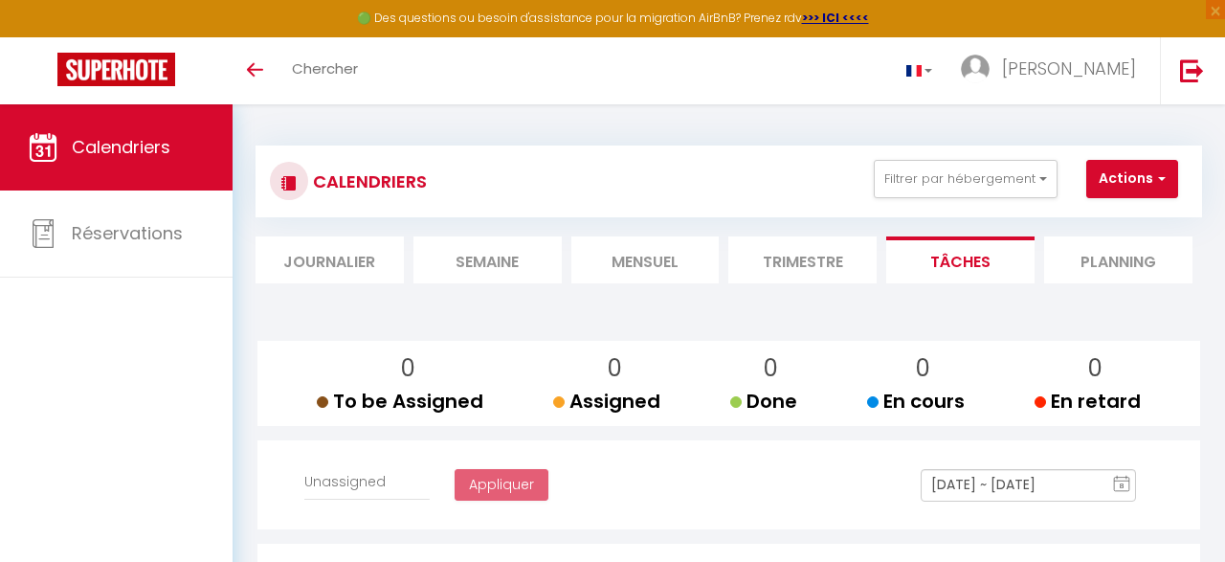
select select
click at [1113, 259] on li "Planning" at bounding box center [1119, 259] width 148 height 47
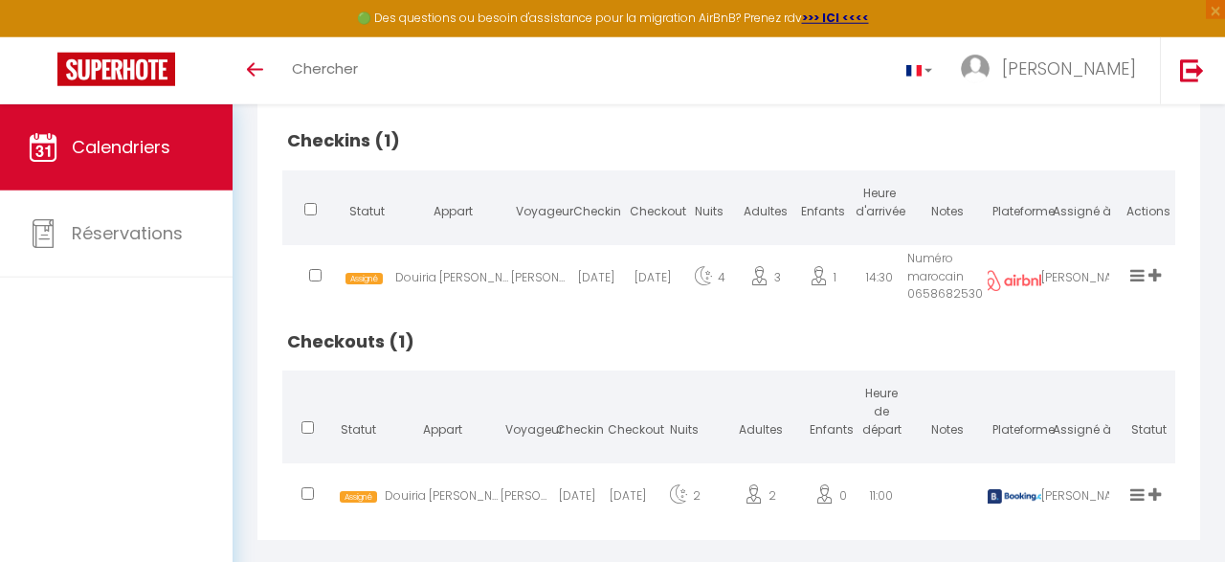
scroll to position [485, 0]
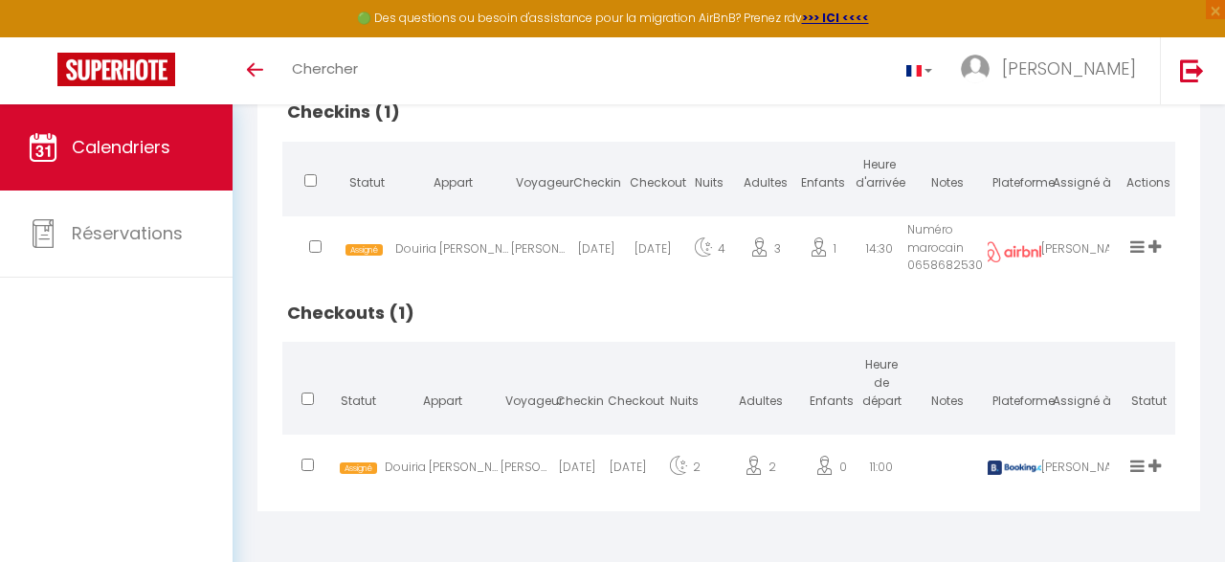
click at [1131, 470] on div "Assigné Terminé Nettoyage rapide Désassigner Laurane Eric Hocine karim julien I…" at bounding box center [1148, 470] width 55 height 62
click at [1132, 467] on icon at bounding box center [1138, 466] width 14 height 16
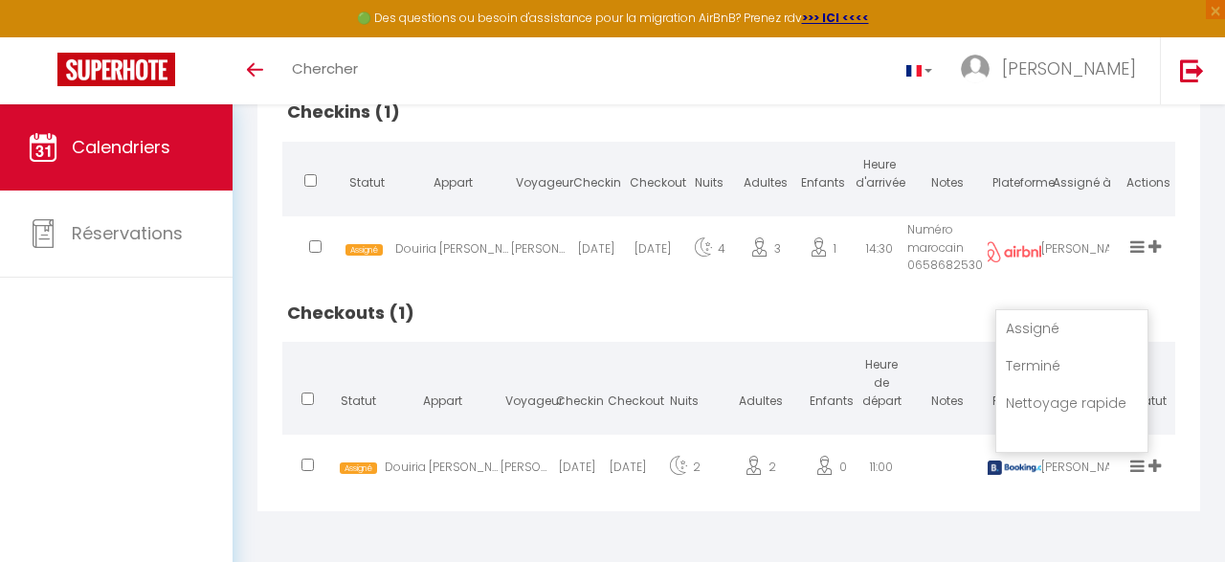
click at [1185, 322] on div "Checkins (1) Statut Appart Voyageur Checkin Checkout Nuits Adultes Enfants Heur…" at bounding box center [729, 284] width 912 height 433
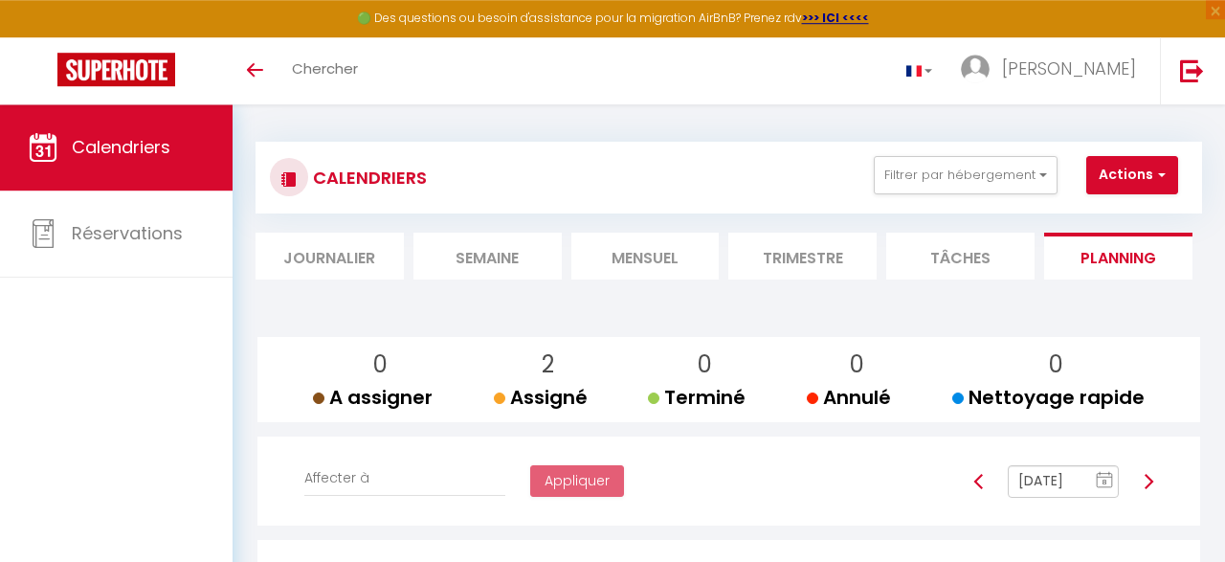
scroll to position [0, 0]
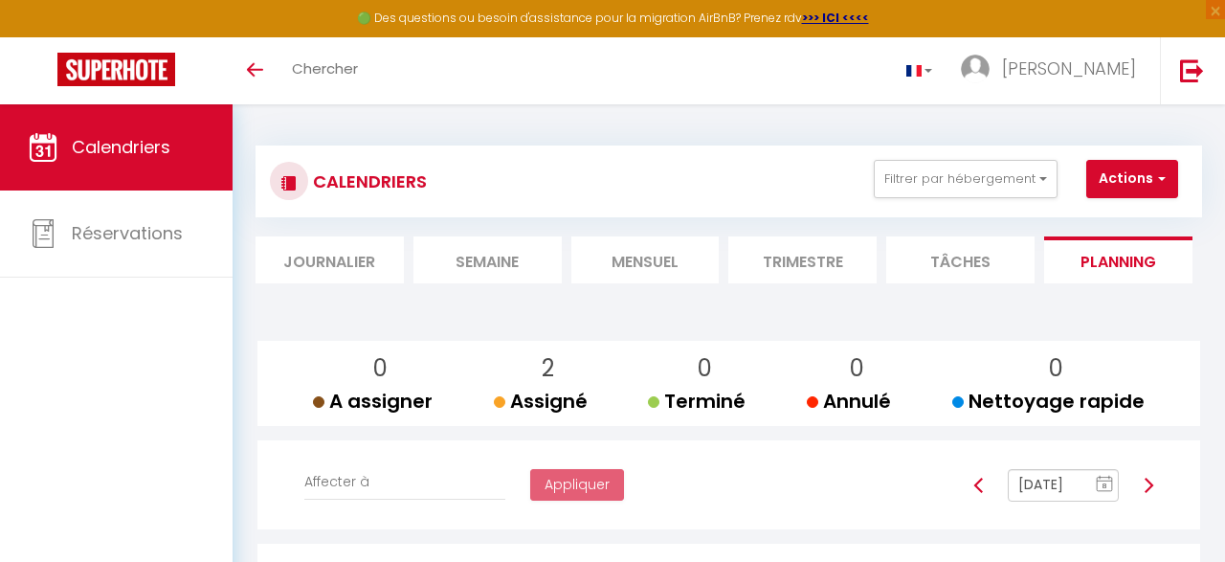
click at [336, 262] on li "Journalier" at bounding box center [330, 259] width 148 height 47
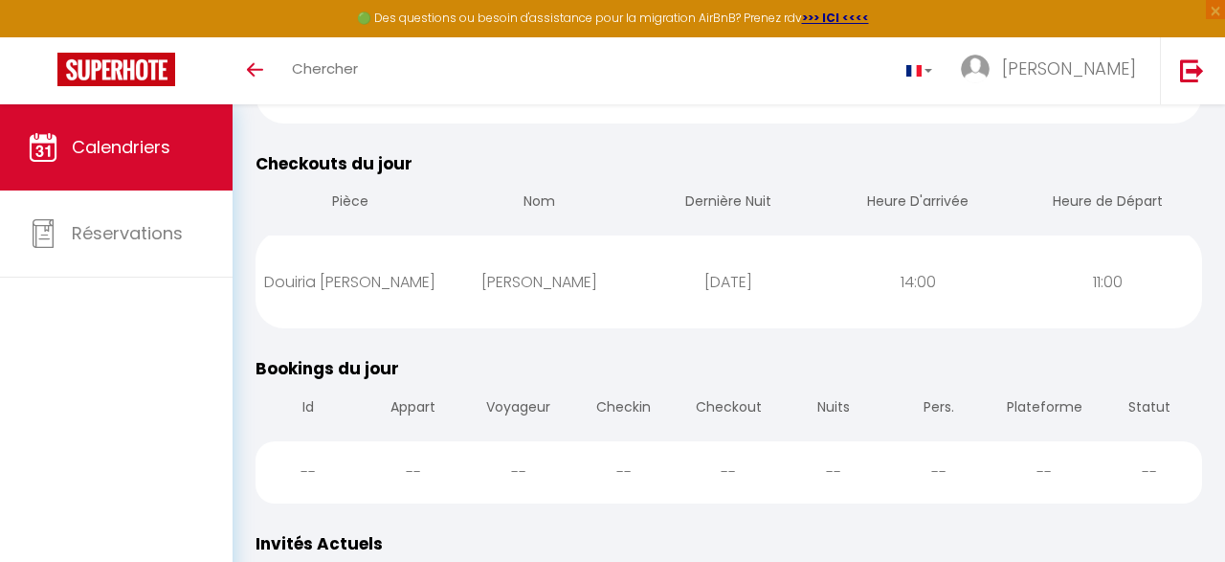
scroll to position [420, 0]
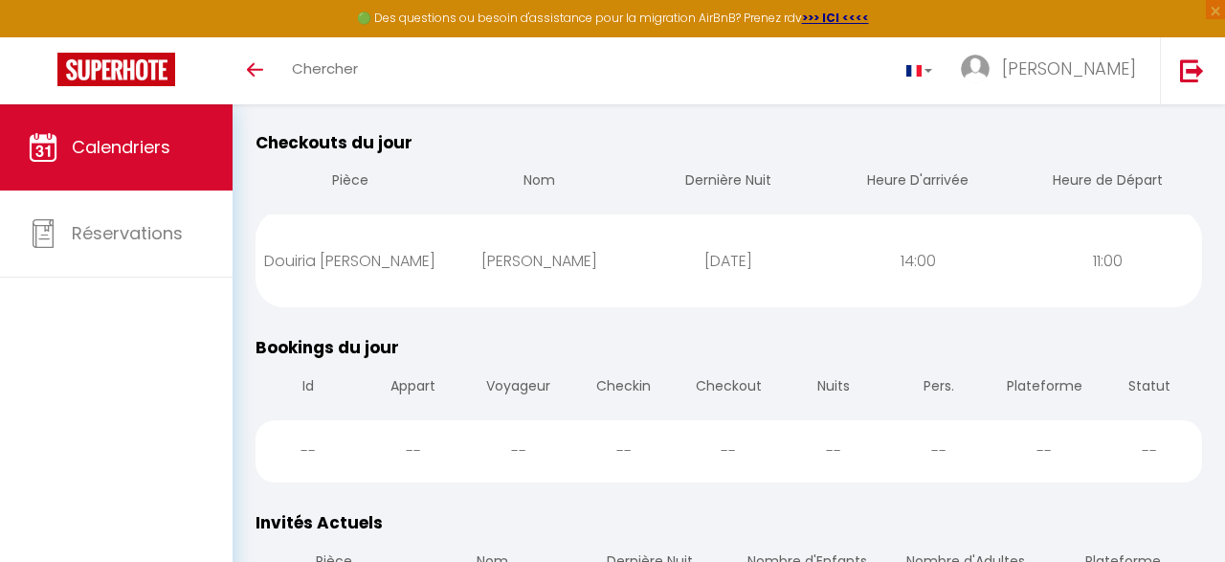
click at [297, 149] on span "Checkouts du jour" at bounding box center [334, 142] width 157 height 23
click at [358, 263] on div "Douiria [PERSON_NAME]" at bounding box center [351, 261] width 190 height 62
select select "1"
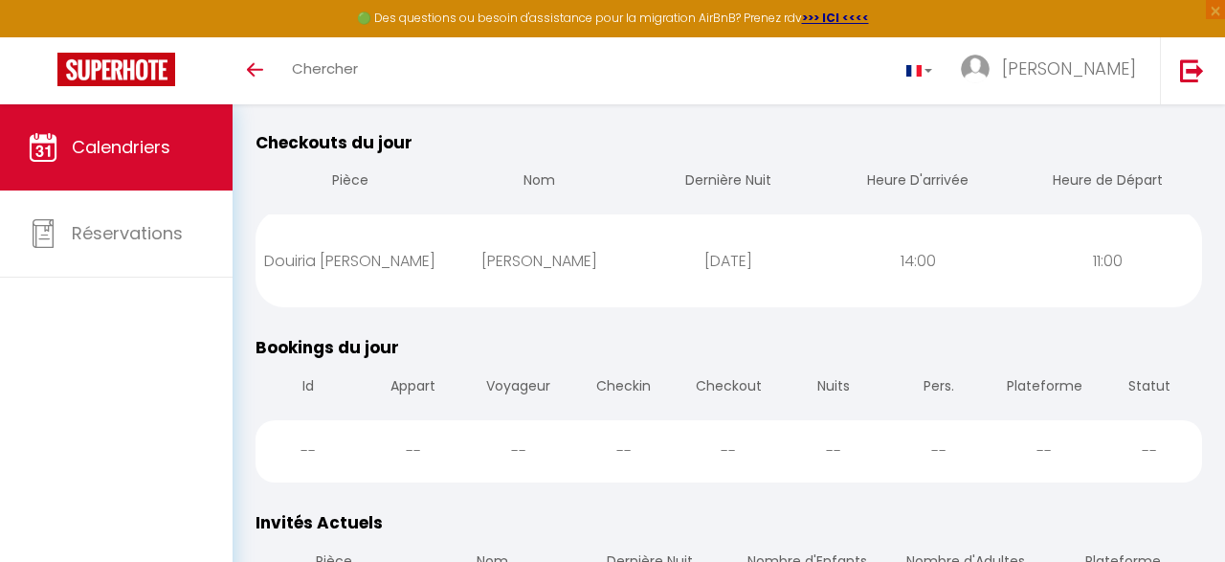
select select
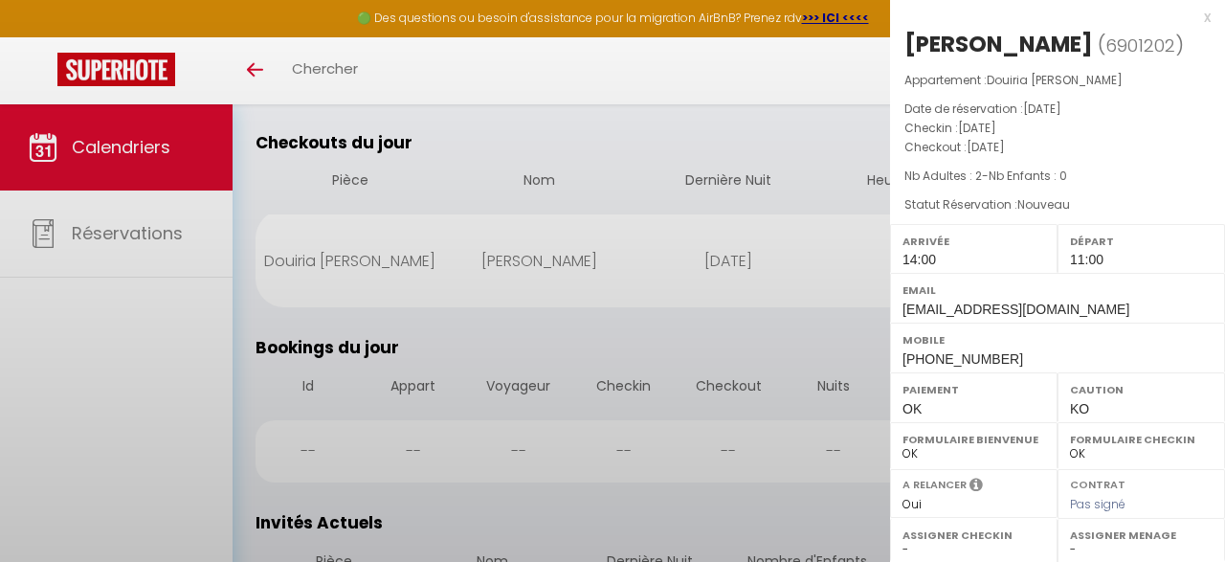
select select "53150"
select select "53119"
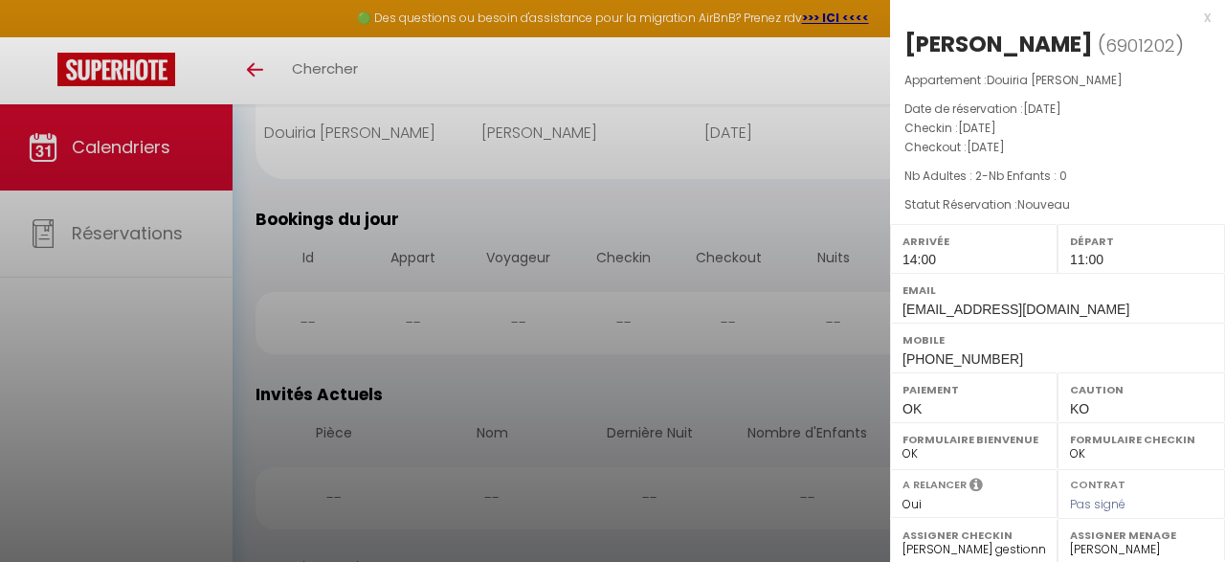
scroll to position [550, 0]
click at [1087, 529] on label "Assigner Menage" at bounding box center [1141, 535] width 143 height 19
click at [673, 55] on div at bounding box center [612, 281] width 1225 height 562
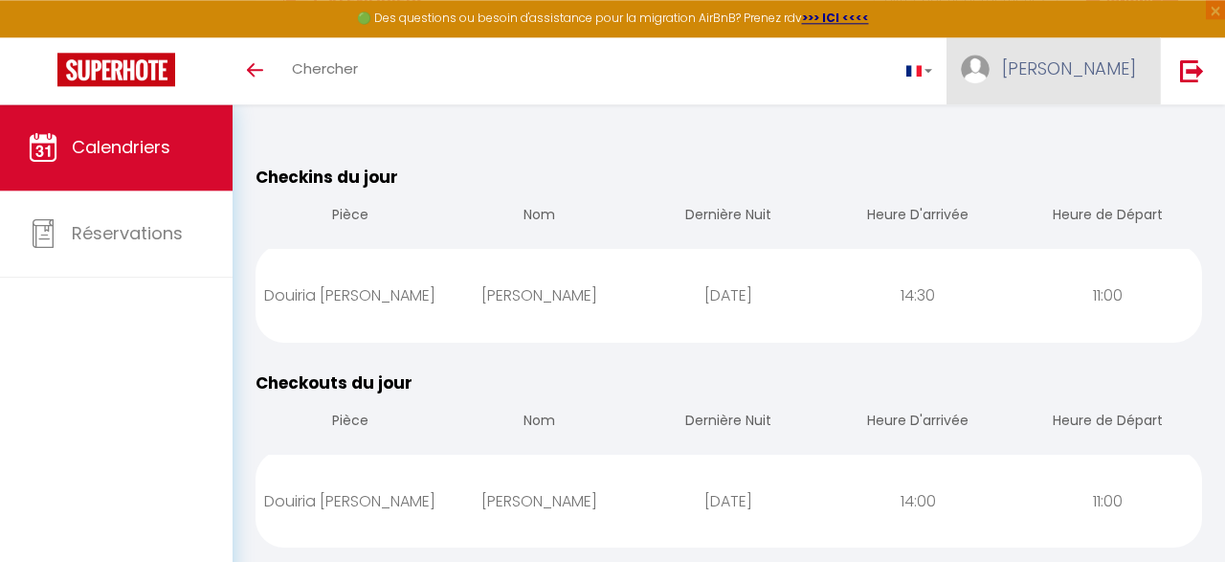
scroll to position [0, 0]
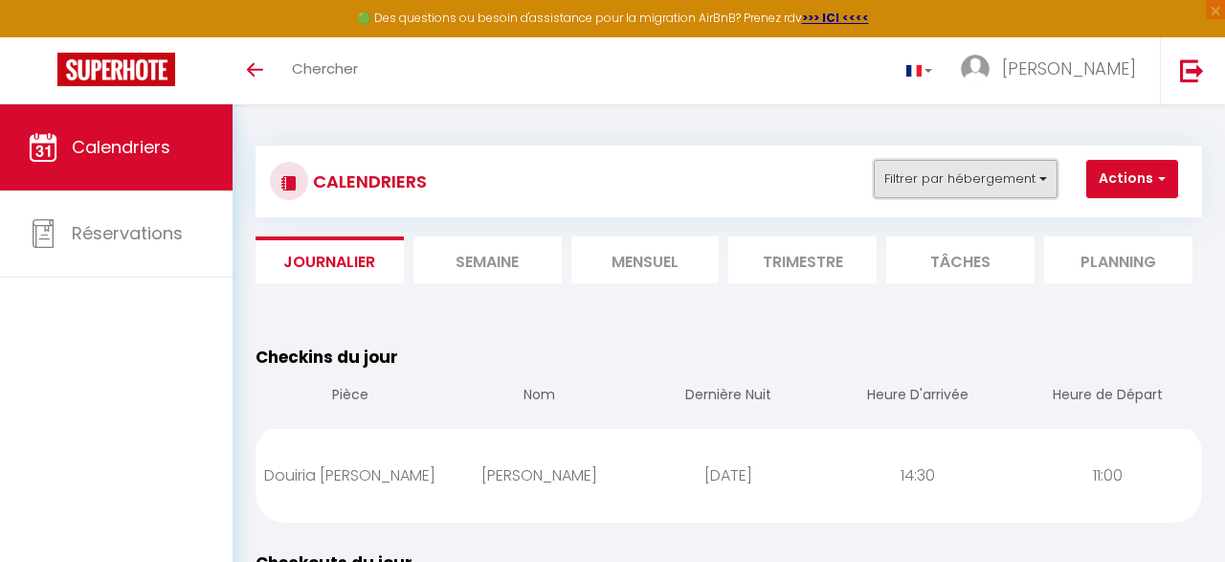
click at [1037, 191] on button "Filtrer par hébergement" at bounding box center [966, 179] width 184 height 38
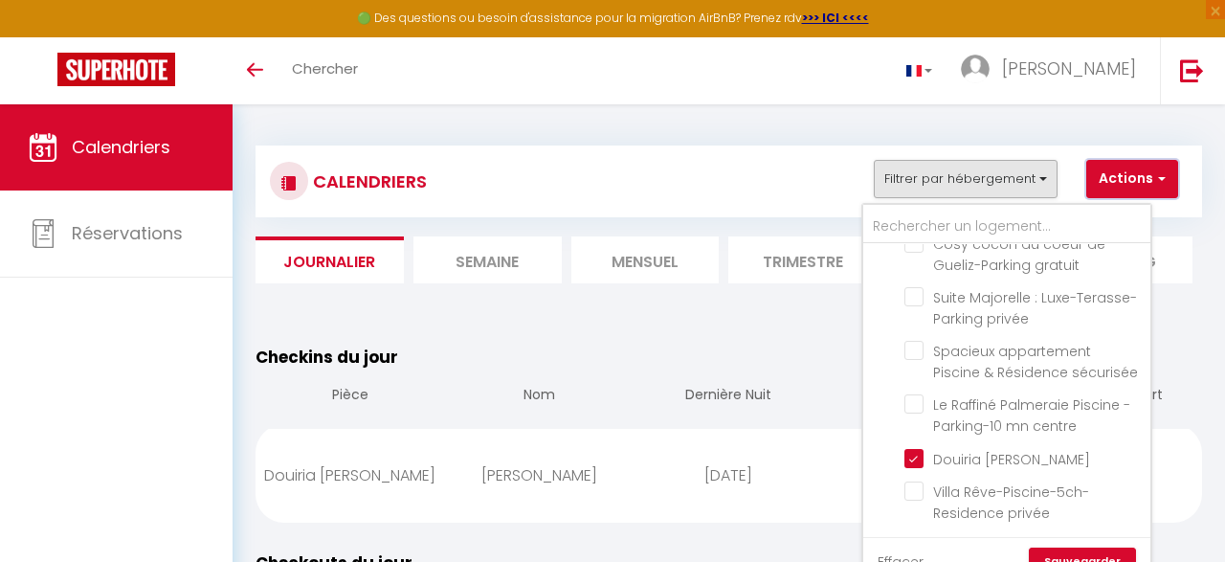
click at [1169, 169] on button "Actions" at bounding box center [1133, 179] width 92 height 38
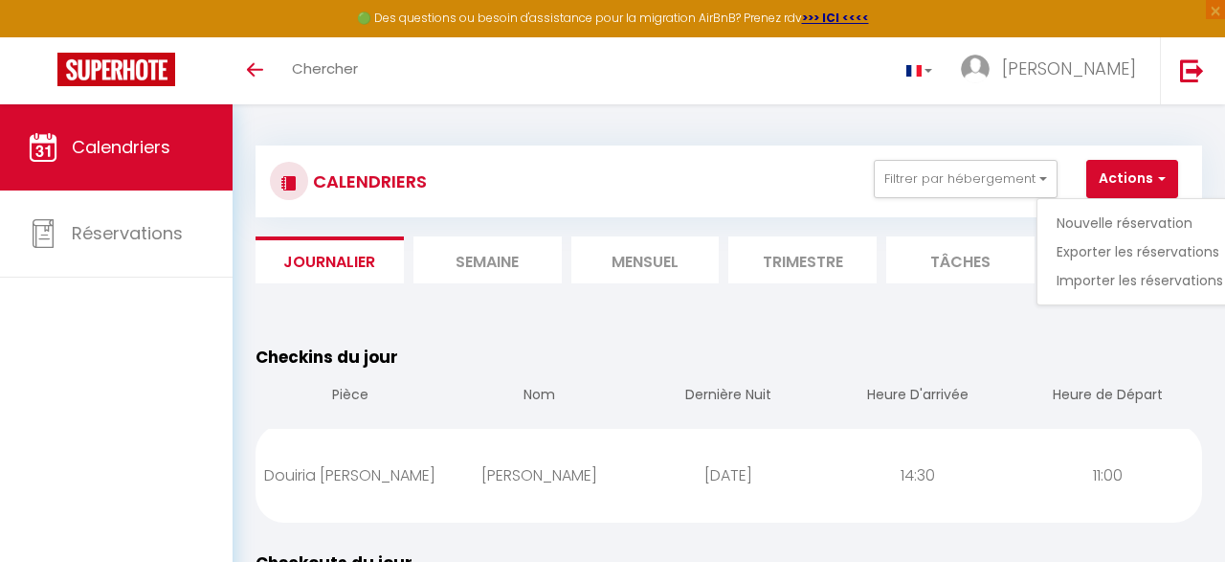
click at [1022, 348] on table "Checkins du jour Pièce Nom Dernière Nuit Heure D'arrivée Heure de Départ Douiri…" at bounding box center [729, 434] width 947 height 178
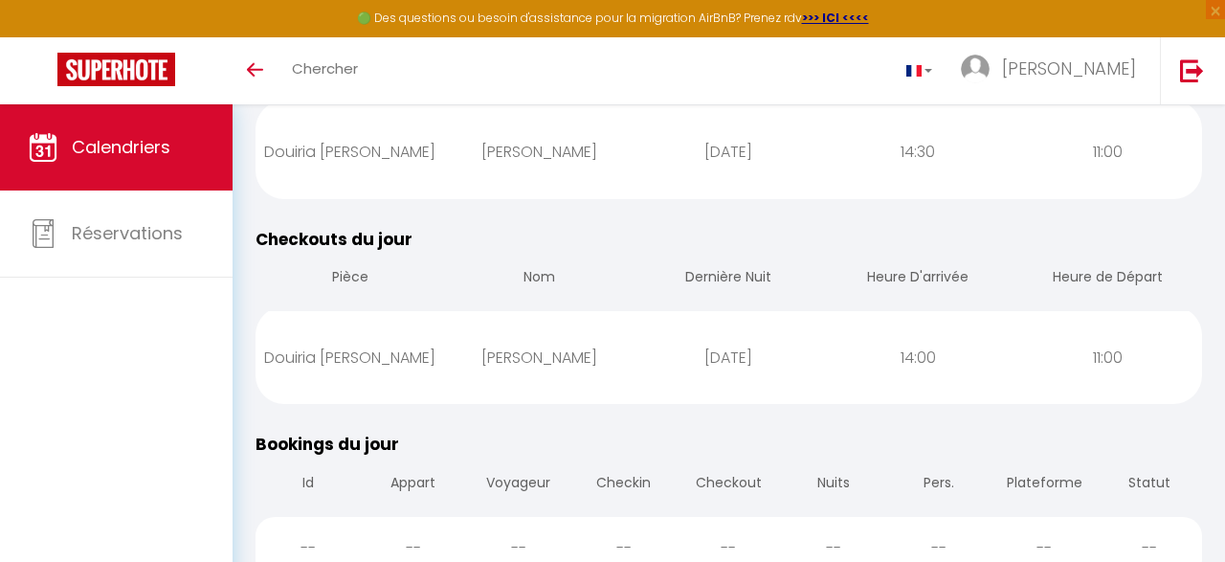
scroll to position [326, 0]
click at [344, 288] on th "Pièce" at bounding box center [351, 277] width 190 height 55
click at [351, 276] on th "Pièce" at bounding box center [351, 277] width 190 height 55
click at [560, 352] on div "[PERSON_NAME]" at bounding box center [540, 356] width 190 height 62
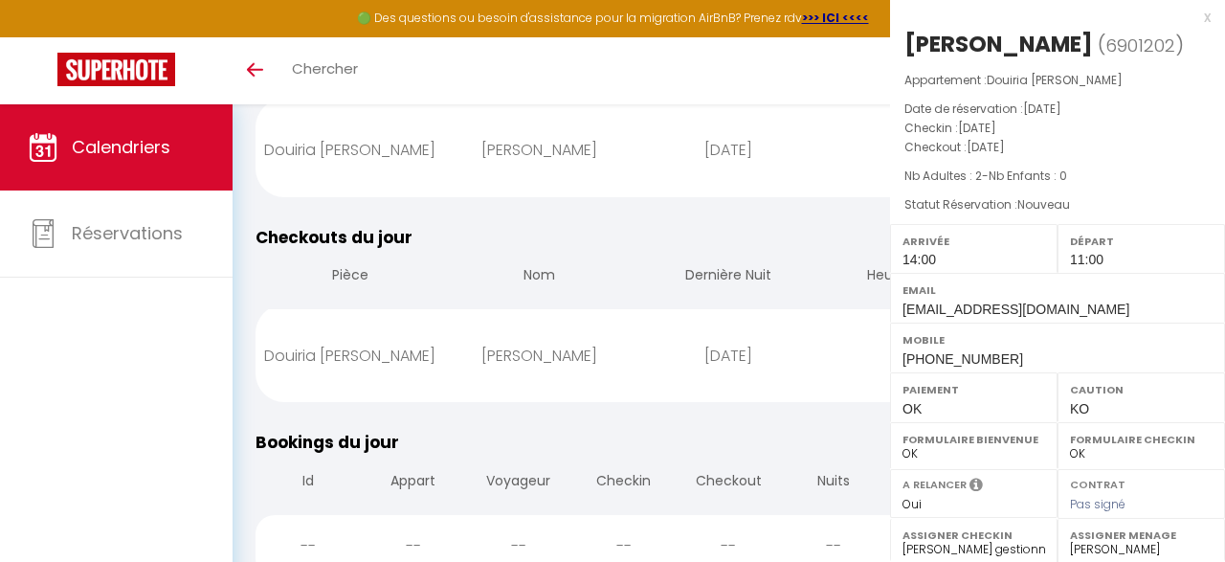
scroll to position [4, 0]
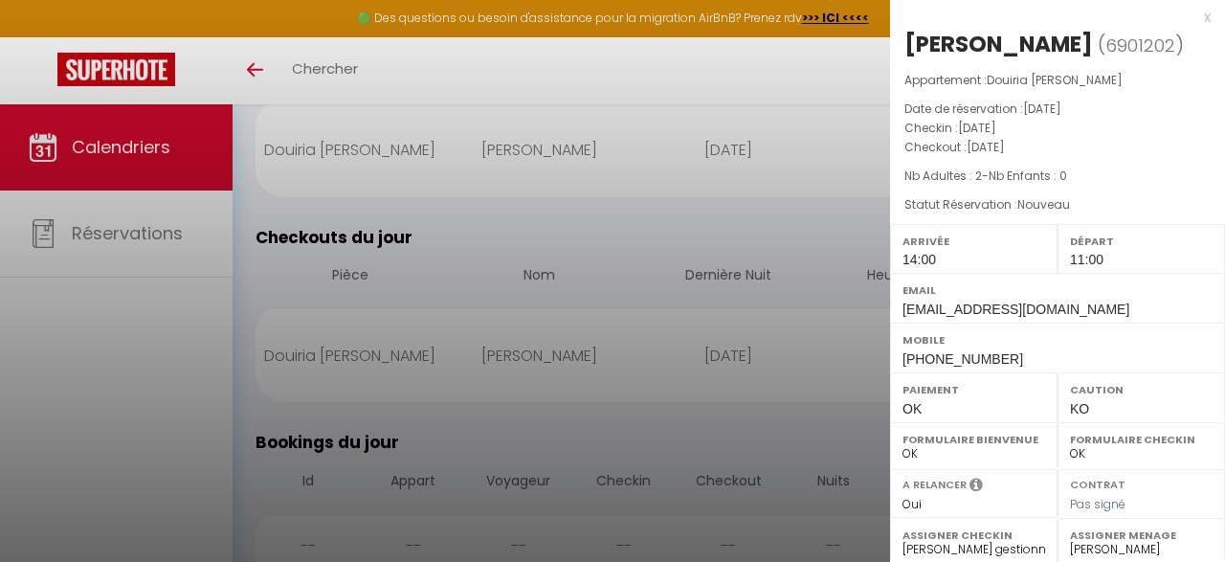
click at [698, 346] on div at bounding box center [612, 281] width 1225 height 562
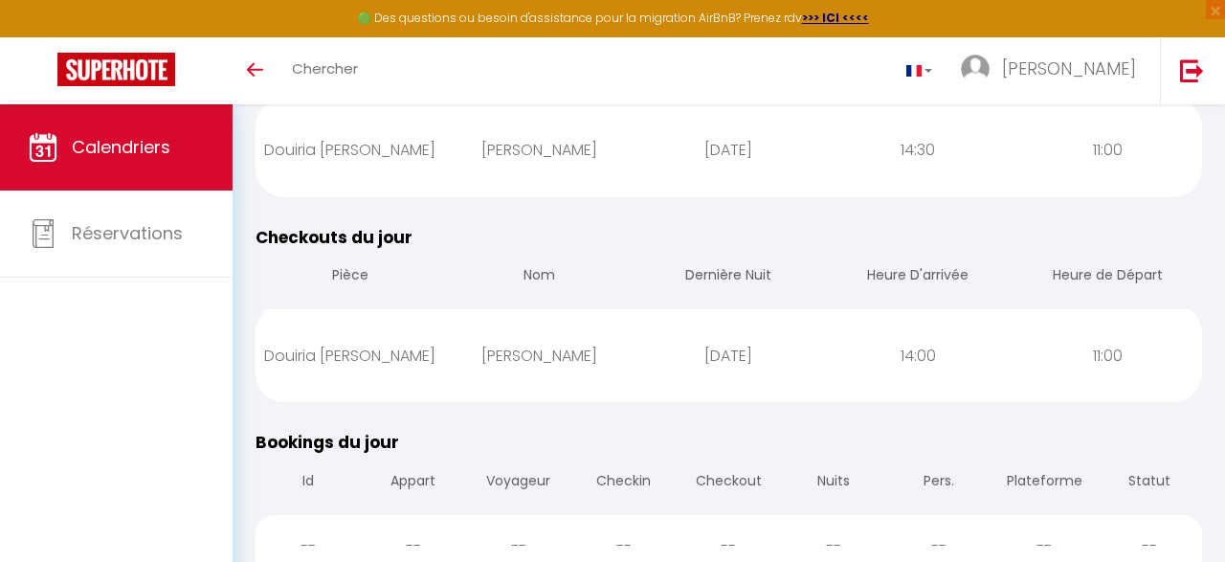
click at [698, 346] on div "[DATE]" at bounding box center [730, 356] width 190 height 62
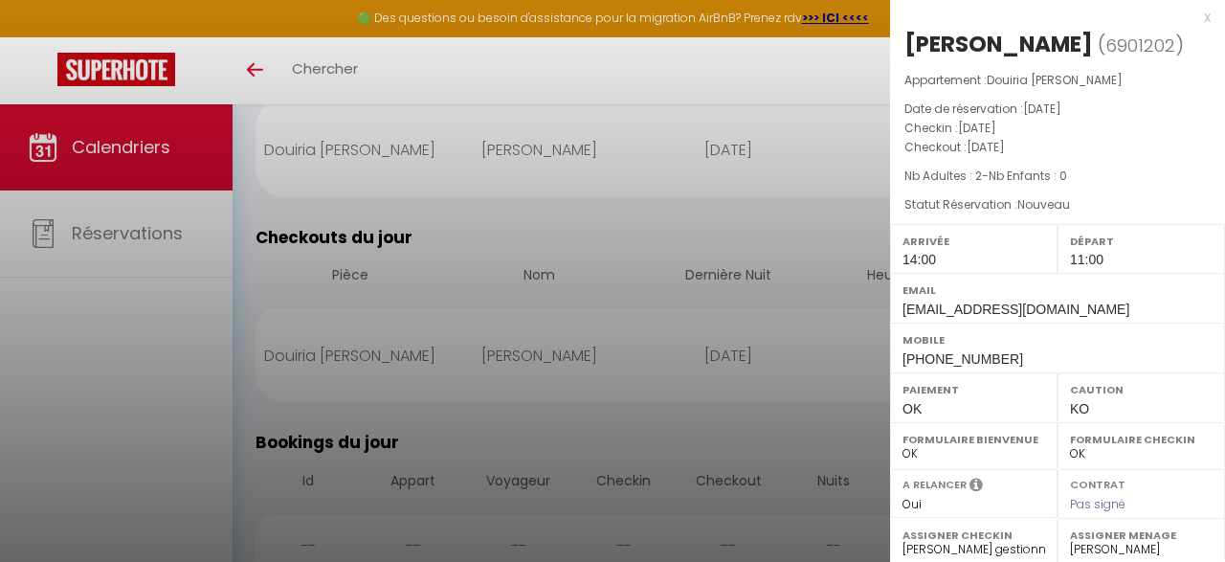
click at [632, 151] on div at bounding box center [612, 281] width 1225 height 562
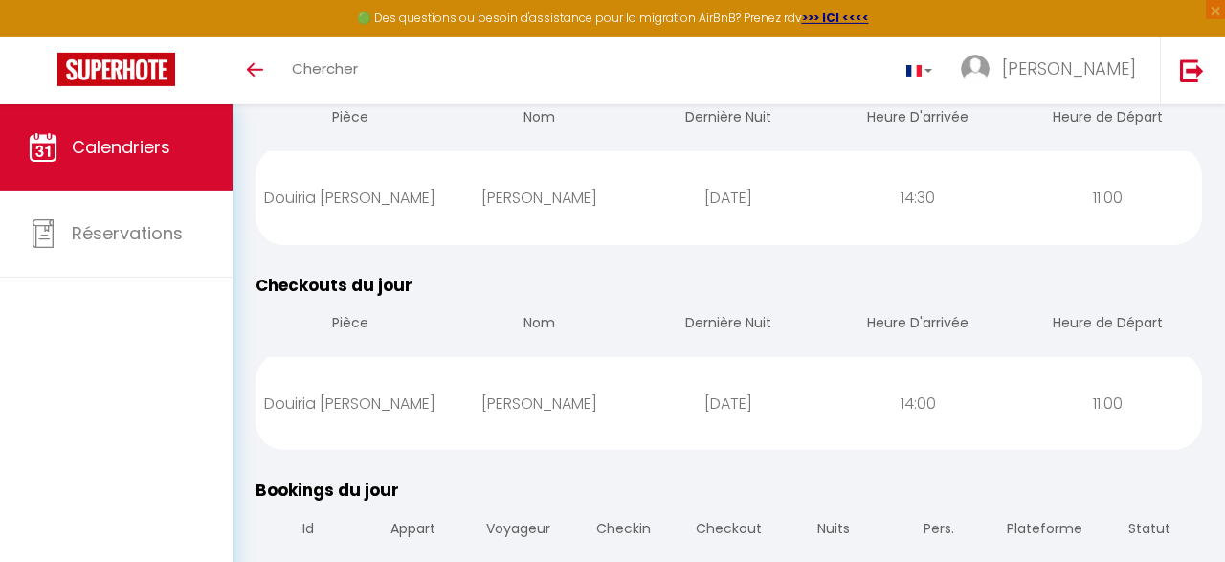
scroll to position [275, 0]
drag, startPoint x: 1222, startPoint y: 148, endPoint x: 1225, endPoint y: 124, distance: 24.1
click at [1225, 124] on html "🟢 Des questions ou besoin d'assistance pour la migration AirBnB? Prenez rdv >>>…" at bounding box center [612, 6] width 1225 height 562
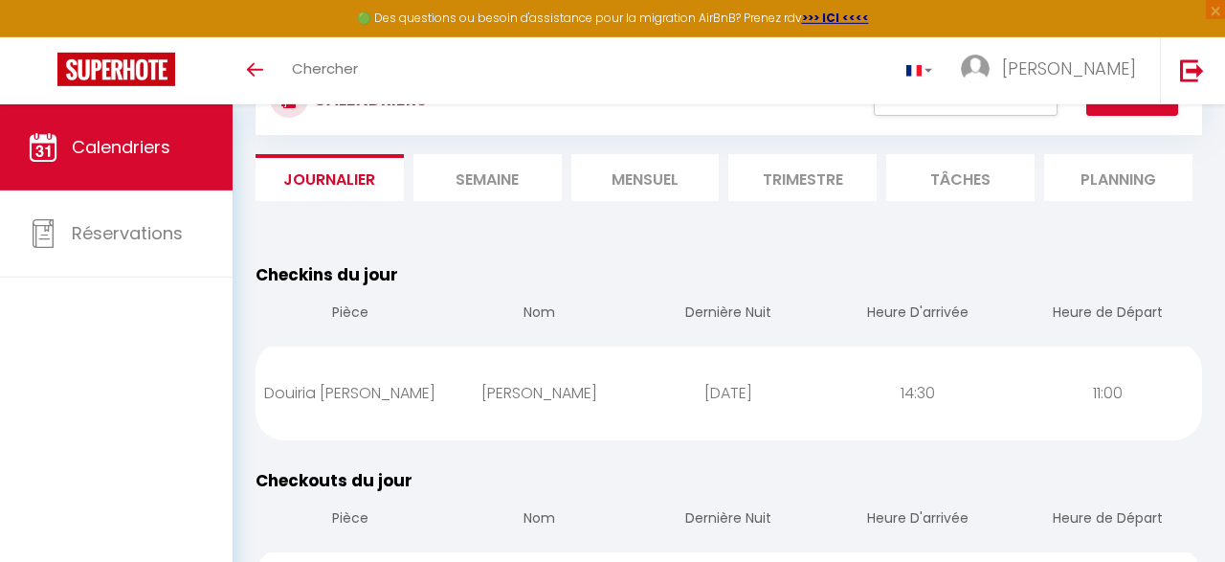
scroll to position [0, 0]
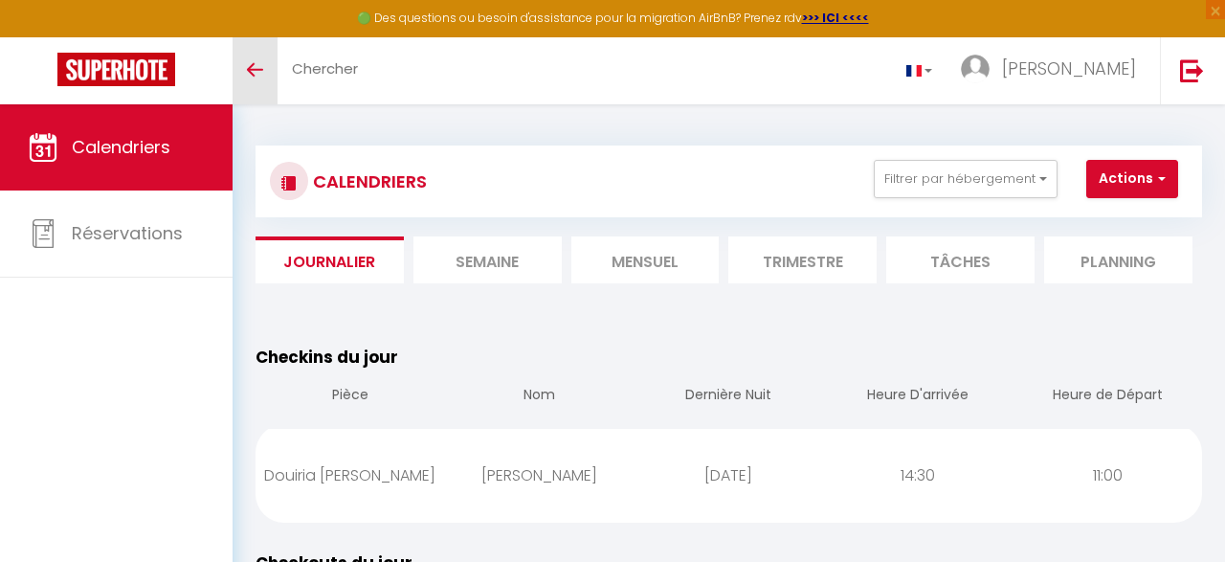
click at [259, 65] on icon "Toggle menubar" at bounding box center [255, 69] width 16 height 11
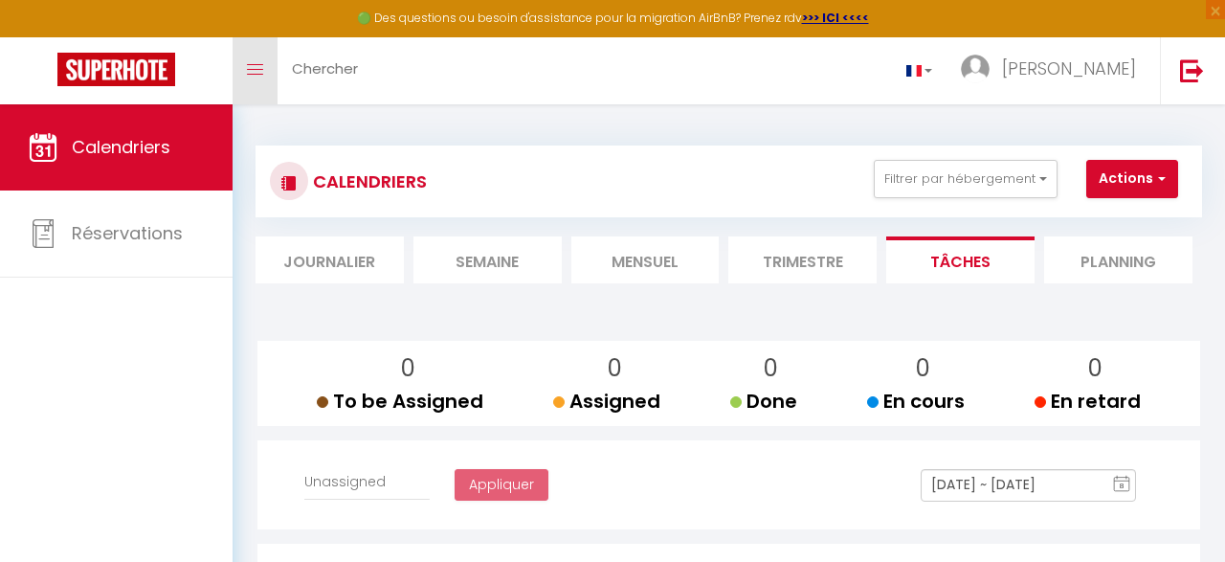
select select
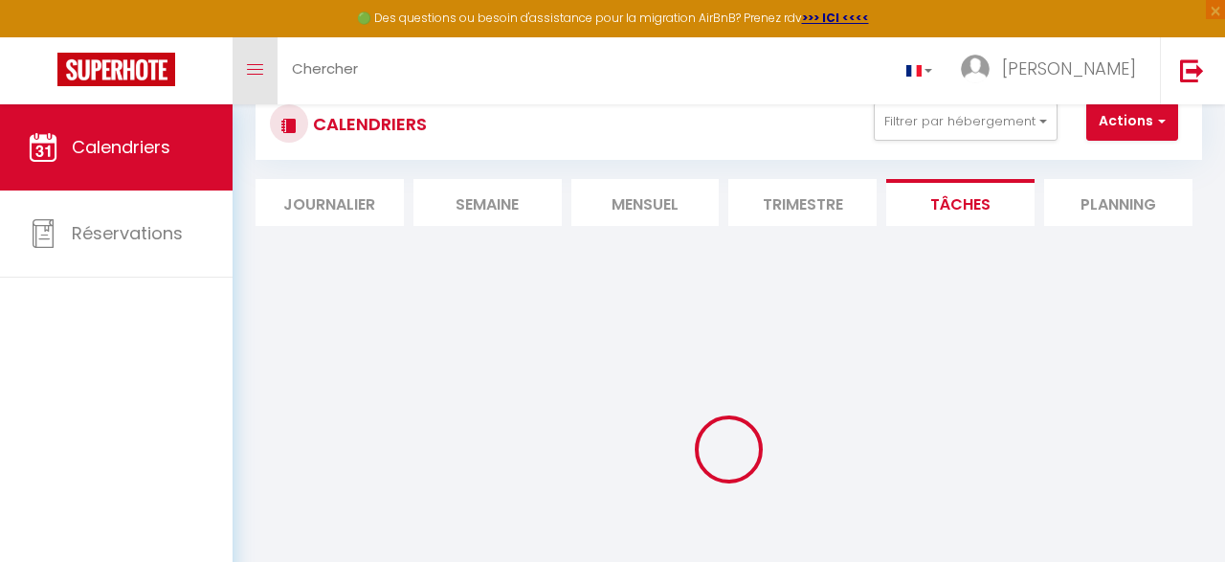
scroll to position [19, 0]
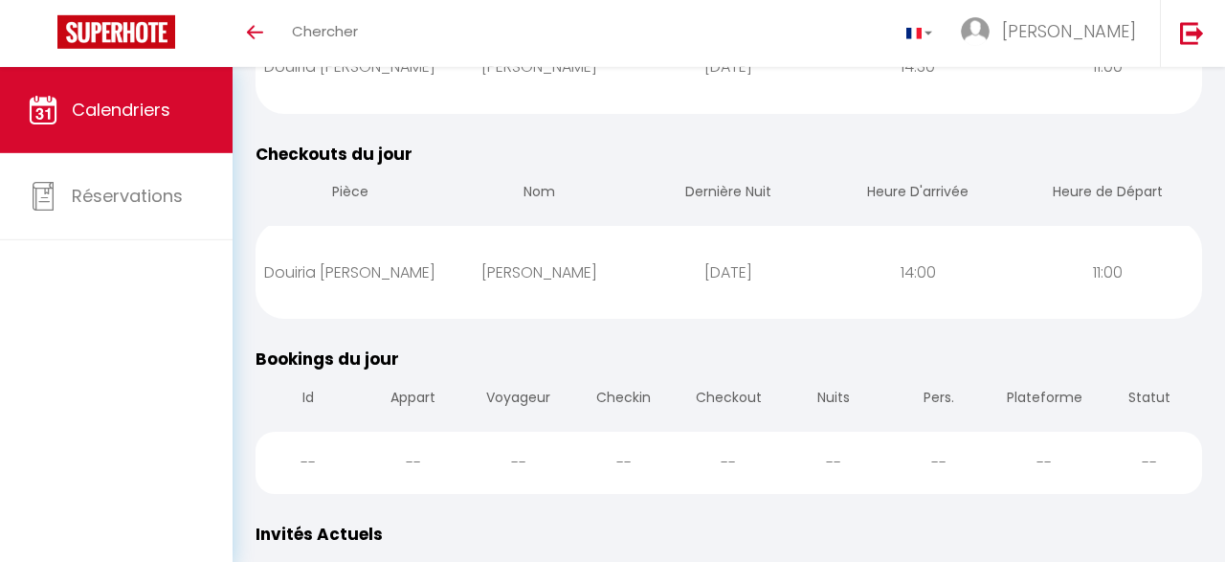
scroll to position [369, 0]
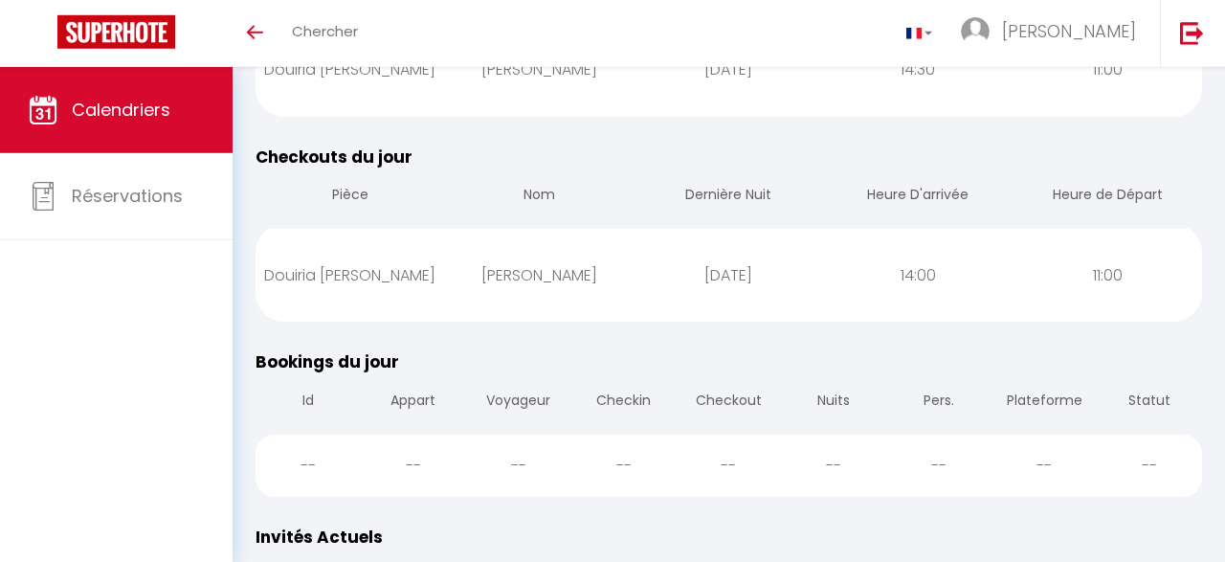
click at [246, 199] on div "Checkouts du jour Pièce Nom Dernière Nuit Heure D'arrivée Heure de [PERSON_NAME…" at bounding box center [729, 233] width 972 height 206
click at [306, 158] on span "Checkouts du jour" at bounding box center [334, 157] width 157 height 23
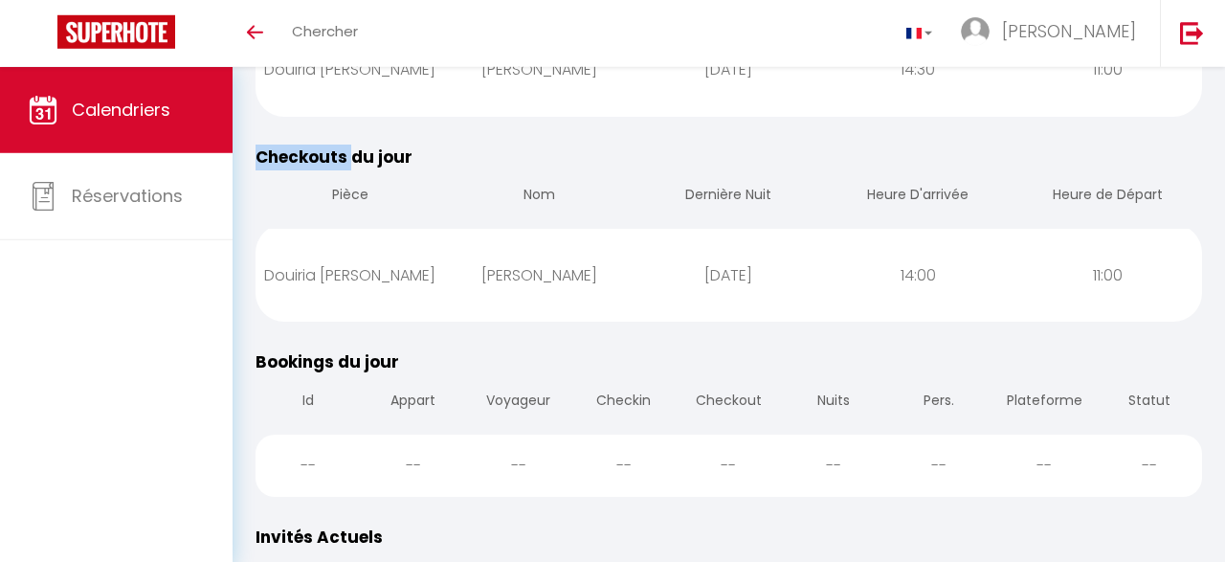
click at [306, 158] on span "Checkouts du jour" at bounding box center [334, 157] width 157 height 23
click at [252, 204] on div "Checkouts du jour Pièce Nom Dernière Nuit Heure D'arrivée Heure de [PERSON_NAME…" at bounding box center [729, 233] width 972 height 206
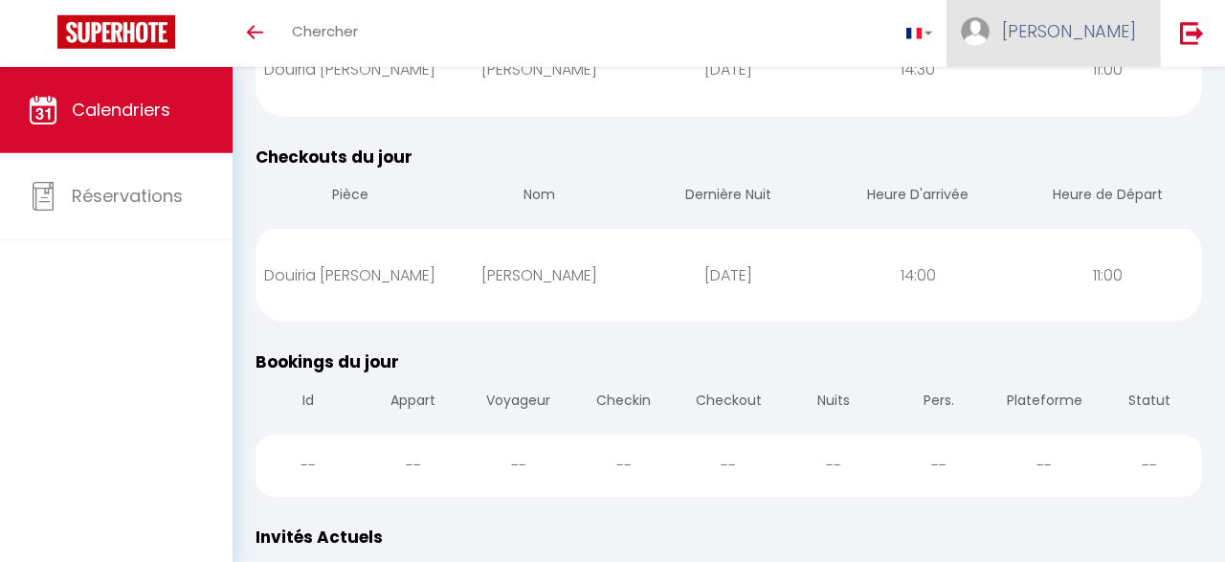
click at [990, 37] on img at bounding box center [975, 31] width 29 height 29
click at [1075, 101] on link "Paramètres" at bounding box center [1084, 95] width 142 height 33
select select "fr"
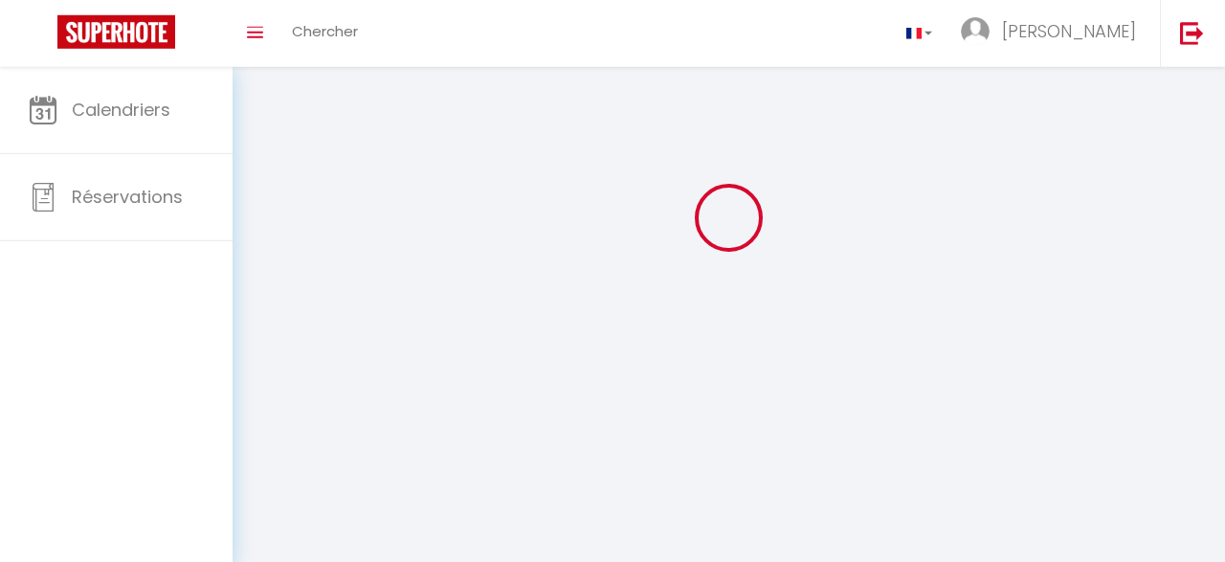
select select
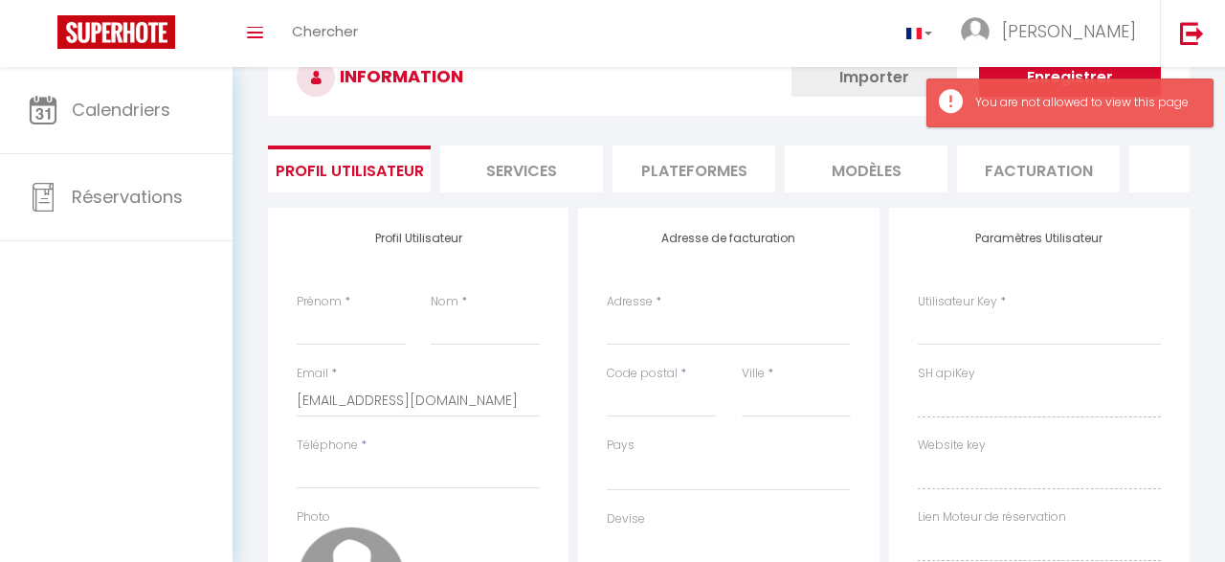
type input "[PERSON_NAME]"
type input "nettoyage"
type input "[URL][DOMAIN_NAME]"
select select
select select "28"
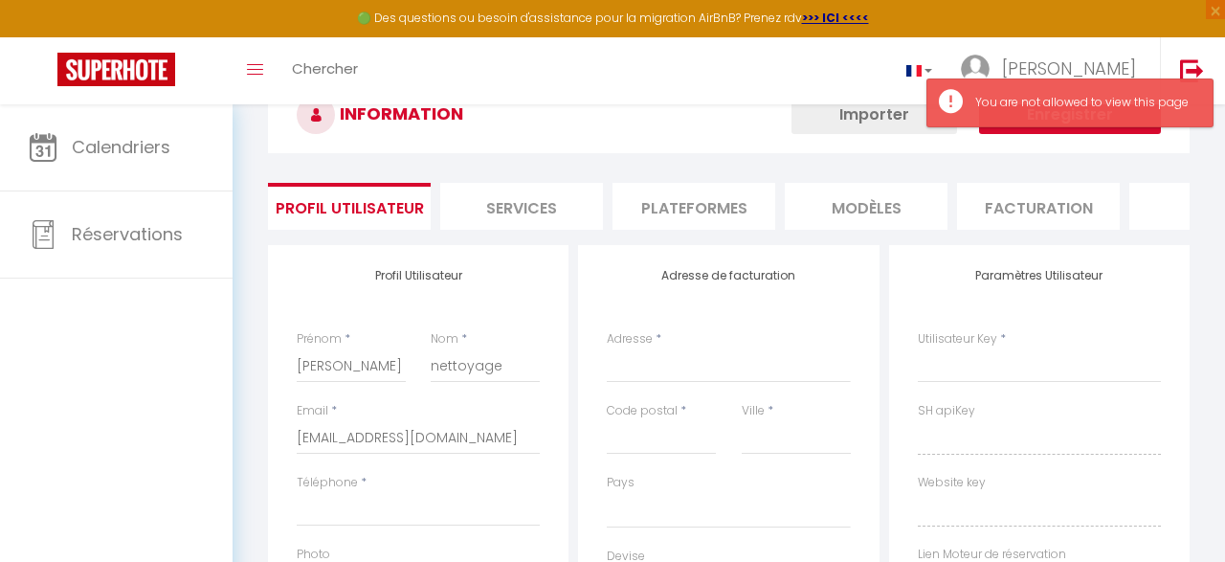
scroll to position [104, 0]
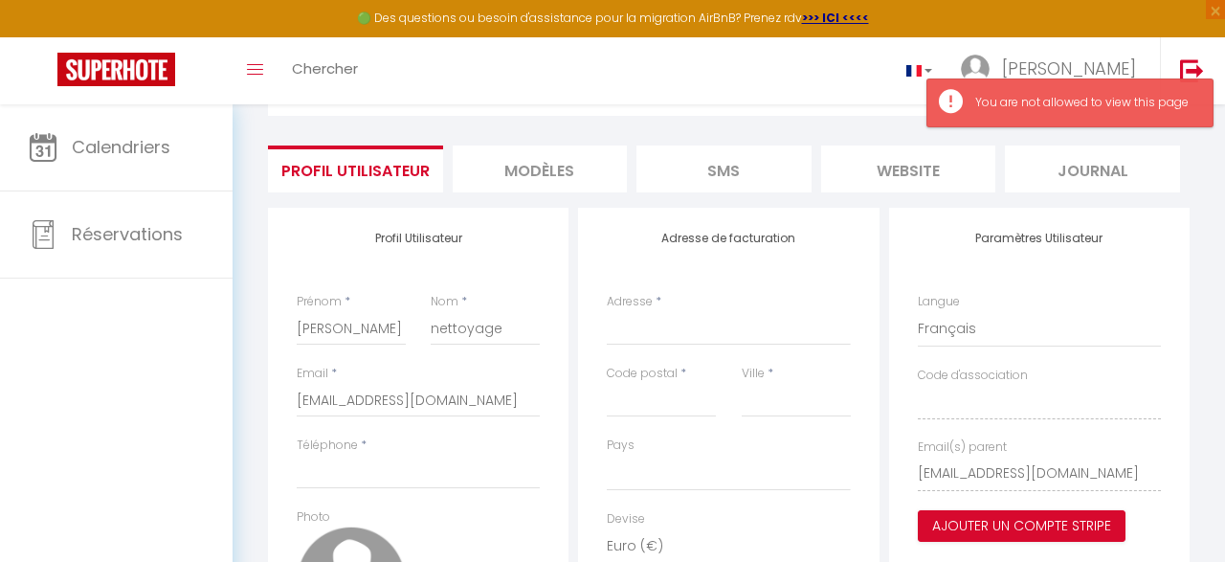
select select
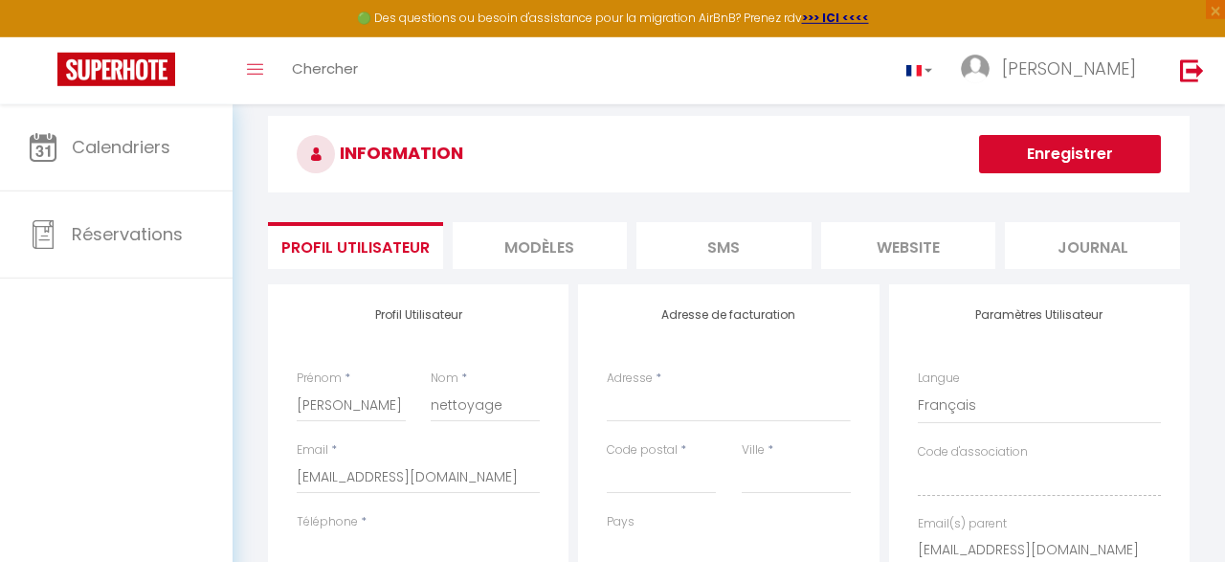
scroll to position [0, 0]
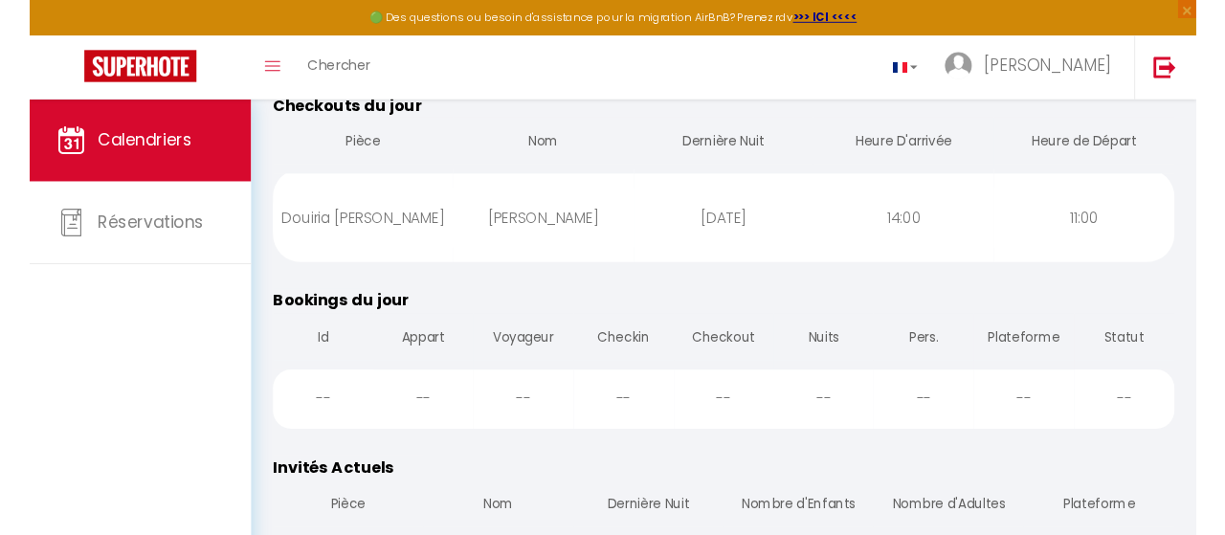
scroll to position [104, 0]
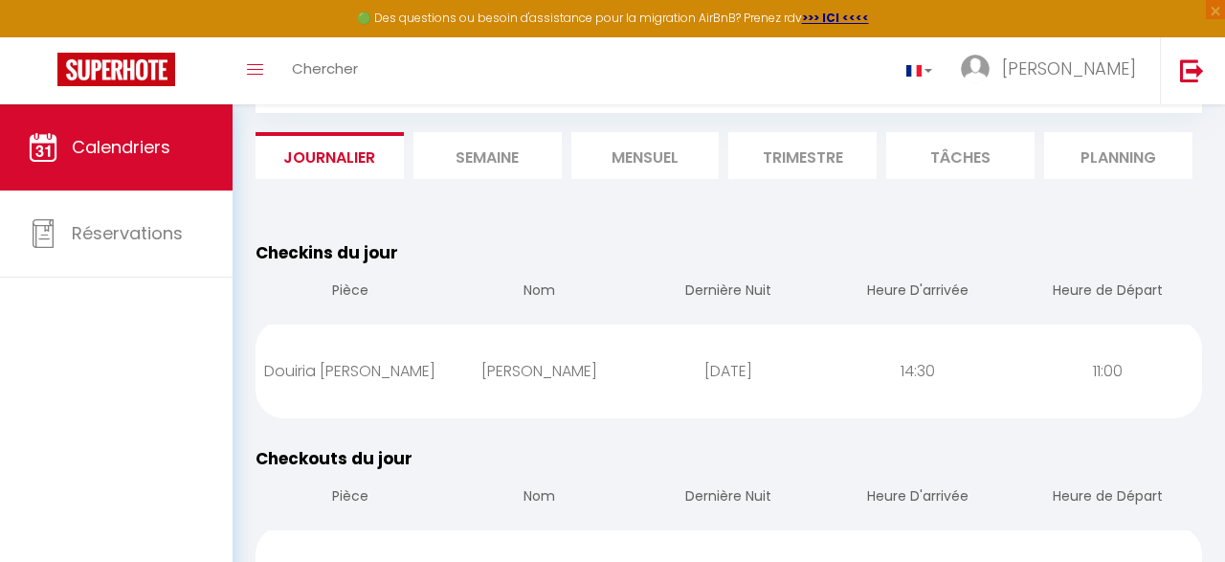
click at [706, 66] on div "Toggle menubar Chercher BUTTON Ali Paramètres" at bounding box center [675, 70] width 1072 height 67
